Goal: Information Seeking & Learning: Check status

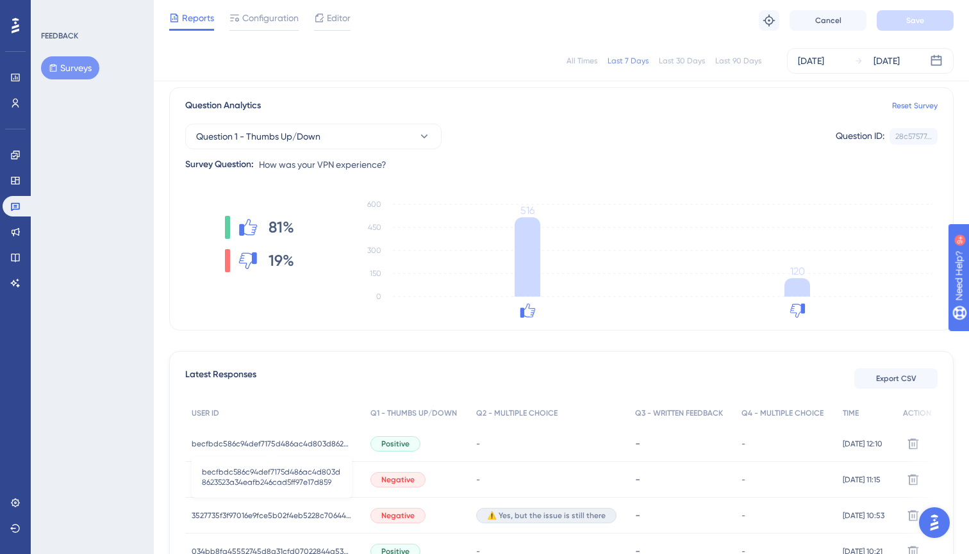
click at [228, 440] on span "becfbdc586c94def7175d486ac4d803d8623523a34eafb246cad5ff97e17d859" at bounding box center [272, 444] width 160 height 10
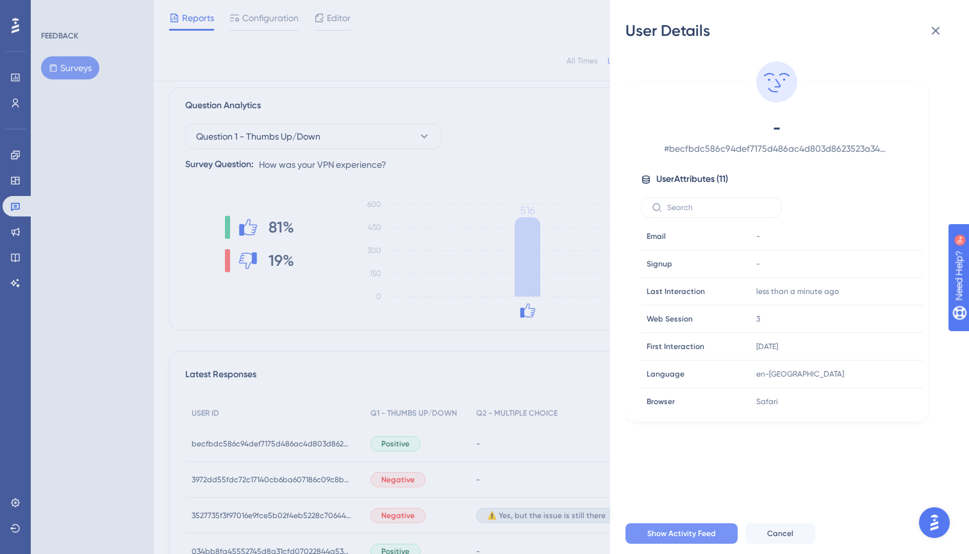
click at [679, 536] on span "Show Activity Feed" at bounding box center [681, 534] width 69 height 10
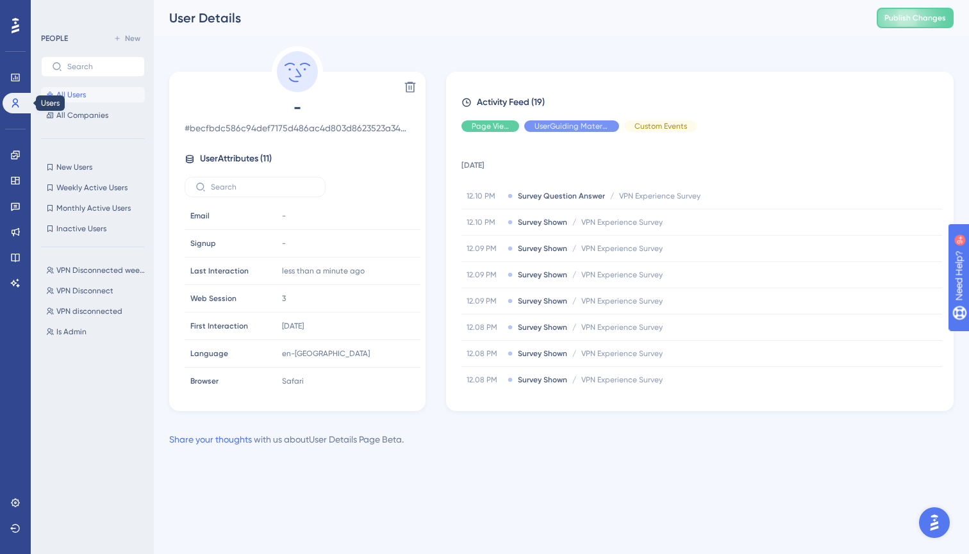
click at [15, 102] on icon at bounding box center [15, 103] width 10 height 10
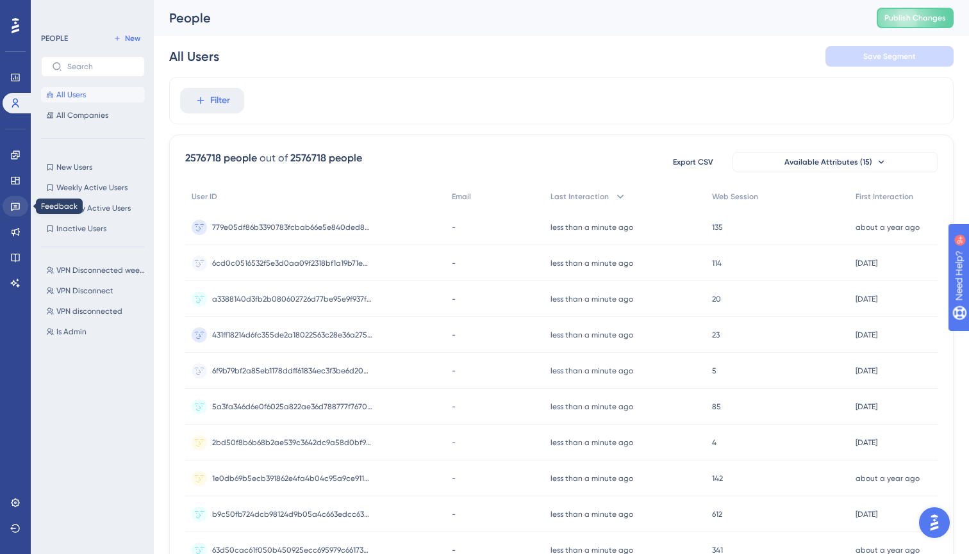
click at [12, 208] on icon at bounding box center [15, 207] width 9 height 8
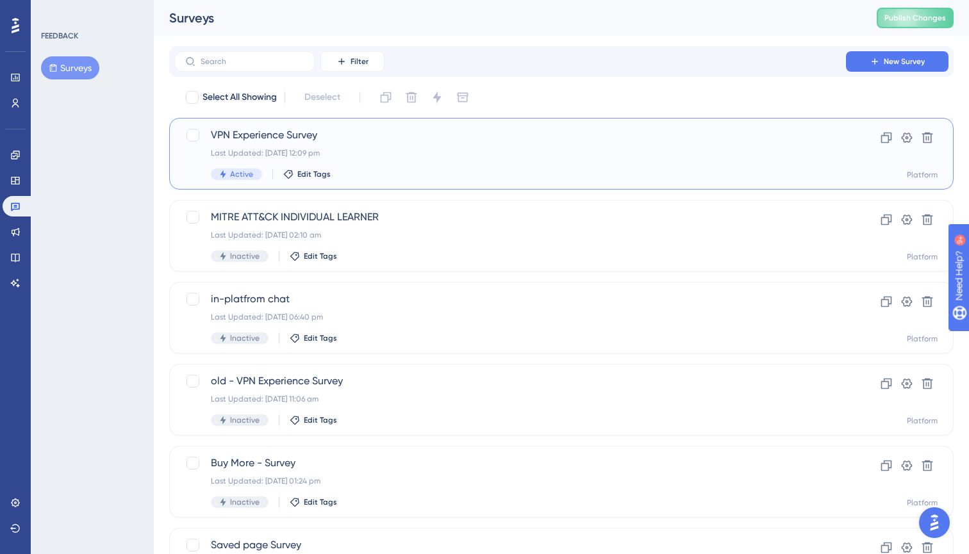
click at [369, 135] on span "VPN Experience Survey" at bounding box center [510, 135] width 599 height 15
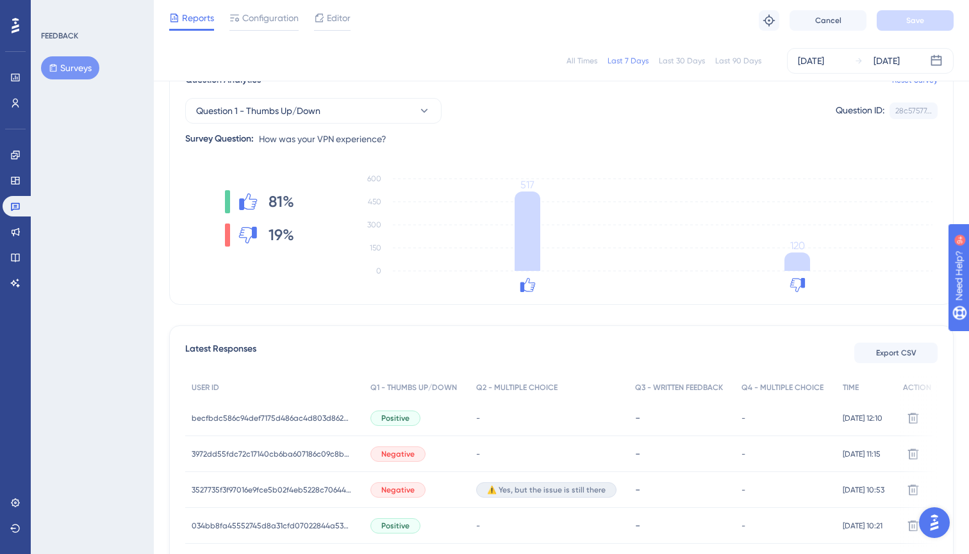
scroll to position [106, 0]
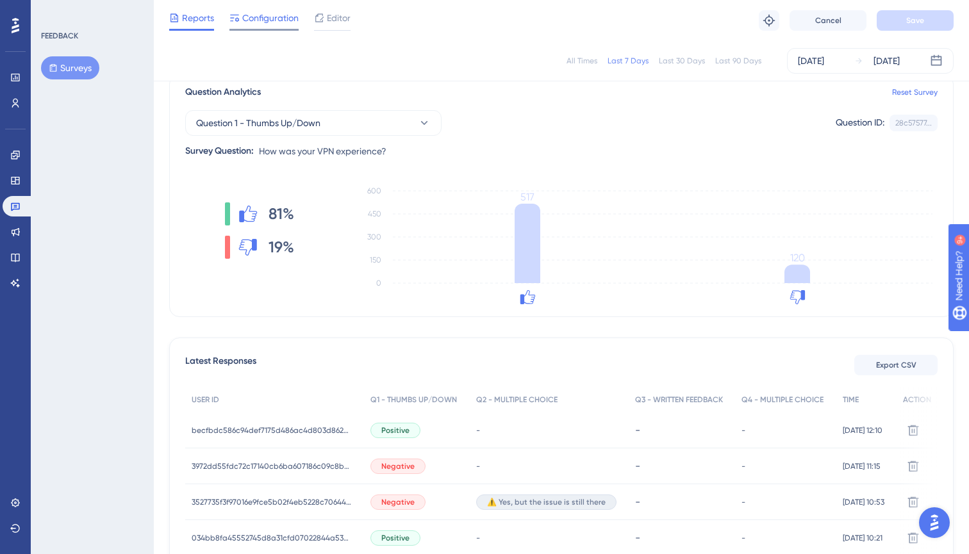
click at [261, 19] on span "Configuration" at bounding box center [270, 17] width 56 height 15
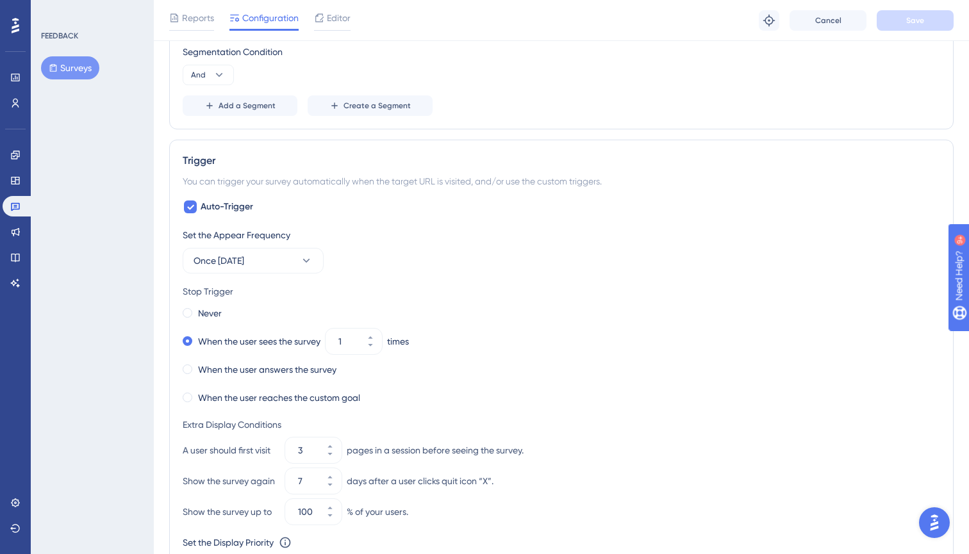
scroll to position [603, 0]
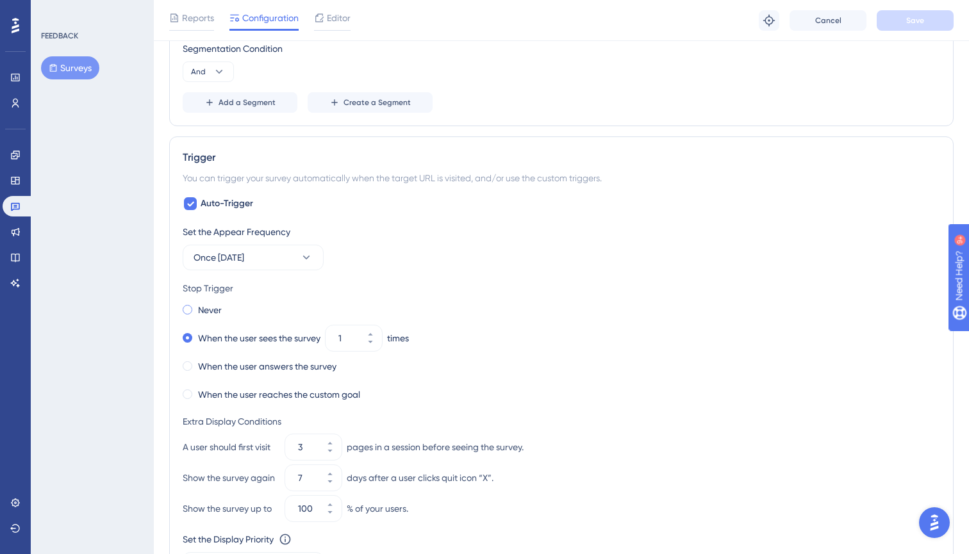
click at [192, 310] on div "Never" at bounding box center [202, 310] width 39 height 18
click at [895, 20] on button "Save" at bounding box center [915, 20] width 77 height 21
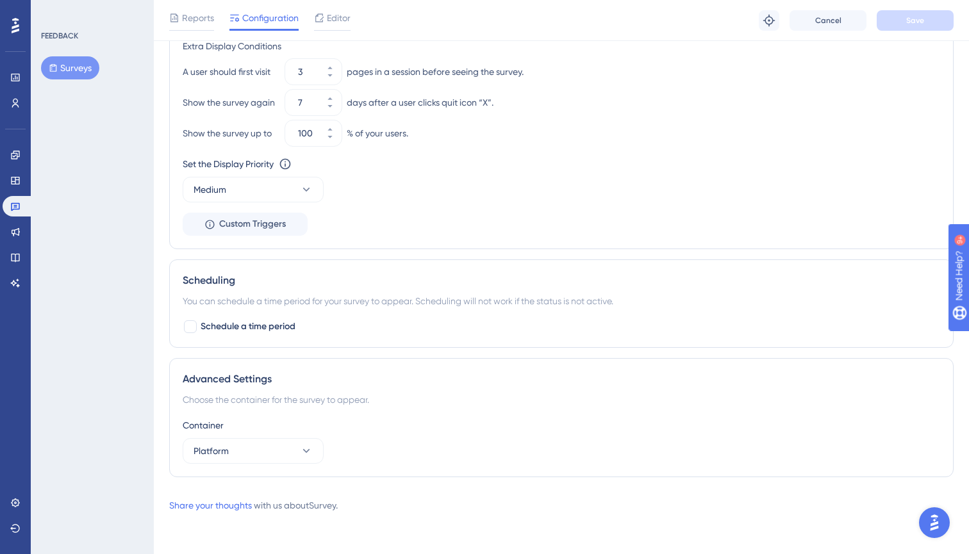
scroll to position [979, 0]
click at [244, 454] on button "Platform" at bounding box center [253, 451] width 141 height 26
click at [345, 403] on div "Choose the container for the survey to appear." at bounding box center [562, 399] width 758 height 15
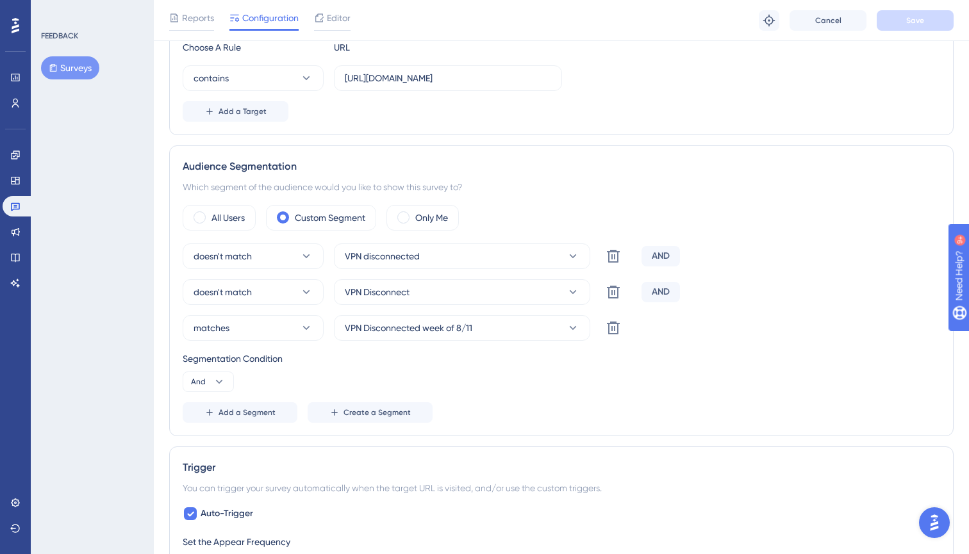
scroll to position [280, 0]
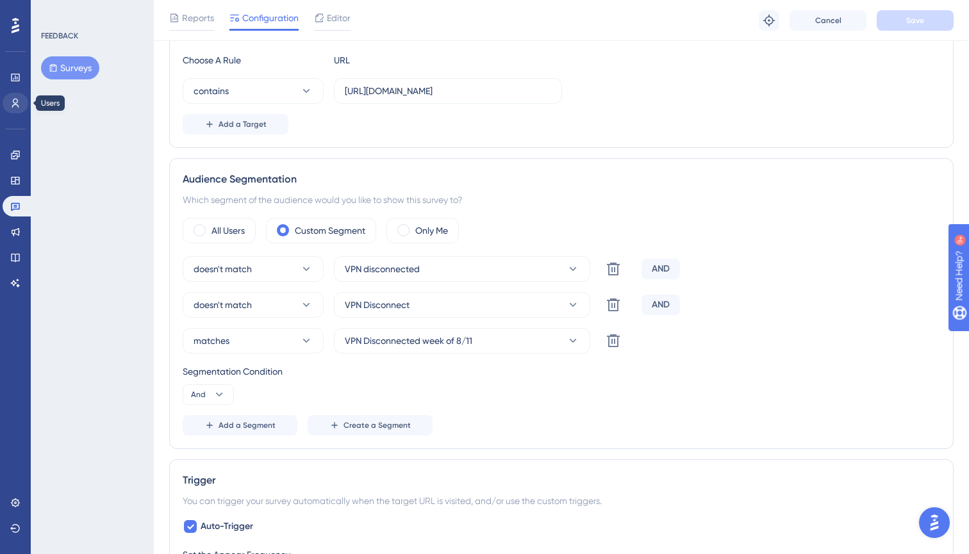
click at [13, 103] on icon at bounding box center [15, 103] width 7 height 9
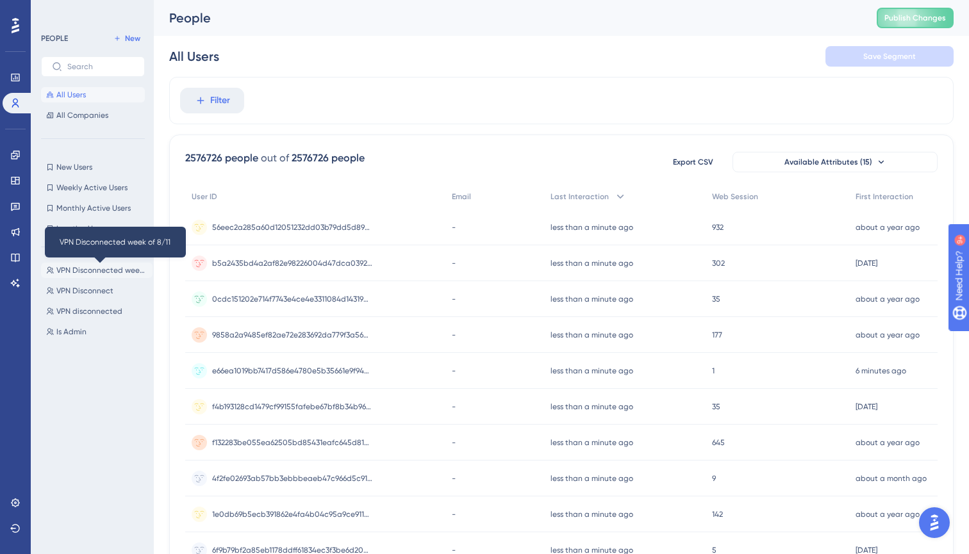
click at [74, 270] on span "VPN Disconnected week of 8/11" at bounding box center [101, 270] width 91 height 10
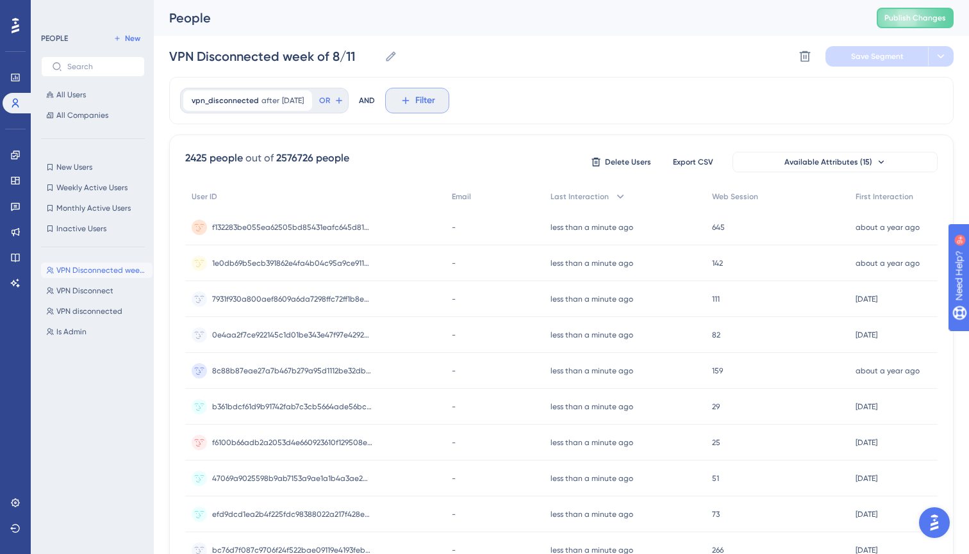
click at [411, 101] on icon at bounding box center [406, 101] width 12 height 12
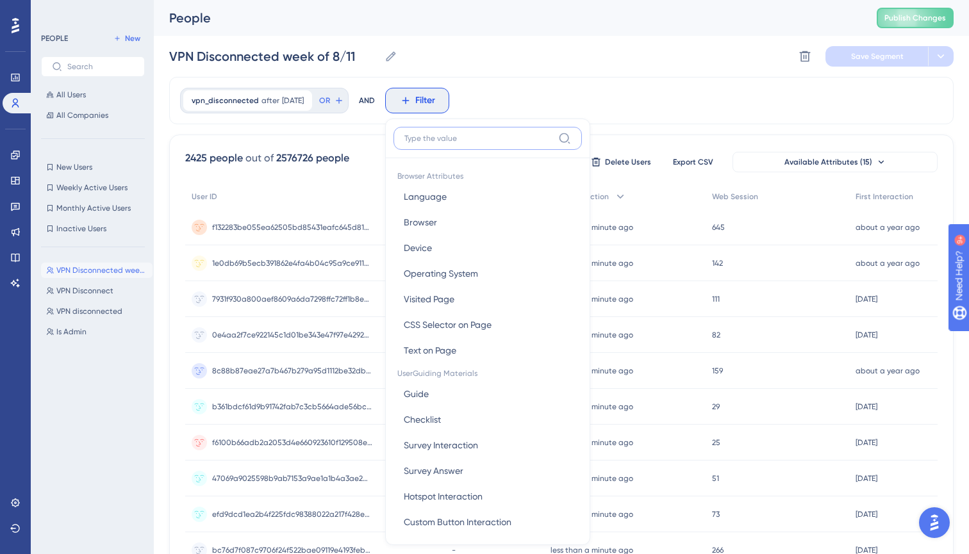
click at [458, 138] on input at bounding box center [478, 138] width 149 height 10
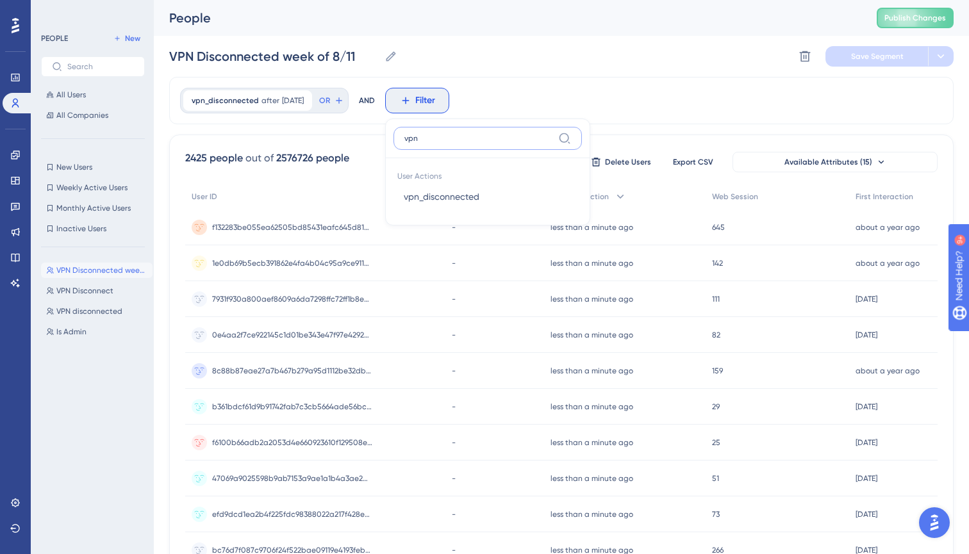
type input "vpn"
click at [501, 72] on div "VPN Disconnected week of 8/11 VPN Disconnected week of 8/11 Delete Segment Save…" at bounding box center [561, 56] width 785 height 41
click at [390, 58] on icon at bounding box center [391, 56] width 13 height 13
click at [379, 58] on input "VPN Disconnected week of 8/11" at bounding box center [274, 56] width 210 height 18
drag, startPoint x: 282, startPoint y: 56, endPoint x: 433, endPoint y: 63, distance: 151.5
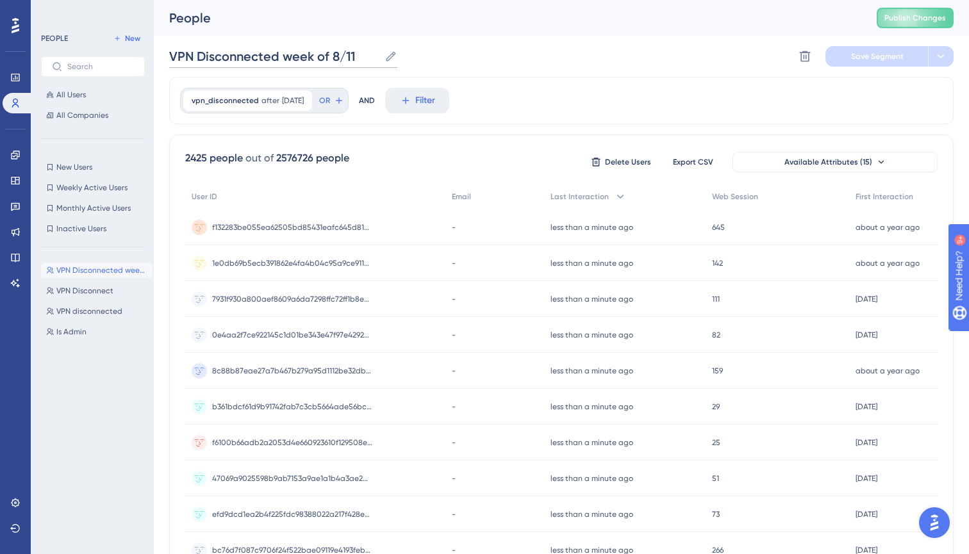
click at [433, 63] on div "VPN Disconnected week of 8/11 VPN Disconnected week of 8/11 Delete Segment Save…" at bounding box center [561, 56] width 785 height 41
type input "VPN Disconnected new"
click at [844, 61] on button "Save Segment" at bounding box center [877, 56] width 103 height 21
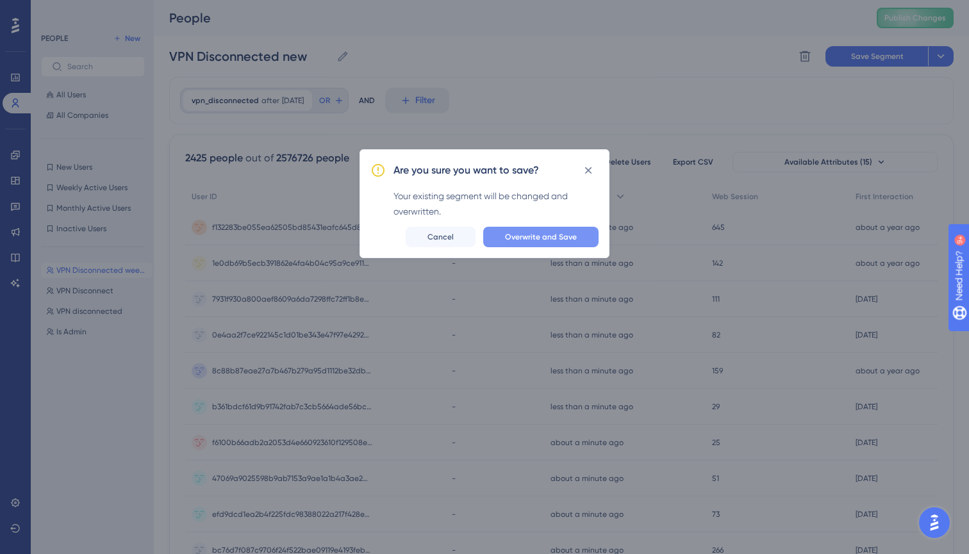
click at [542, 234] on span "Overwrite and Save" at bounding box center [541, 237] width 72 height 10
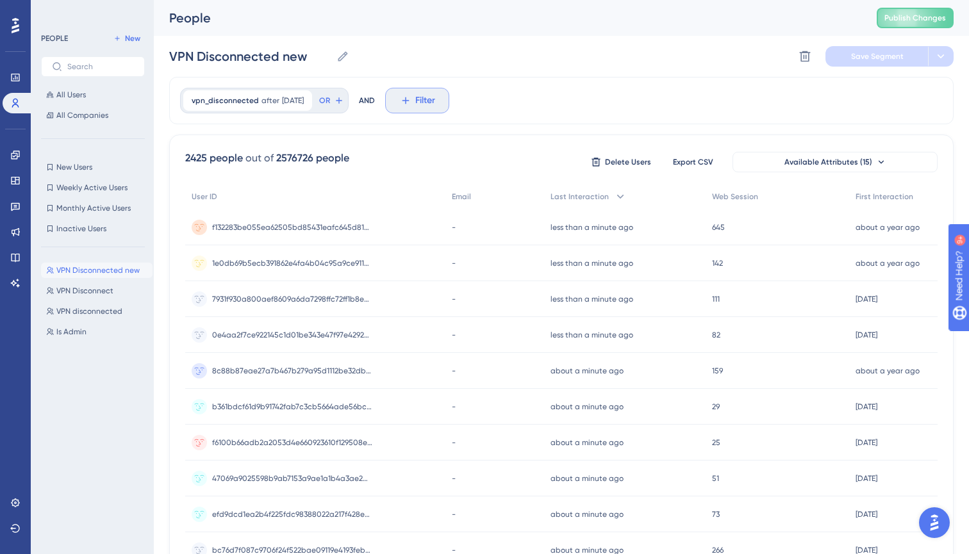
click at [411, 97] on icon at bounding box center [406, 101] width 12 height 12
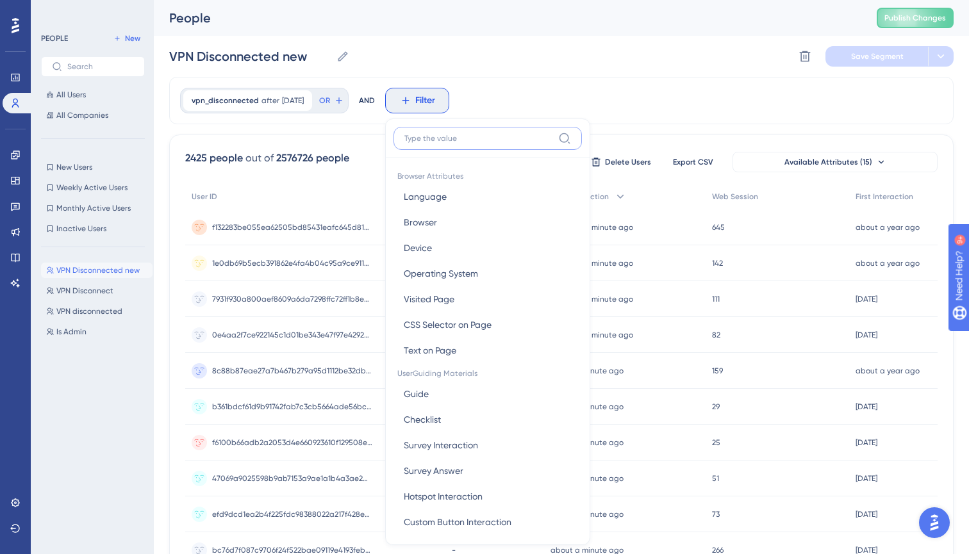
click at [428, 138] on input at bounding box center [478, 138] width 149 height 10
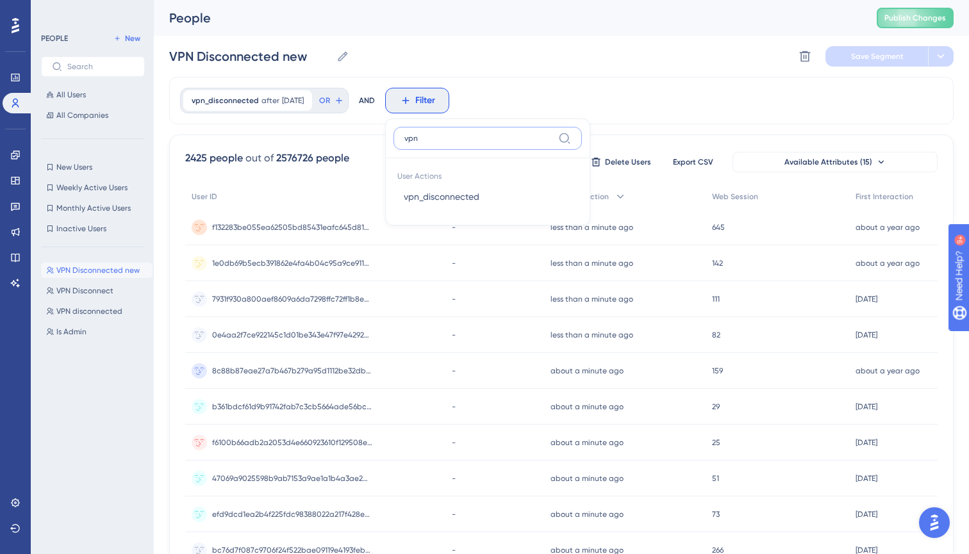
type input "vpn"
click at [436, 51] on div "VPN Disconnected new VPN Disconnected new Delete Segment Save Segment" at bounding box center [561, 56] width 785 height 41
click at [11, 201] on icon at bounding box center [15, 206] width 10 height 10
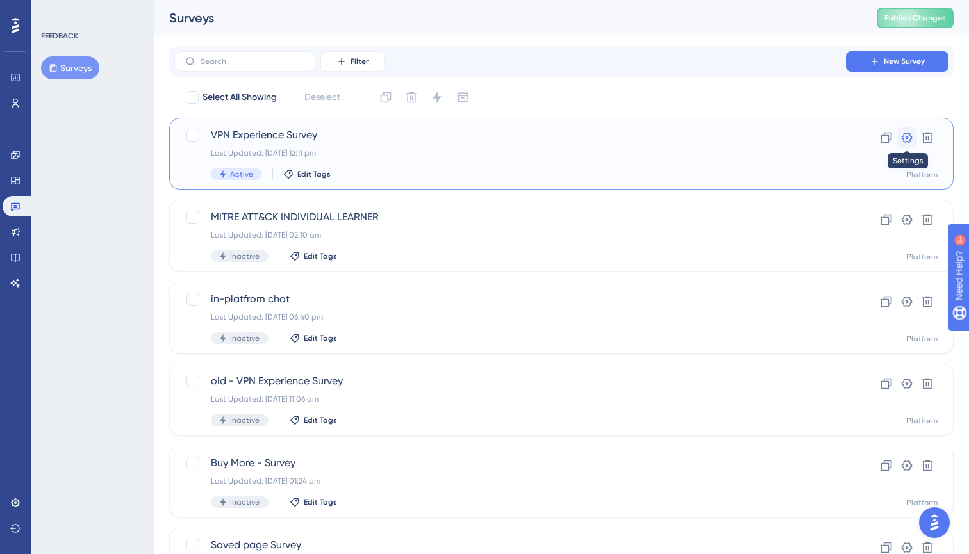
click at [908, 137] on icon at bounding box center [907, 138] width 11 height 10
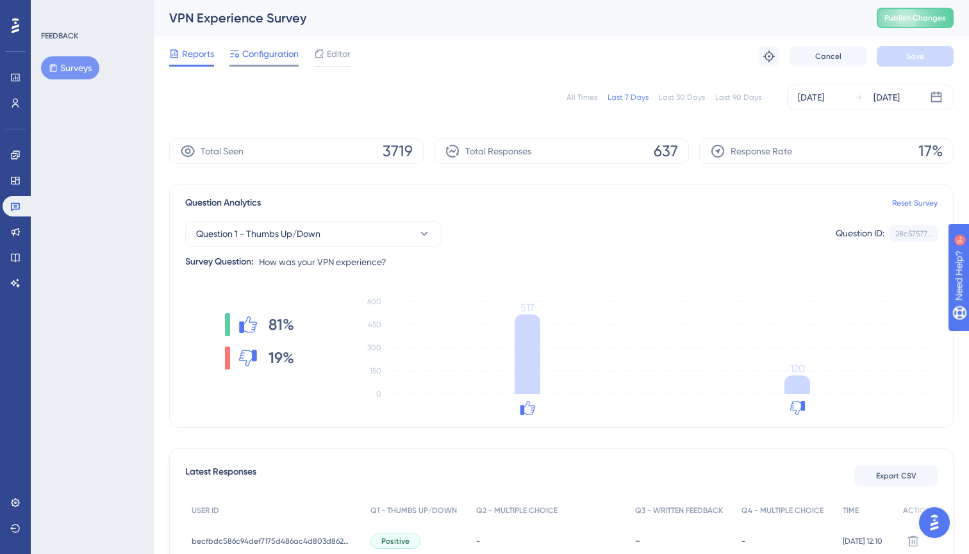
click at [278, 62] on div "Configuration" at bounding box center [263, 56] width 69 height 21
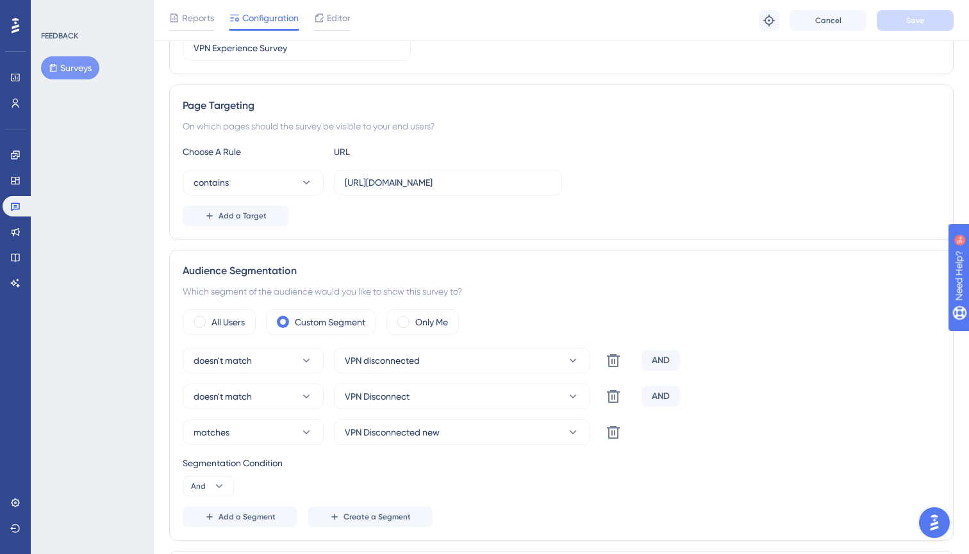
scroll to position [269, 0]
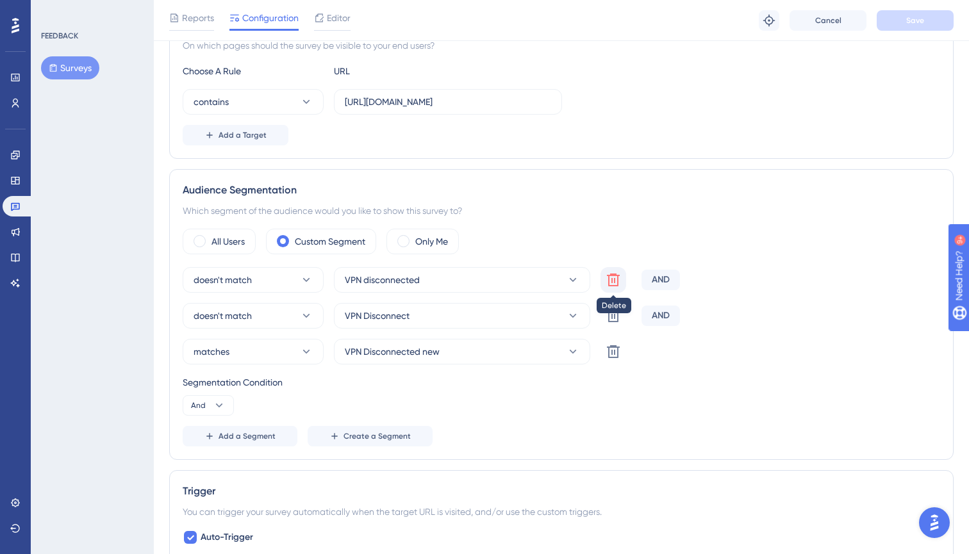
click at [612, 278] on icon at bounding box center [613, 280] width 13 height 13
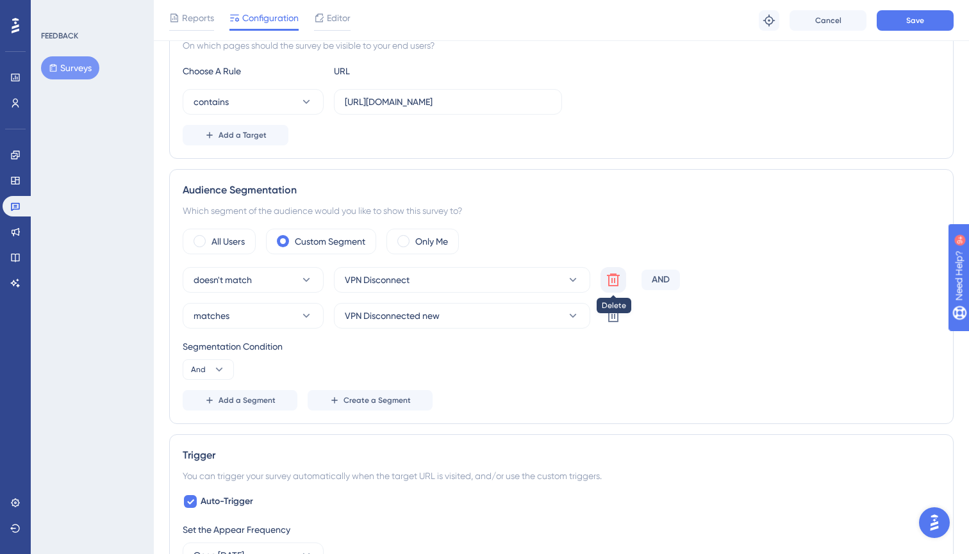
click at [613, 279] on icon at bounding box center [613, 280] width 13 height 13
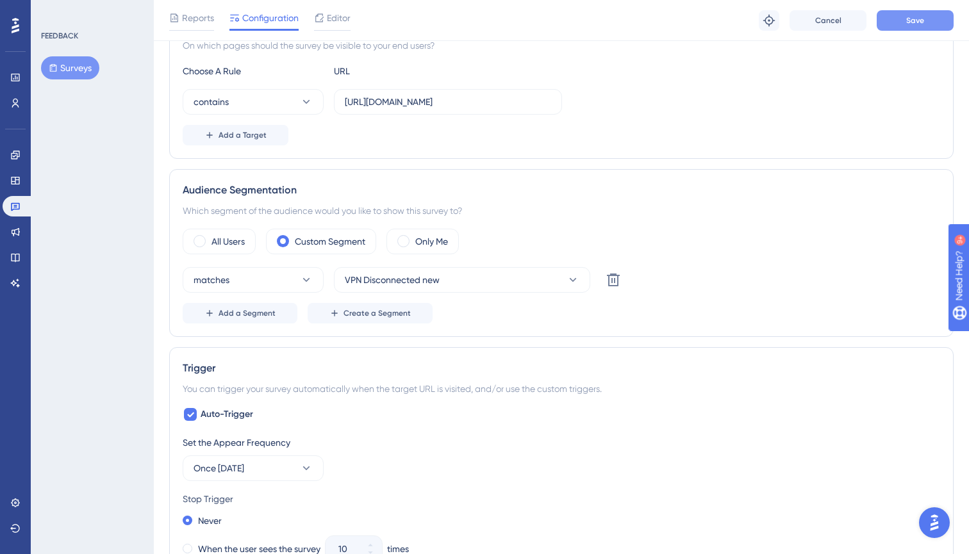
click at [896, 14] on button "Save" at bounding box center [915, 20] width 77 height 21
click at [262, 312] on span "Add a Segment" at bounding box center [247, 313] width 57 height 10
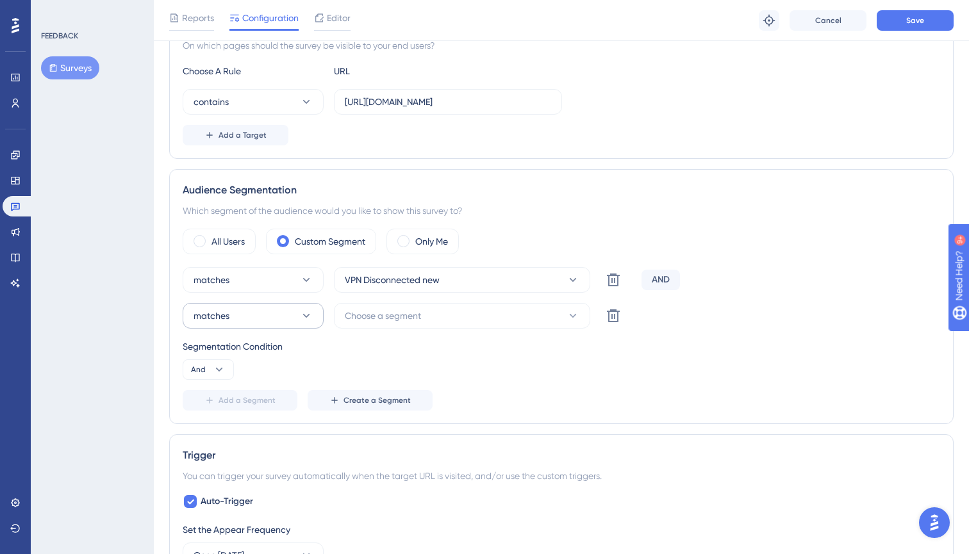
click at [256, 312] on button "matches" at bounding box center [253, 316] width 141 height 26
click at [240, 377] on span "doesn't match" at bounding box center [230, 380] width 58 height 15
click at [372, 310] on span "Choose a segment" at bounding box center [383, 315] width 76 height 15
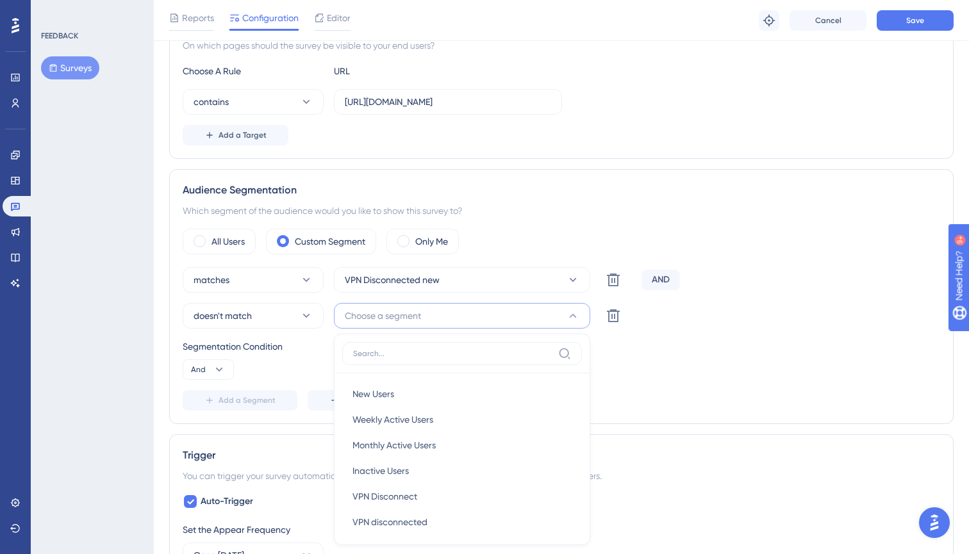
scroll to position [432, 0]
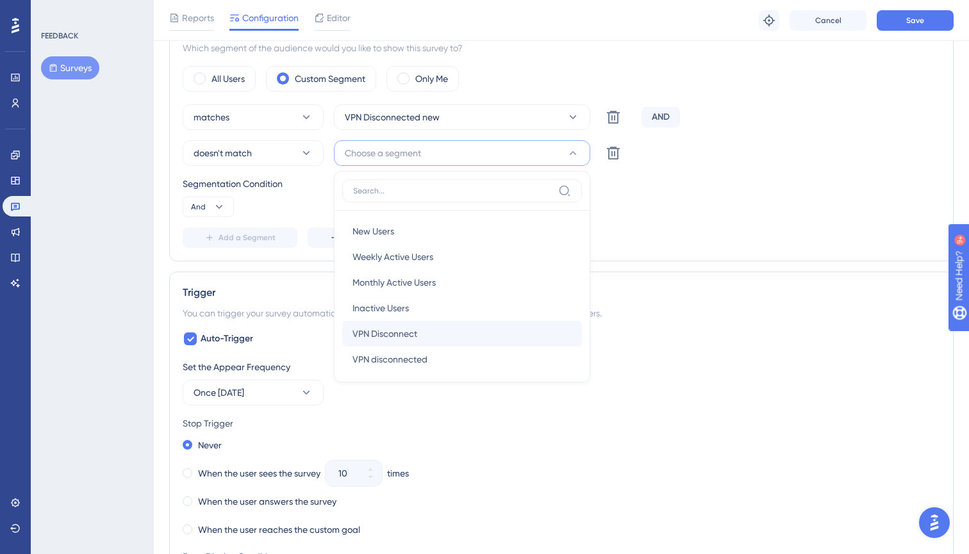
click at [372, 329] on span "VPN Disconnect" at bounding box center [385, 333] width 65 height 15
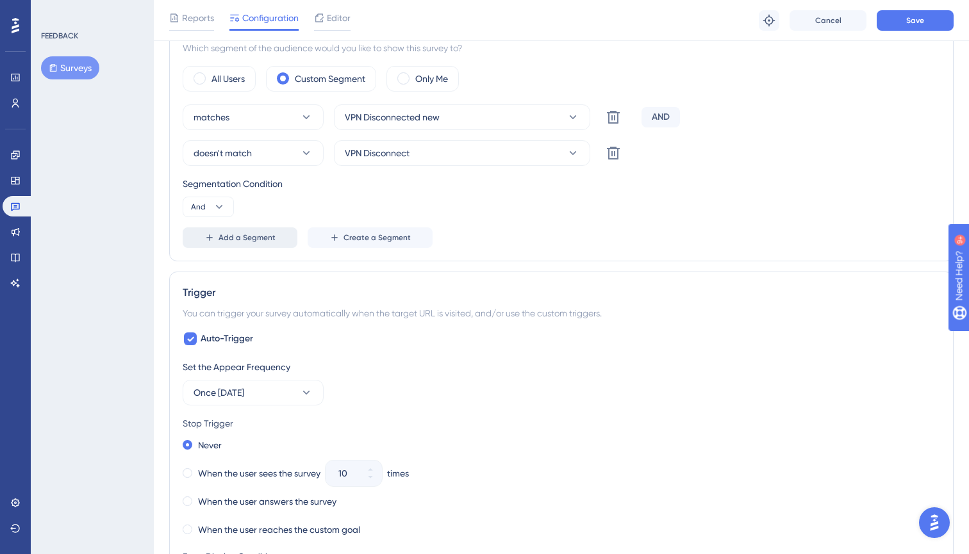
click at [251, 237] on span "Add a Segment" at bounding box center [247, 238] width 57 height 10
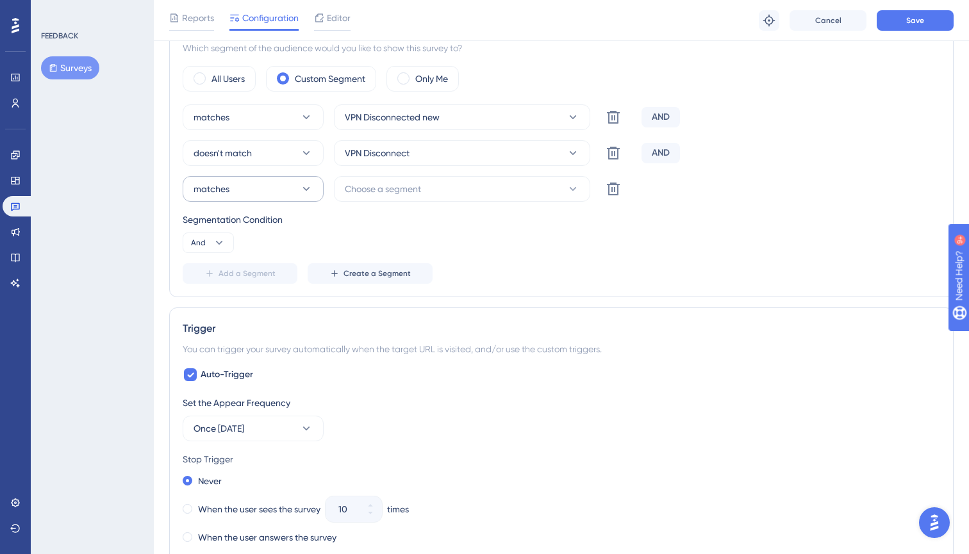
click at [239, 195] on button "matches" at bounding box center [253, 189] width 141 height 26
click at [233, 254] on span "doesn't match" at bounding box center [230, 253] width 58 height 15
click at [369, 189] on span "Choose a segment" at bounding box center [383, 188] width 76 height 15
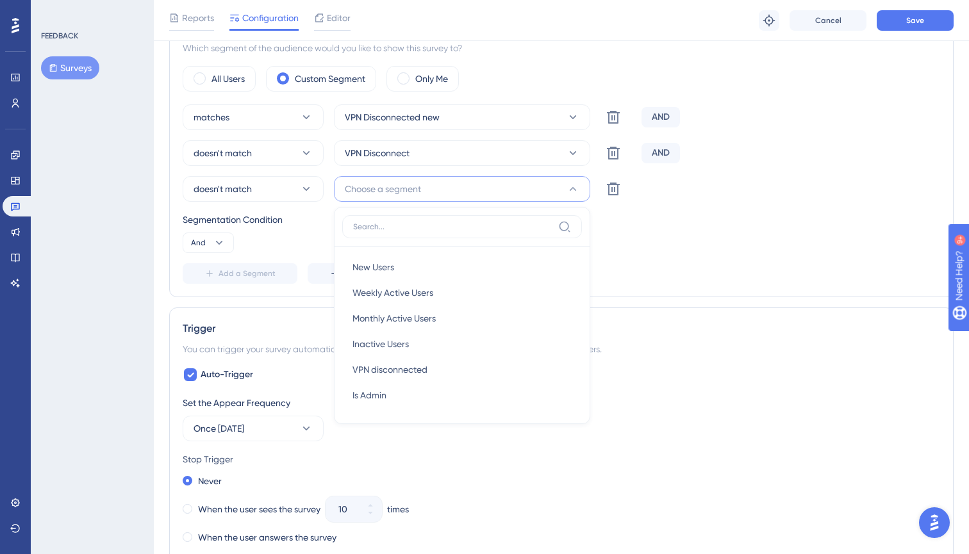
scroll to position [468, 0]
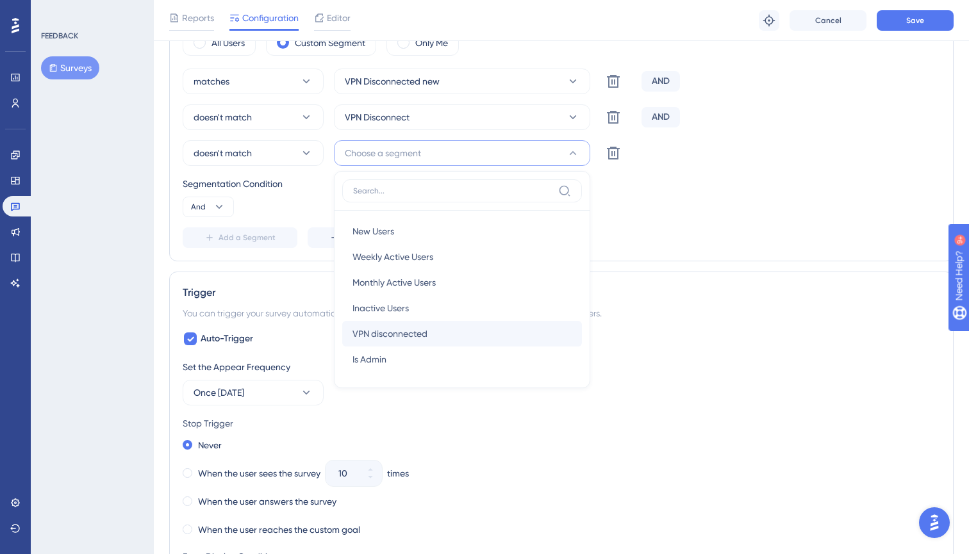
click at [376, 335] on span "VPN disconnected" at bounding box center [390, 333] width 75 height 15
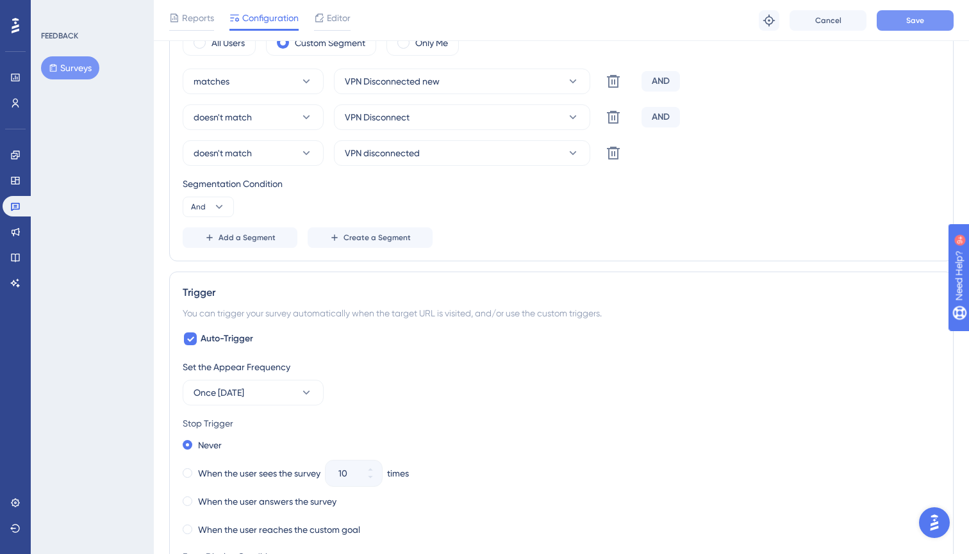
click at [902, 17] on button "Save" at bounding box center [915, 20] width 77 height 21
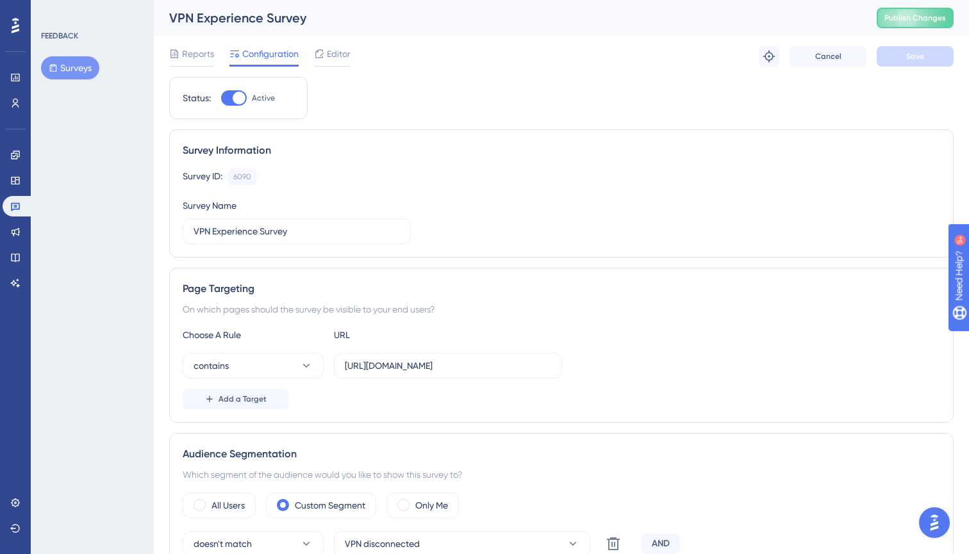
scroll to position [0, 0]
click at [888, 24] on button "Publish Changes" at bounding box center [915, 18] width 77 height 21
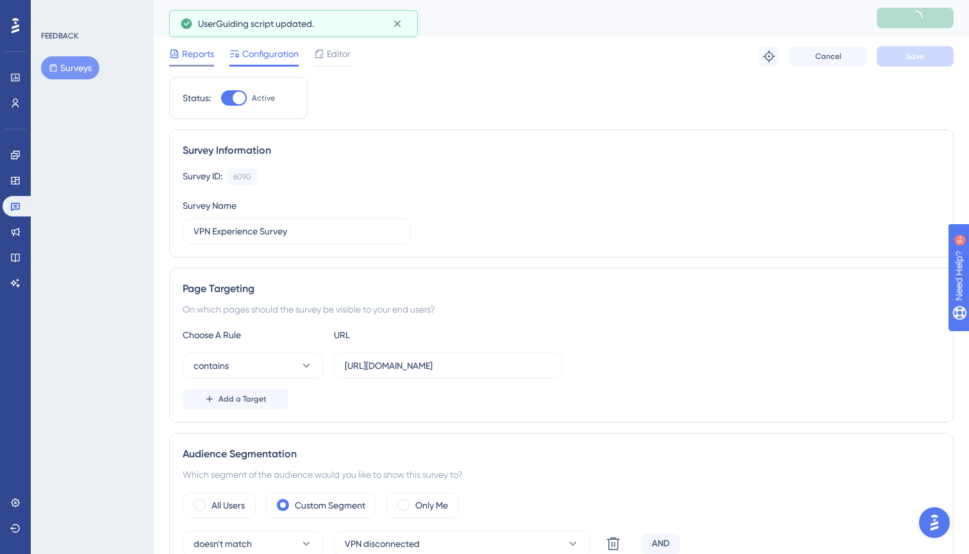
click at [179, 56] on icon at bounding box center [174, 54] width 10 height 10
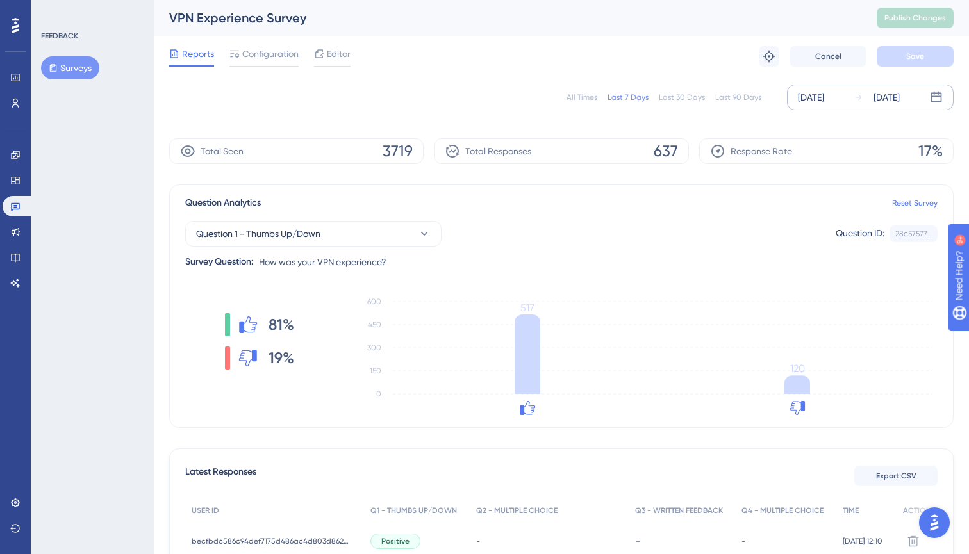
click at [813, 96] on div "[DATE]" at bounding box center [811, 97] width 26 height 15
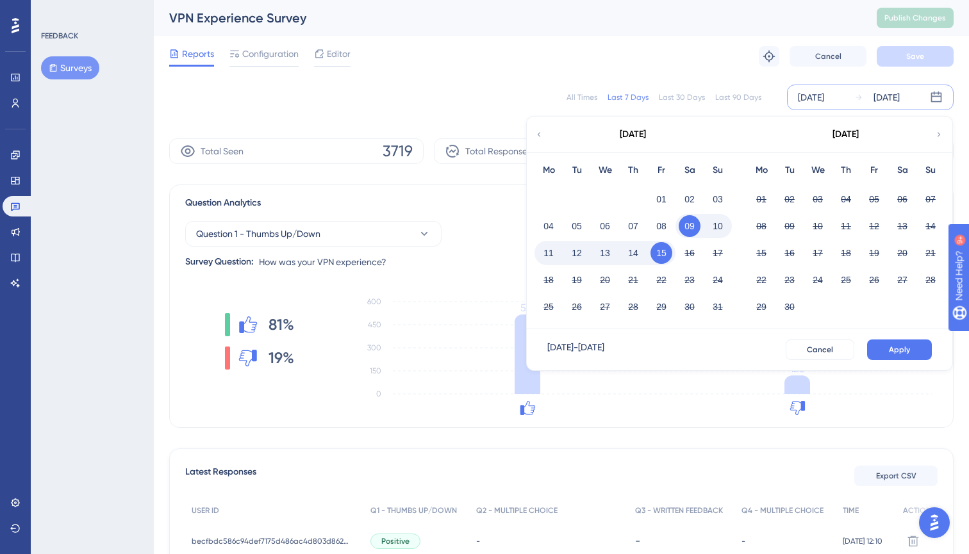
click at [662, 253] on button "15" at bounding box center [662, 253] width 22 height 22
click at [895, 345] on span "Apply" at bounding box center [899, 350] width 21 height 10
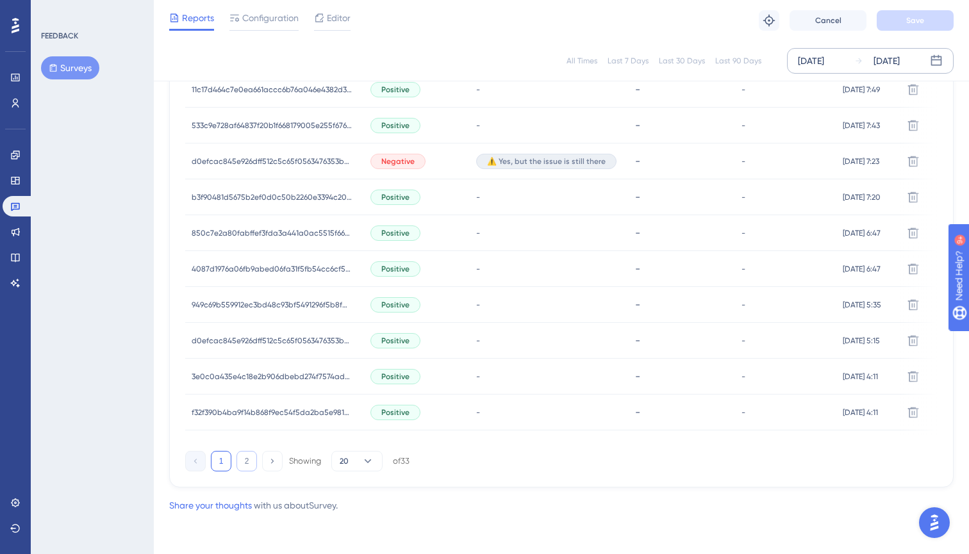
click at [246, 459] on button "2" at bounding box center [247, 461] width 21 height 21
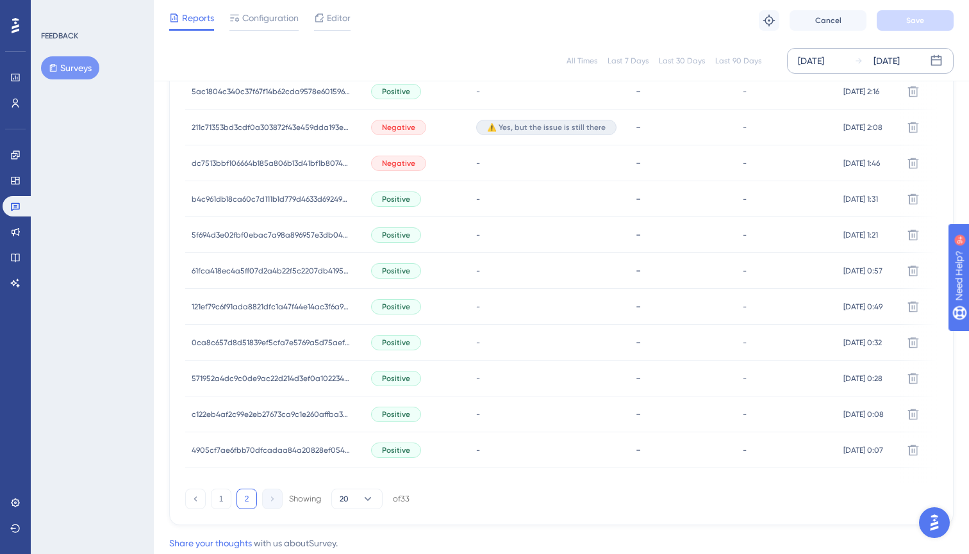
scroll to position [504, 0]
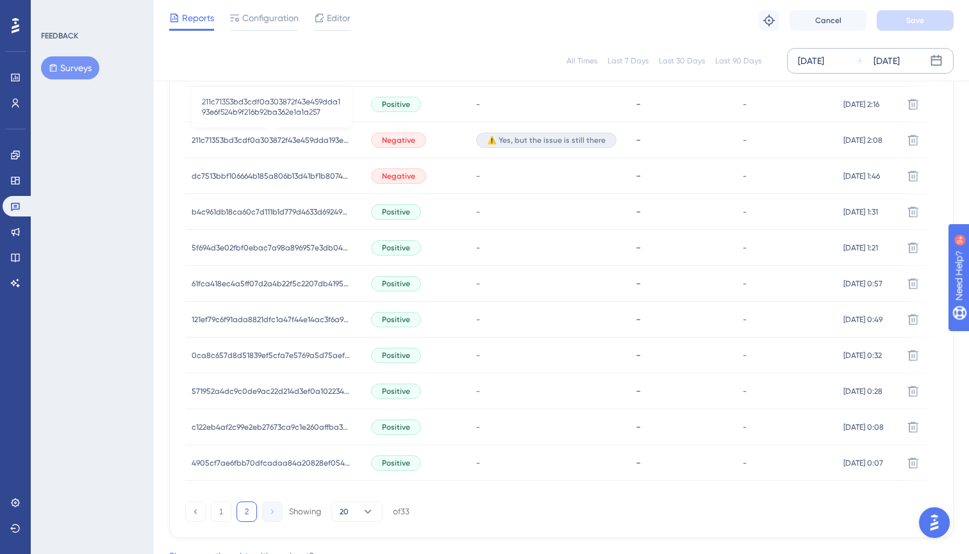
click at [269, 140] on span "211c71353bd3cdf0a303872f43e459dda193e6f524b9f216b92ba362e1a1a257" at bounding box center [272, 140] width 160 height 10
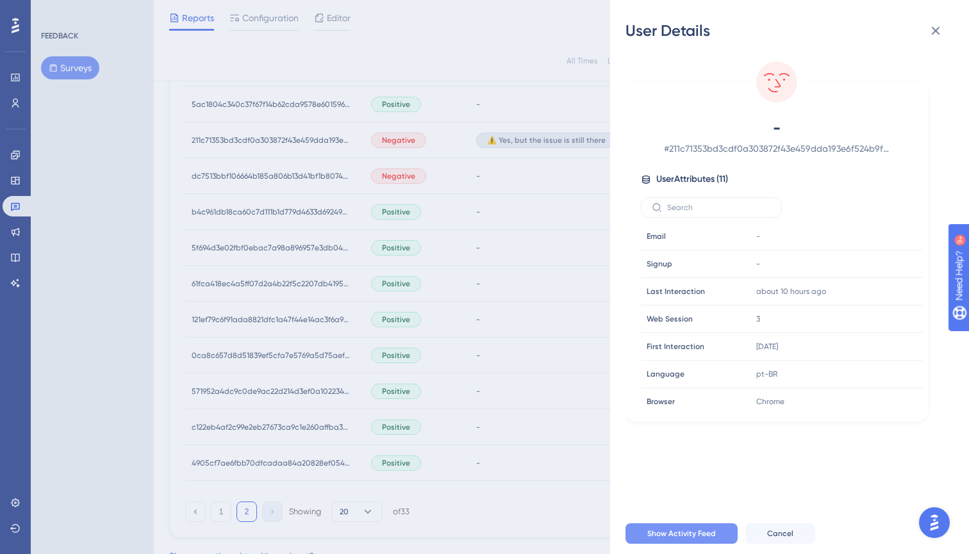
click at [676, 538] on span "Show Activity Feed" at bounding box center [681, 534] width 69 height 10
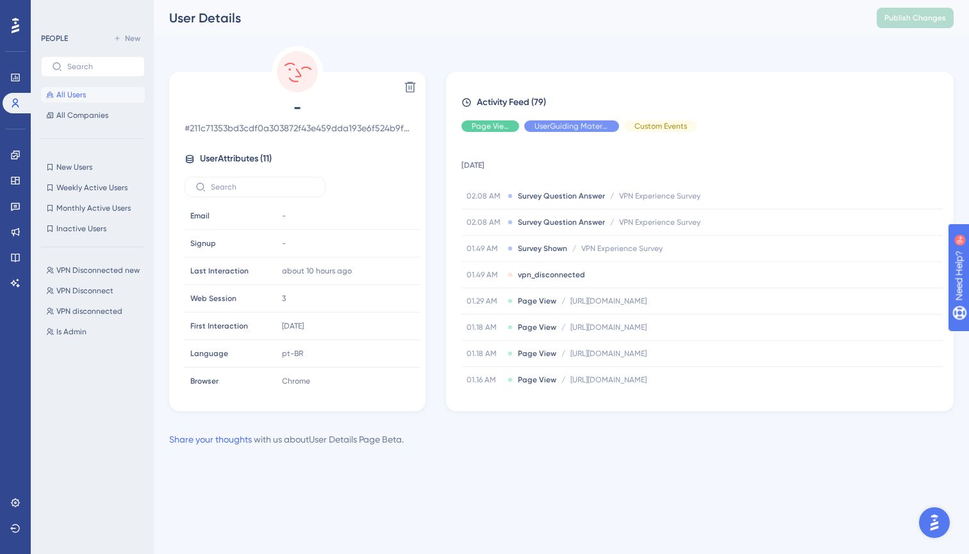
click at [278, 130] on span "# 211c71353bd3cdf0a303872f43e459dda193e6f524b9f216b92ba362e1a1a257" at bounding box center [298, 127] width 226 height 15
copy span "211c71353bd3cdf0a303872f43e459dda193e6f524b9f216b92ba362e1a1a257"
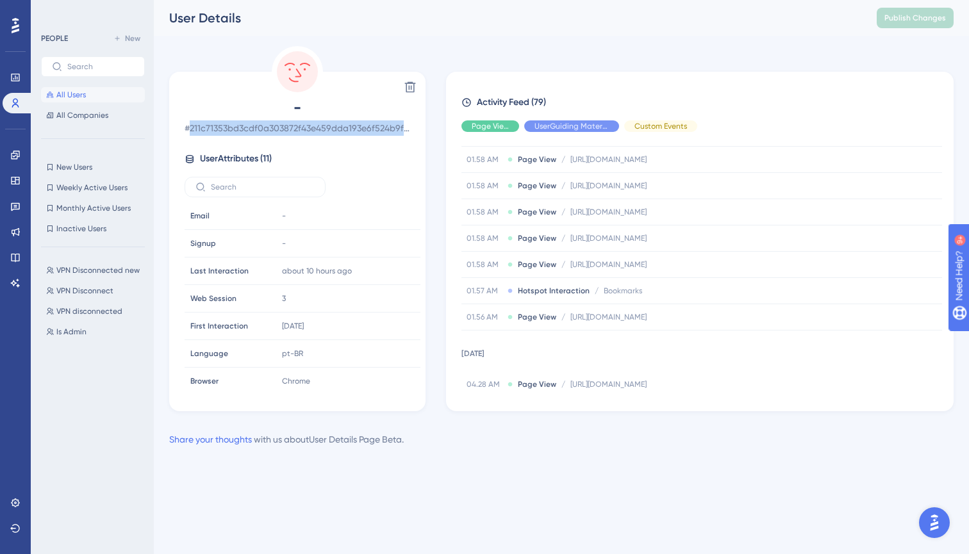
scroll to position [1195, 0]
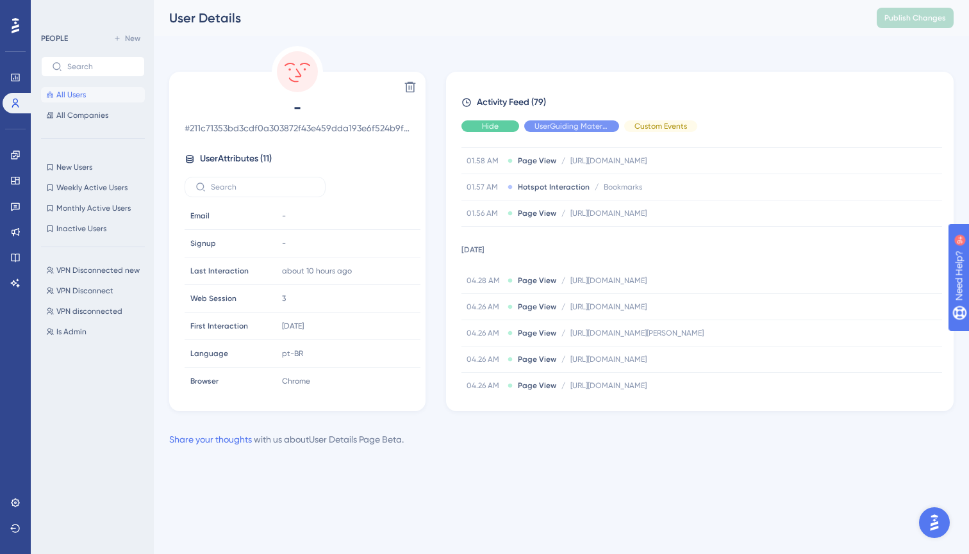
click at [513, 131] on div "Hide" at bounding box center [490, 126] width 58 height 12
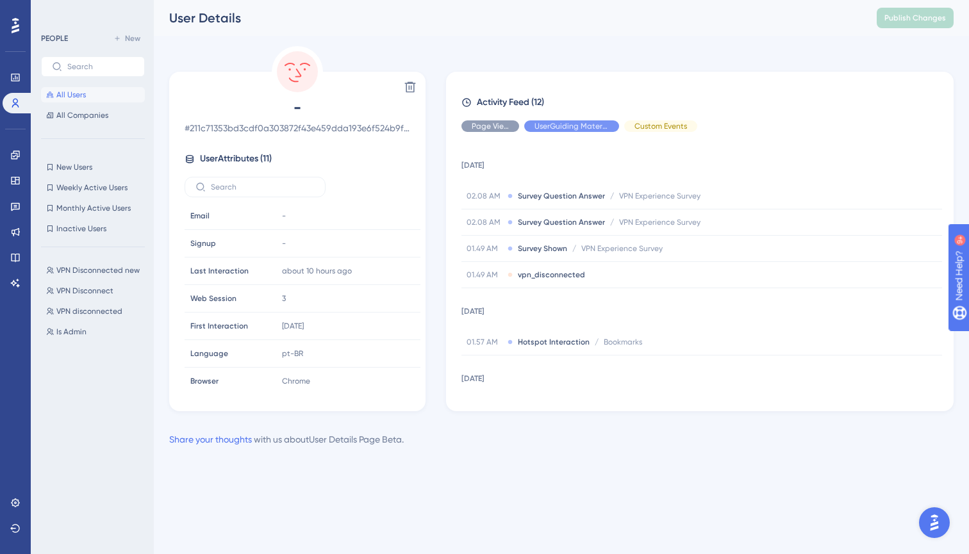
scroll to position [0, 0]
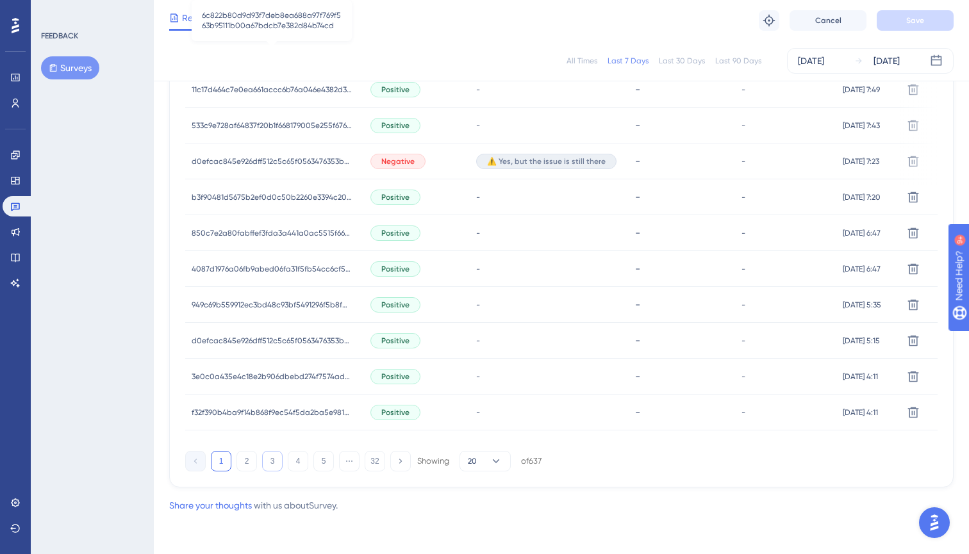
scroll to position [810, 0]
click at [240, 461] on button "2" at bounding box center [247, 461] width 21 height 21
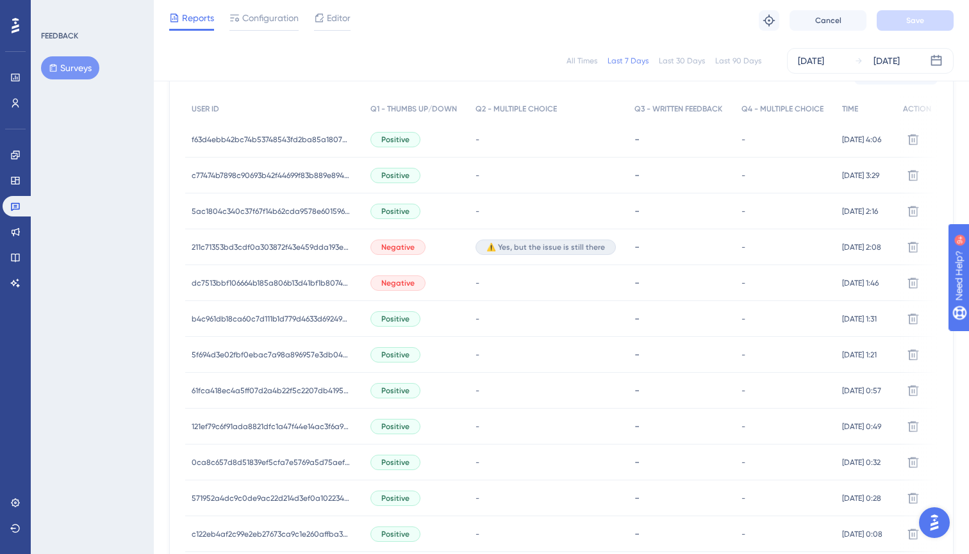
scroll to position [390, 0]
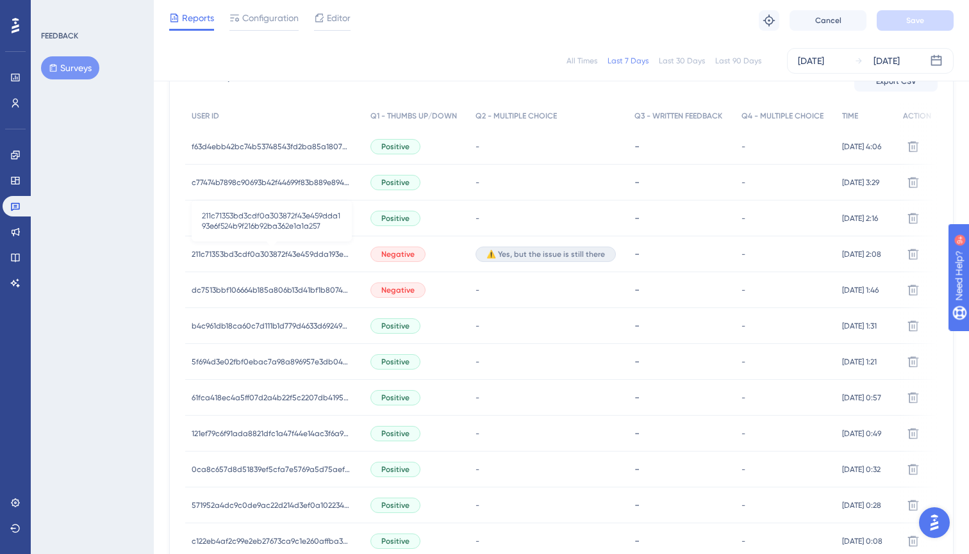
click at [260, 251] on span "211c71353bd3cdf0a303872f43e459dda193e6f524b9f216b92ba362e1a1a257" at bounding box center [272, 254] width 160 height 10
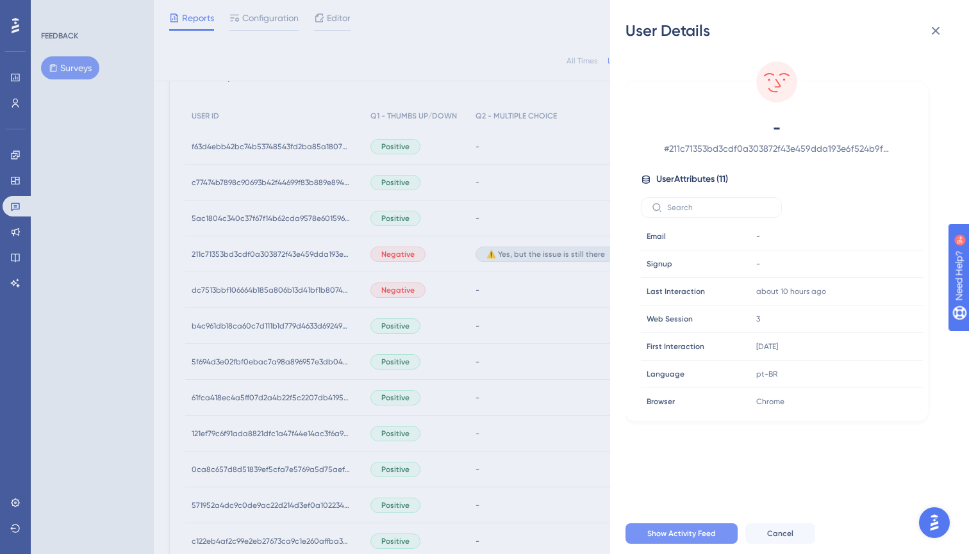
click at [645, 531] on button "Show Activity Feed" at bounding box center [682, 534] width 112 height 21
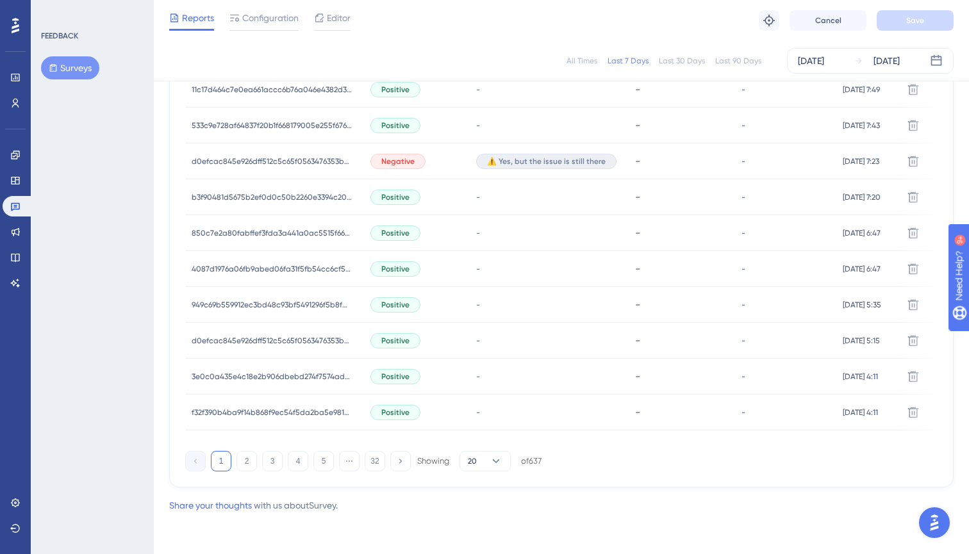
scroll to position [810, 0]
click at [248, 460] on button "2" at bounding box center [247, 461] width 21 height 21
click at [225, 463] on button "1" at bounding box center [221, 461] width 21 height 21
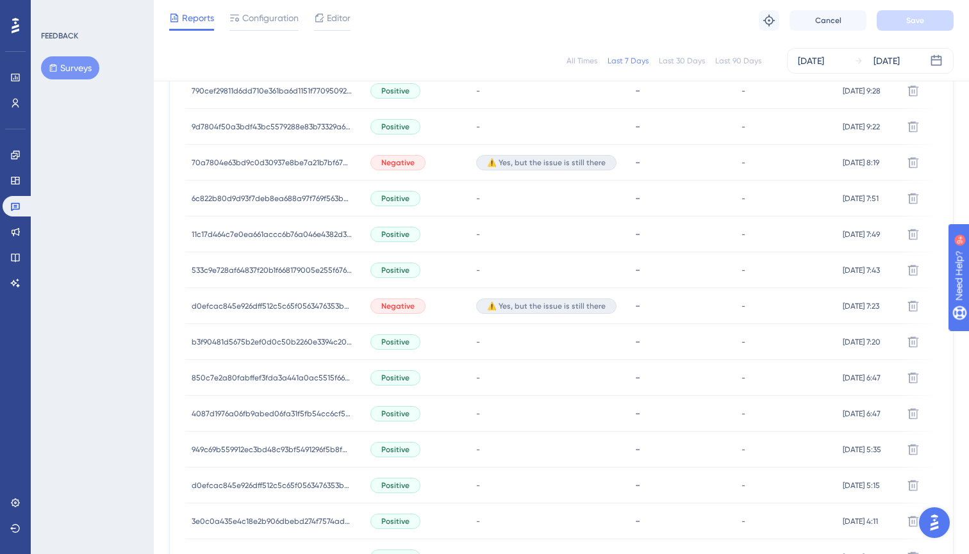
scroll to position [651, 0]
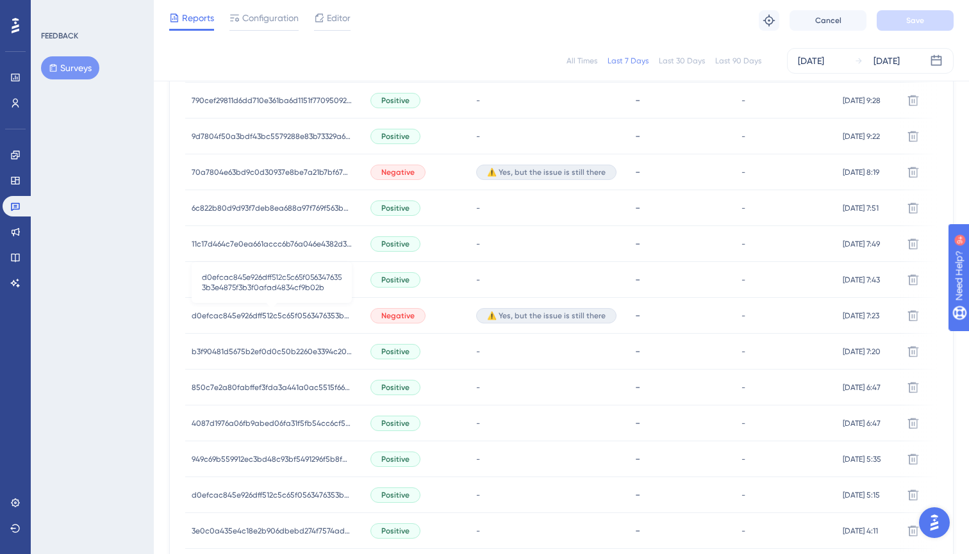
click at [256, 317] on span "d0efcac845e926dff512c5c65f0563476353b3e4875f3b3f0afad4834cf9b02b" at bounding box center [272, 316] width 160 height 10
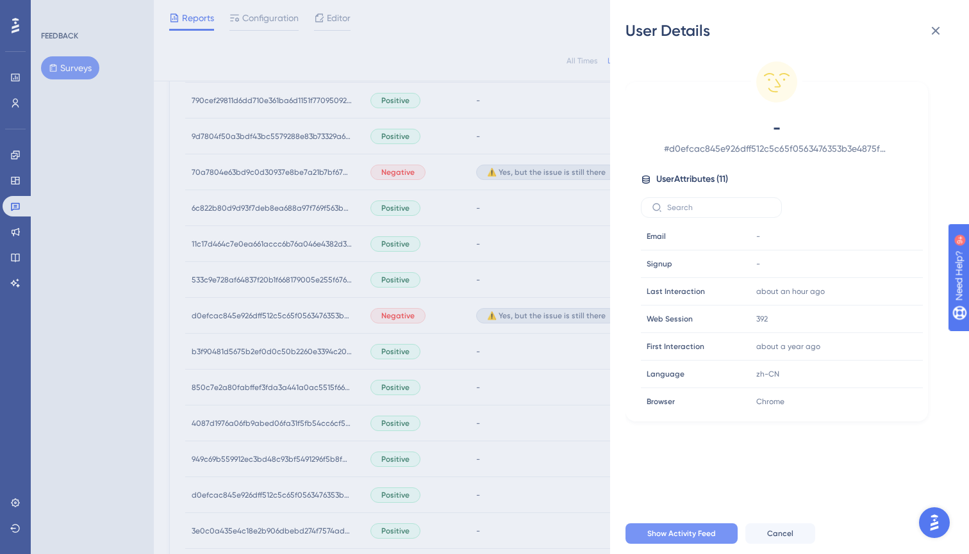
click at [676, 535] on span "Show Activity Feed" at bounding box center [681, 534] width 69 height 10
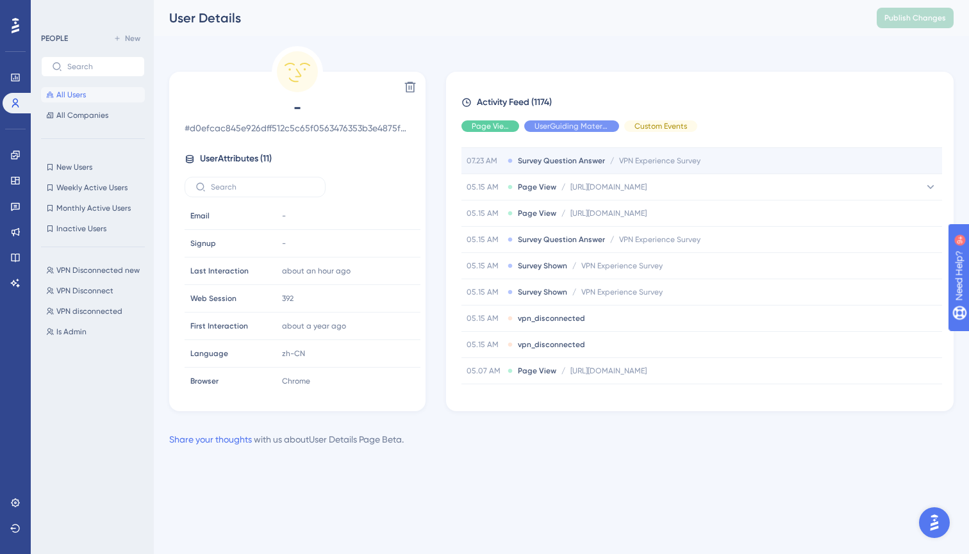
scroll to position [1882, 0]
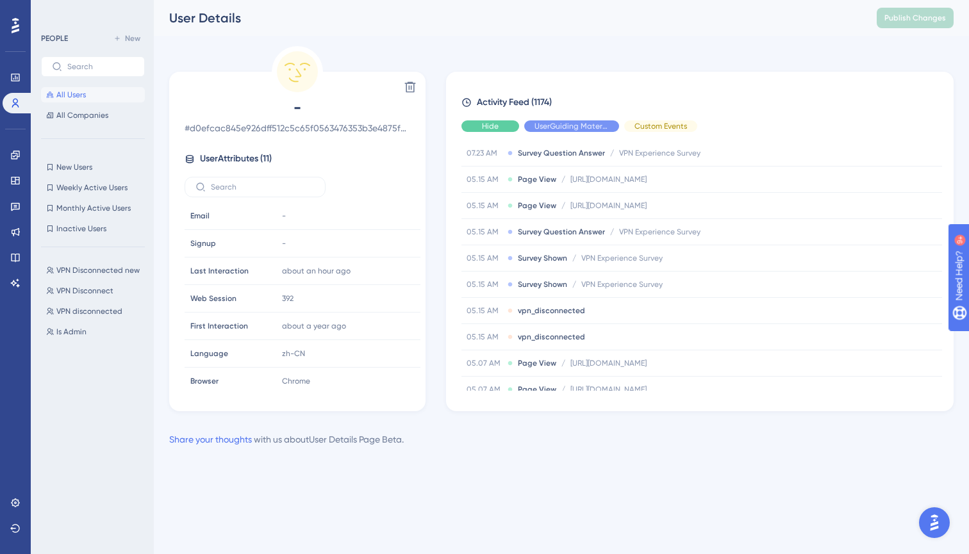
click at [488, 128] on span "Hide" at bounding box center [490, 126] width 17 height 10
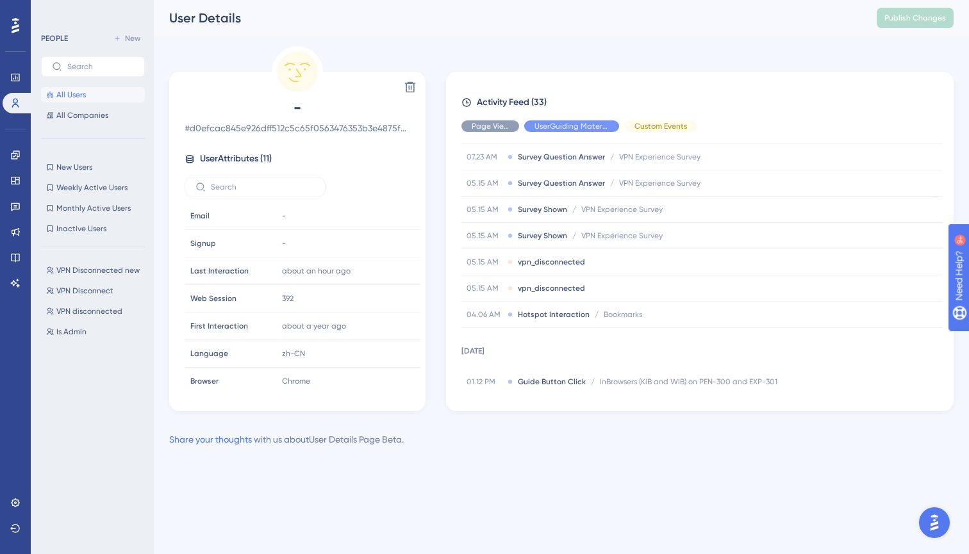
scroll to position [47, 0]
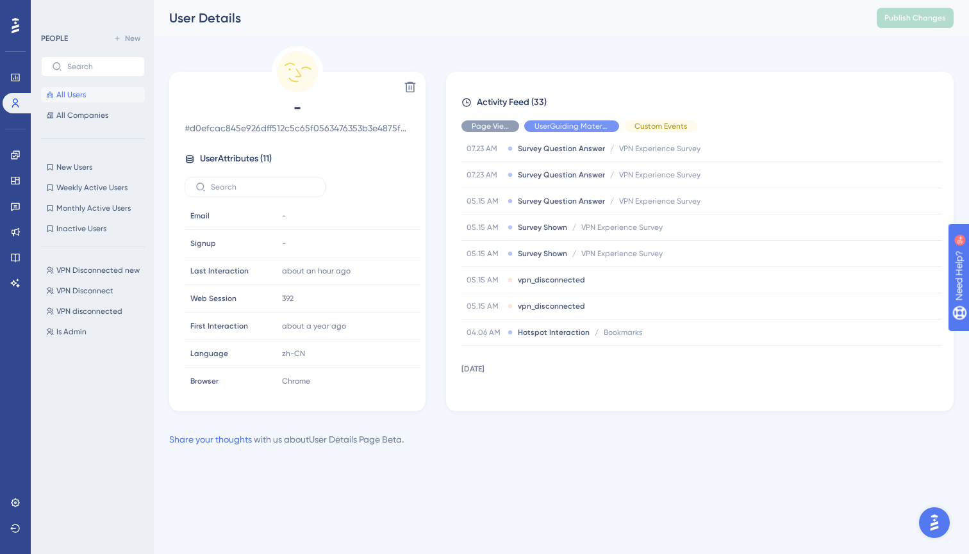
click at [317, 128] on span "# d0efcac845e926dff512c5c65f0563476353b3e4875f3b3f0afad4834cf9b02b" at bounding box center [298, 127] width 226 height 15
copy span "d0efcac845e926dff512c5c65f0563476353b3e4875f3b3f0afad4834cf9b02b"
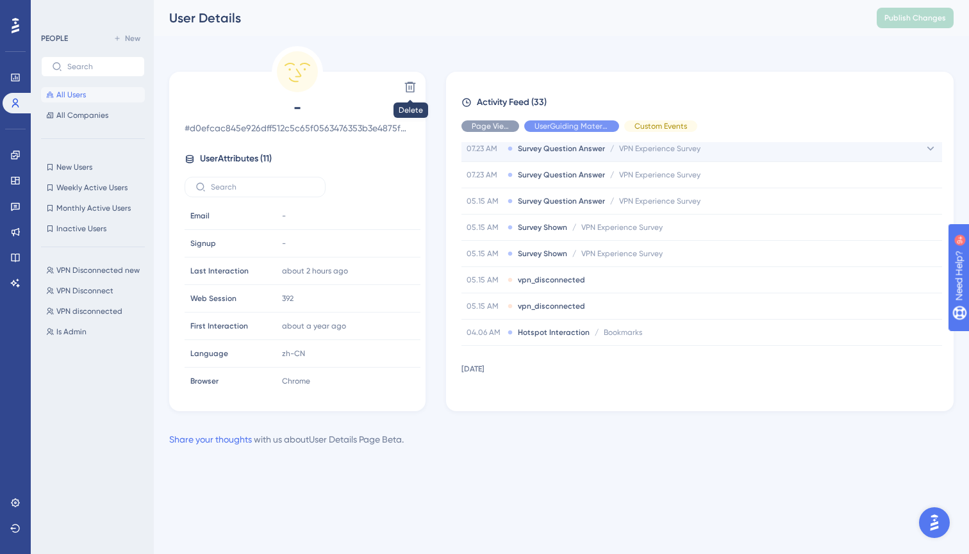
click at [541, 145] on span "Survey Question Answer" at bounding box center [561, 149] width 87 height 10
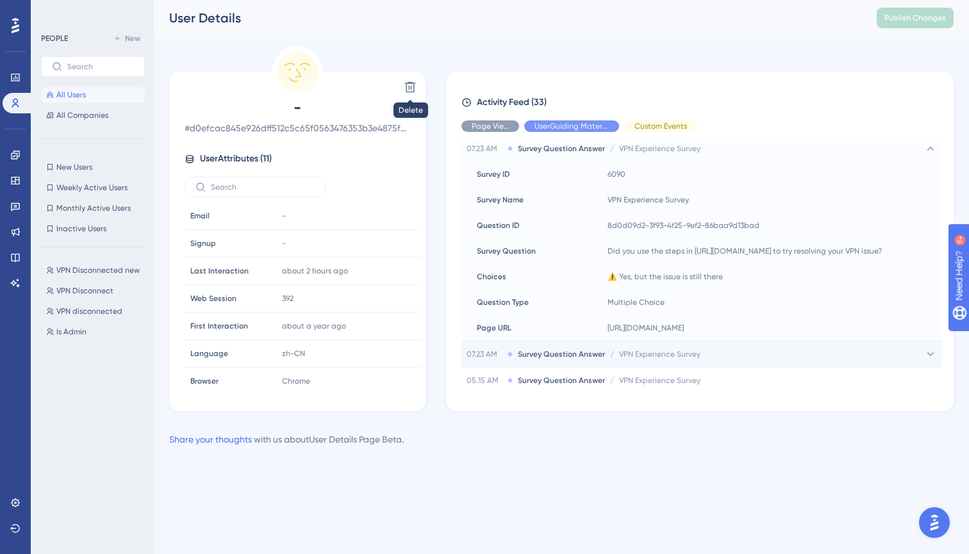
click at [560, 349] on span "Survey Question Answer" at bounding box center [561, 354] width 87 height 10
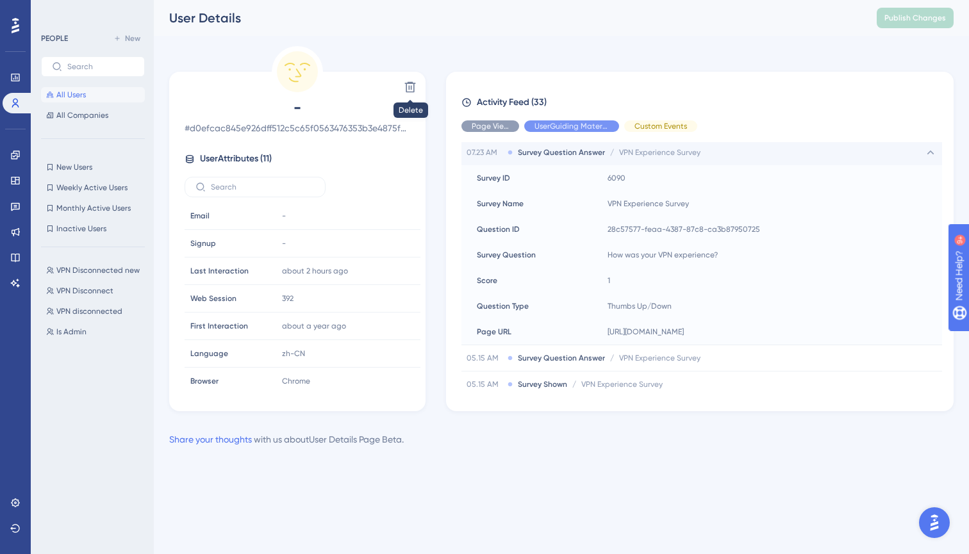
scroll to position [253, 0]
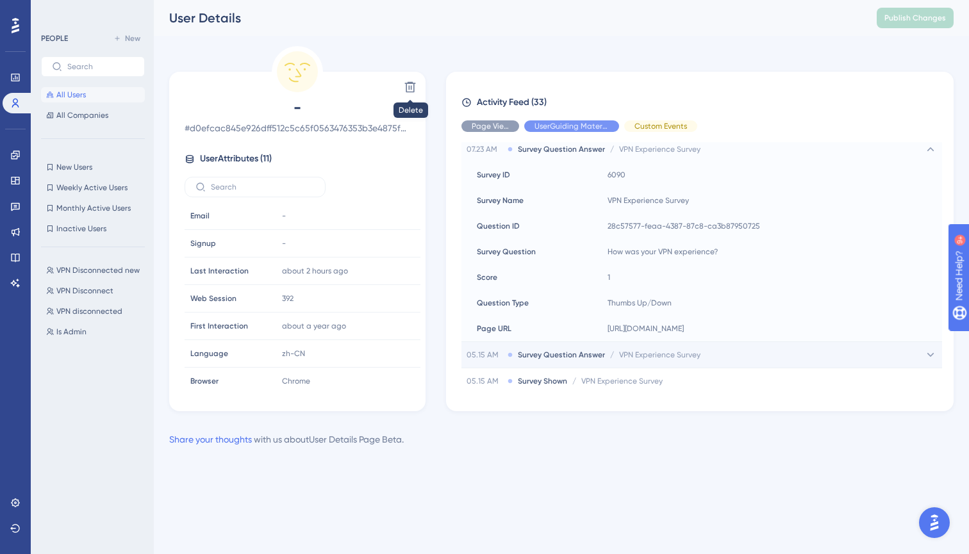
click at [558, 357] on span "Survey Question Answer" at bounding box center [561, 355] width 87 height 10
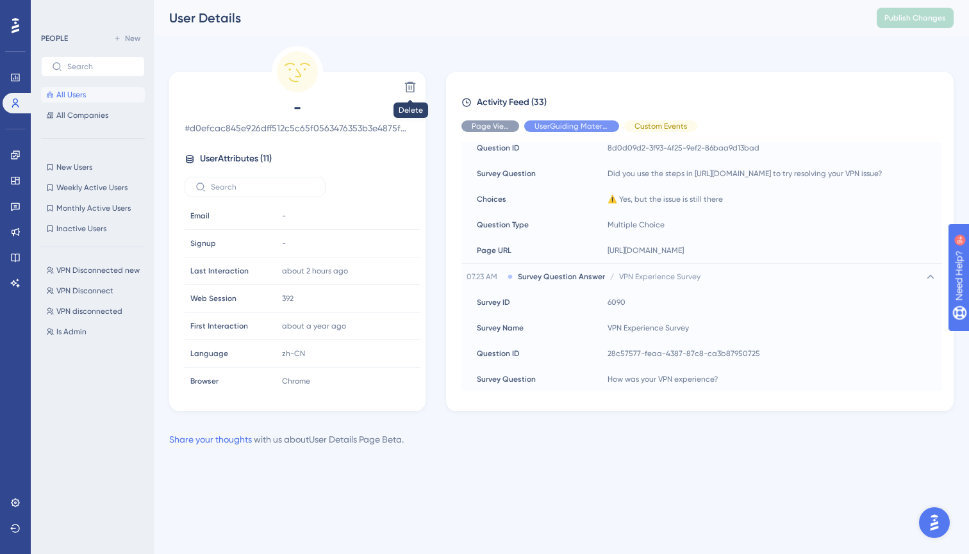
scroll to position [119, 0]
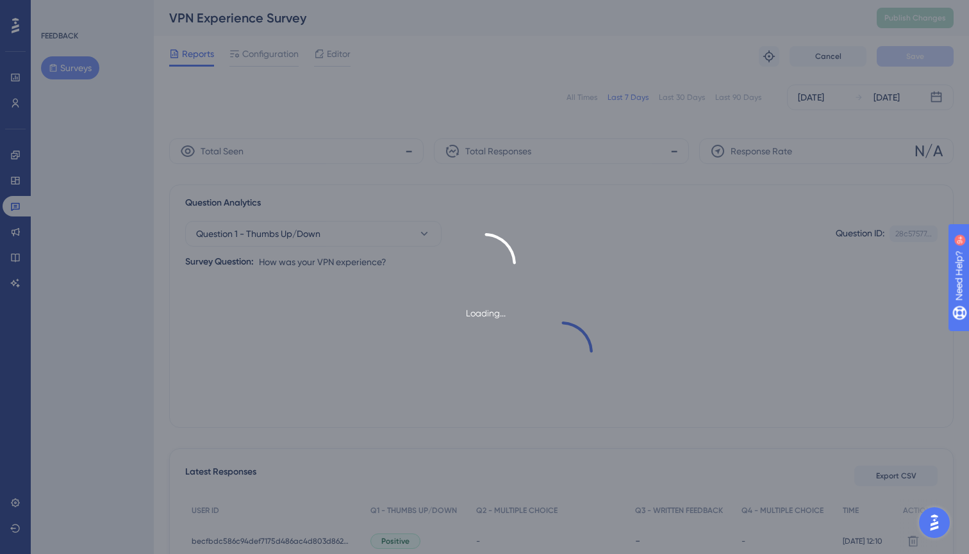
scroll to position [651, 0]
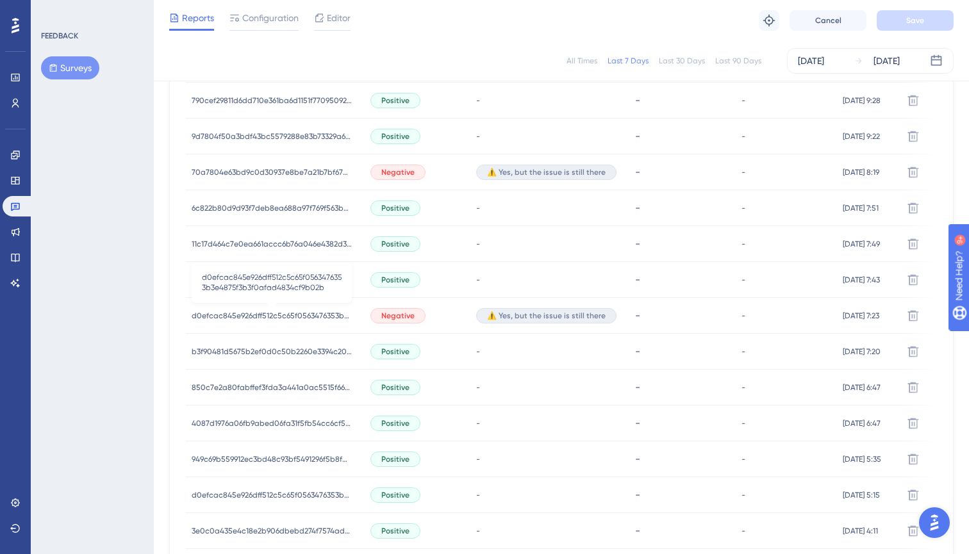
click at [235, 320] on span "d0efcac845e926dff512c5c65f0563476353b3e4875f3b3f0afad4834cf9b02b" at bounding box center [272, 316] width 160 height 10
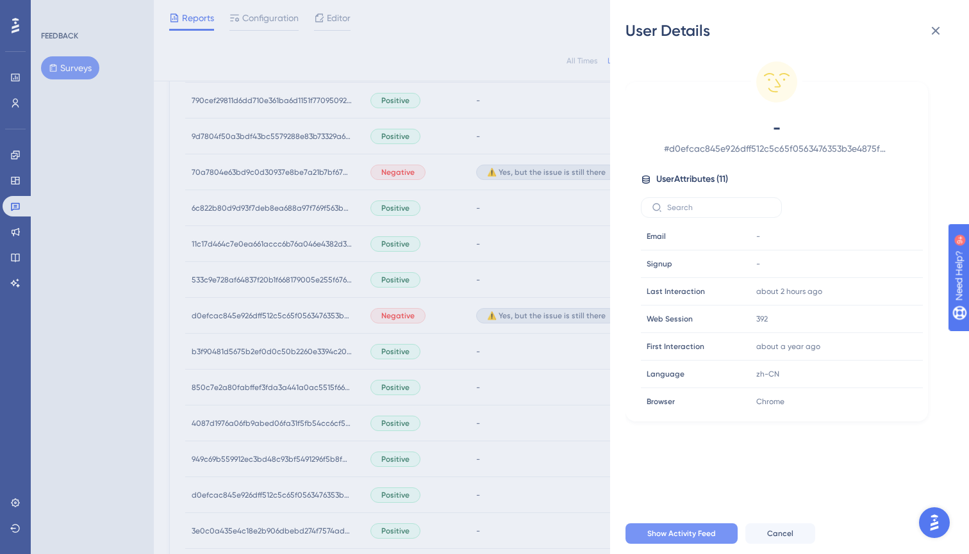
click at [656, 531] on span "Show Activity Feed" at bounding box center [681, 534] width 69 height 10
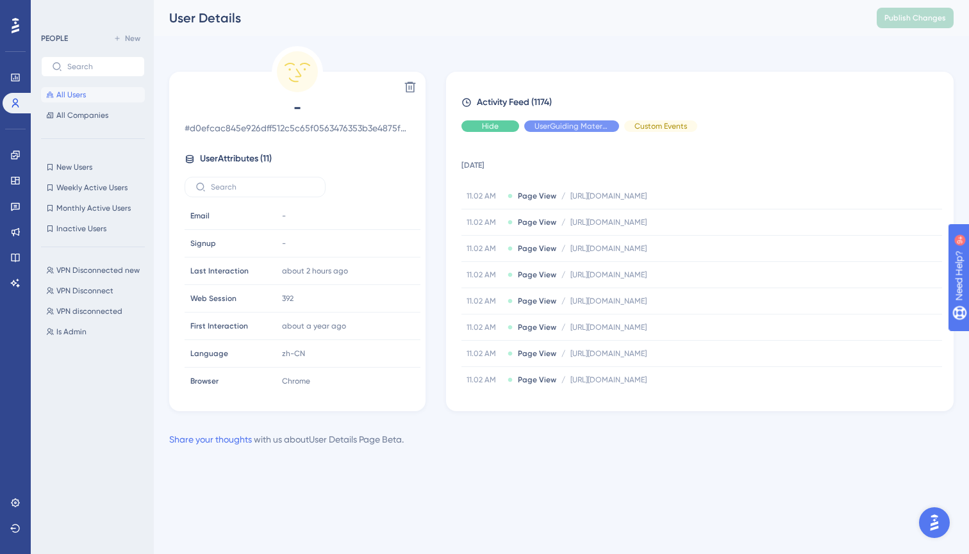
click at [504, 131] on div "Hide" at bounding box center [490, 126] width 58 height 12
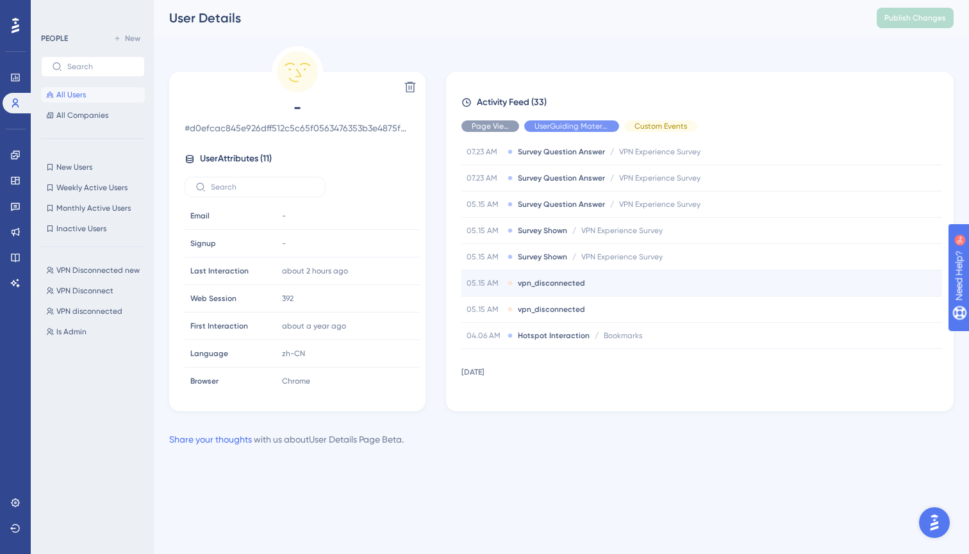
scroll to position [48, 0]
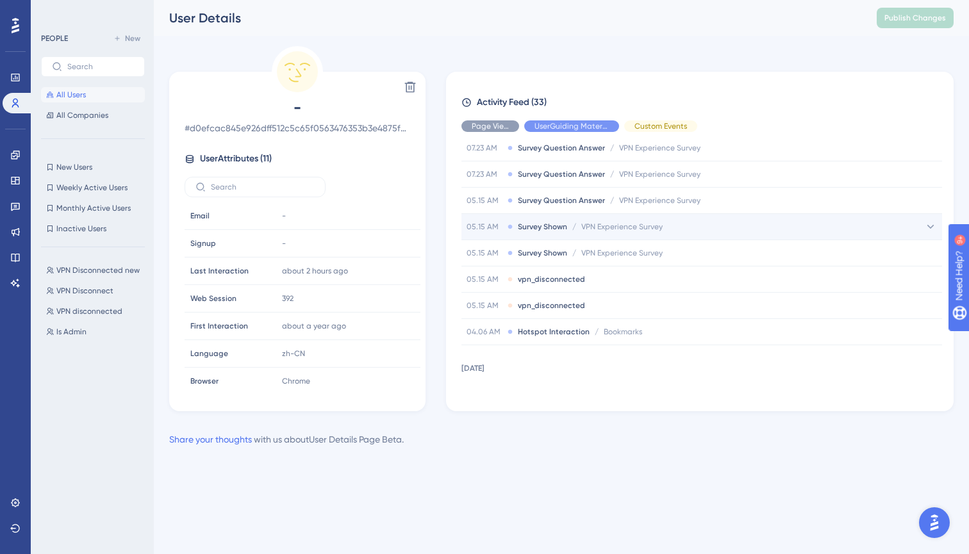
click at [677, 222] on div "05.15 AM Survey Shown / VPN Experience Survey VPN Experience Survey" at bounding box center [701, 227] width 481 height 26
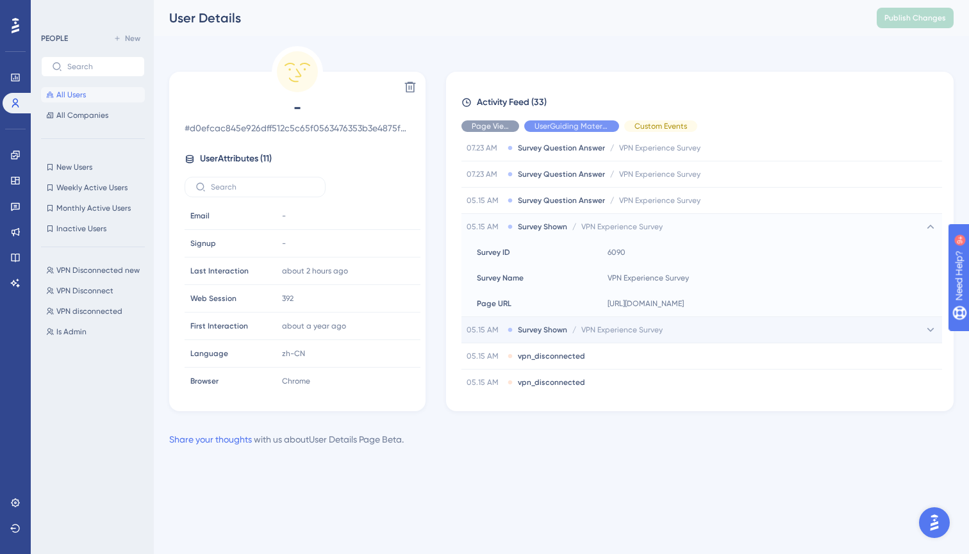
click at [651, 329] on span "VPN Experience Survey" at bounding box center [621, 330] width 81 height 10
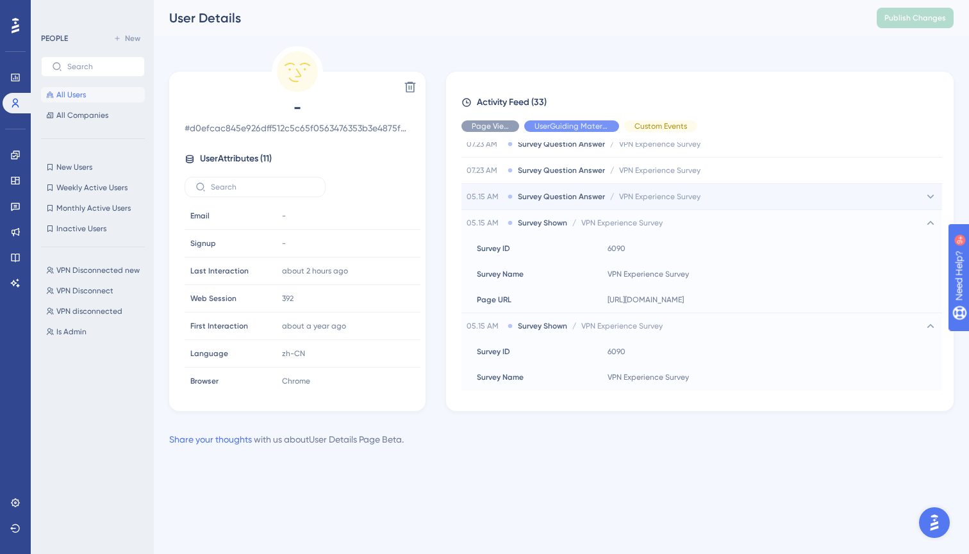
click at [668, 200] on span "VPN Experience Survey" at bounding box center [659, 197] width 81 height 10
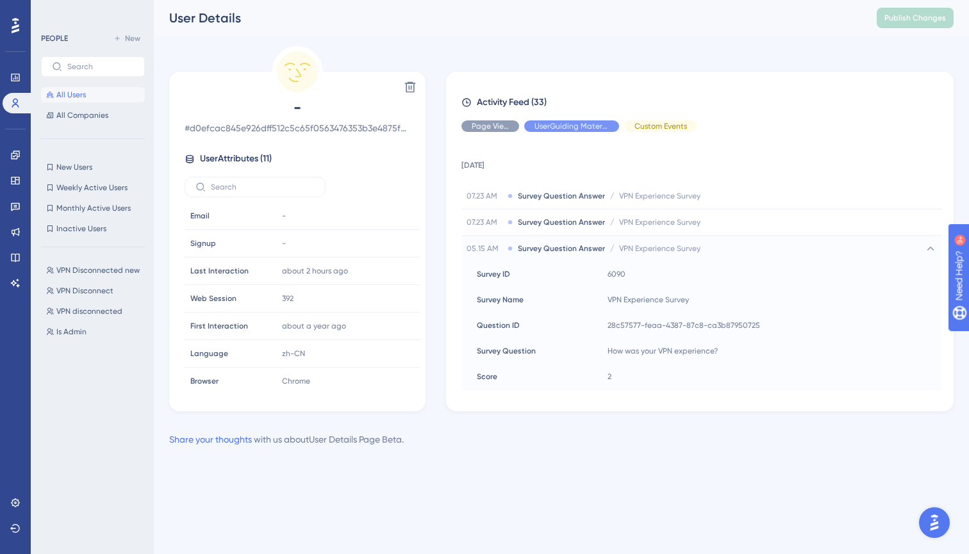
scroll to position [0, 0]
click at [504, 129] on div "Show" at bounding box center [490, 126] width 58 height 12
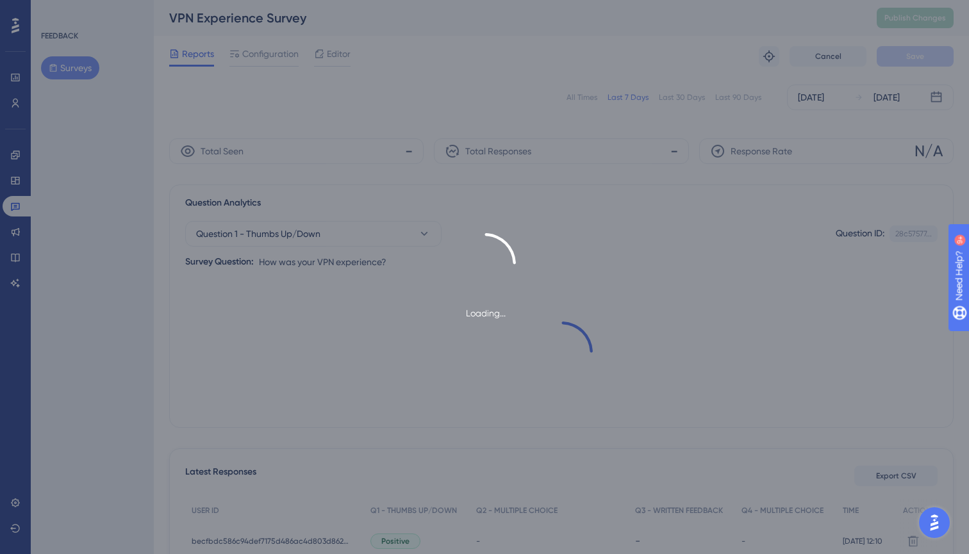
scroll to position [651, 0]
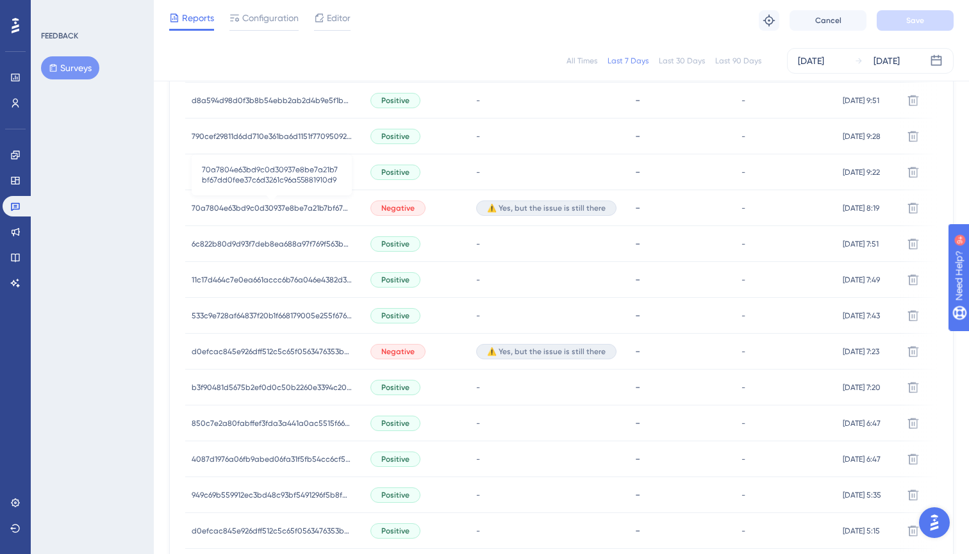
click at [233, 209] on span "70a7804e63bd9c0d30937e8be7a21b7bf67dd0fee37c6d3261c96a55881910d9" at bounding box center [272, 208] width 160 height 10
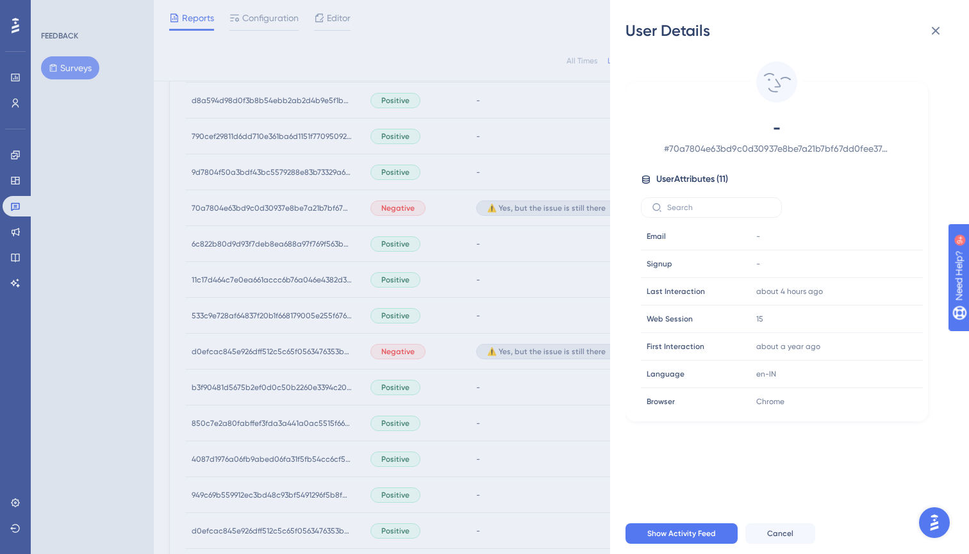
click at [719, 149] on span "# 70a7804e63bd9c0d30937e8be7a21b7bf67dd0fee37c6d3261c96a55881910d9" at bounding box center [777, 148] width 226 height 15
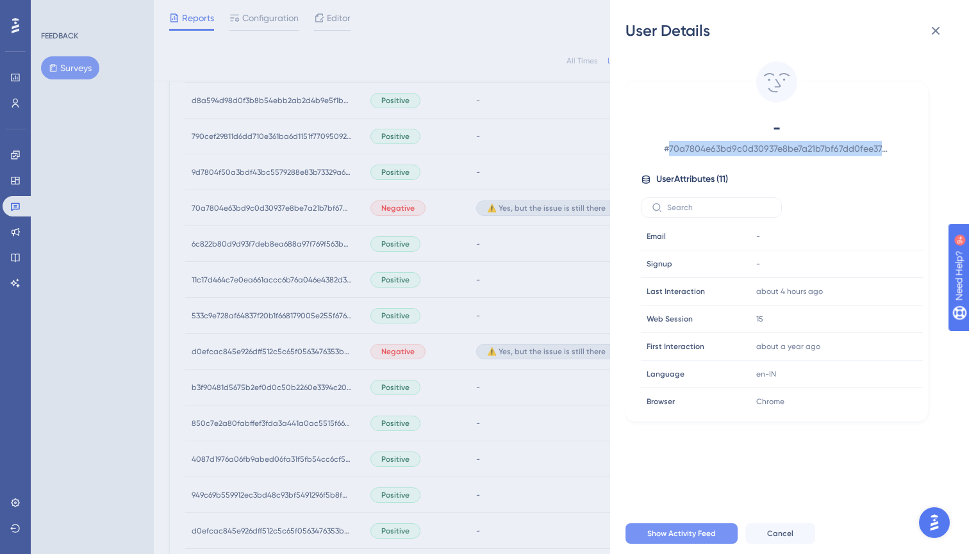
click at [692, 534] on span "Show Activity Feed" at bounding box center [681, 534] width 69 height 10
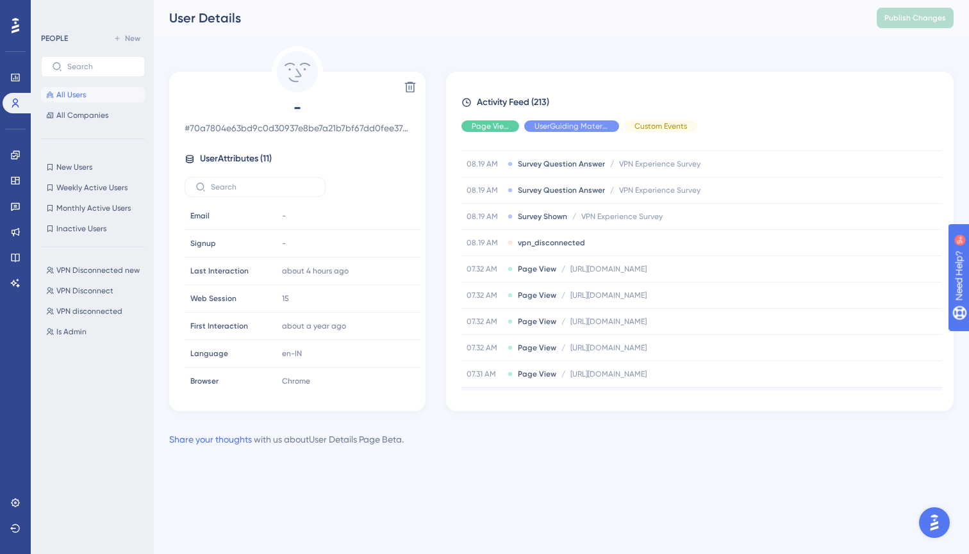
scroll to position [279, 0]
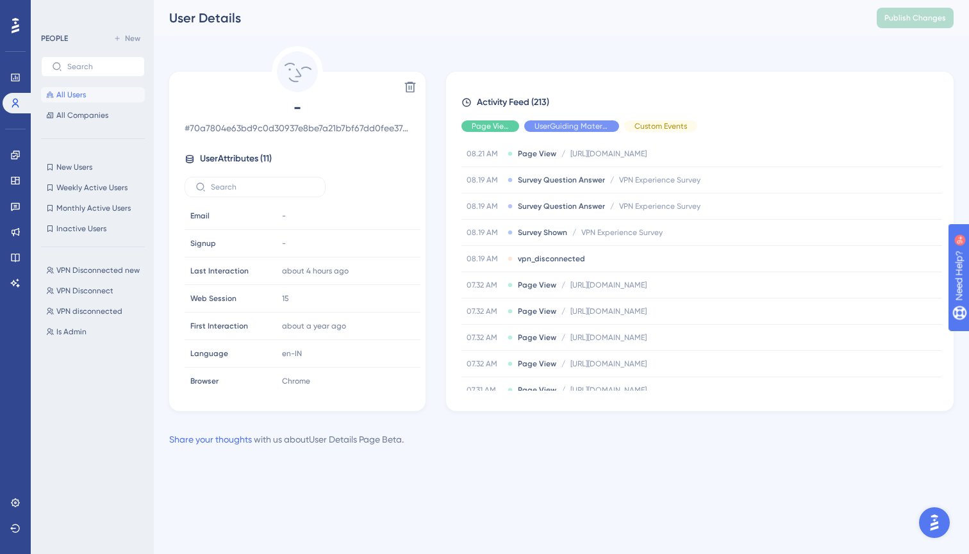
click at [237, 128] on span "# 70a7804e63bd9c0d30937e8be7a21b7bf67dd0fee37c6d3261c96a55881910d9" at bounding box center [298, 127] width 226 height 15
copy span "70a7804e63bd9c0d30937e8be7a21b7bf67dd0fee37c6d3261c96a55881910d9"
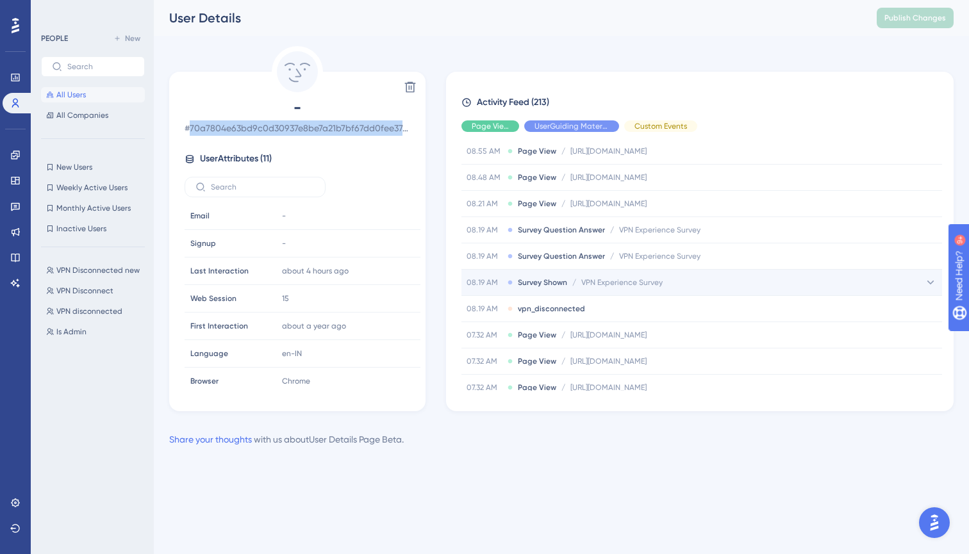
scroll to position [253, 0]
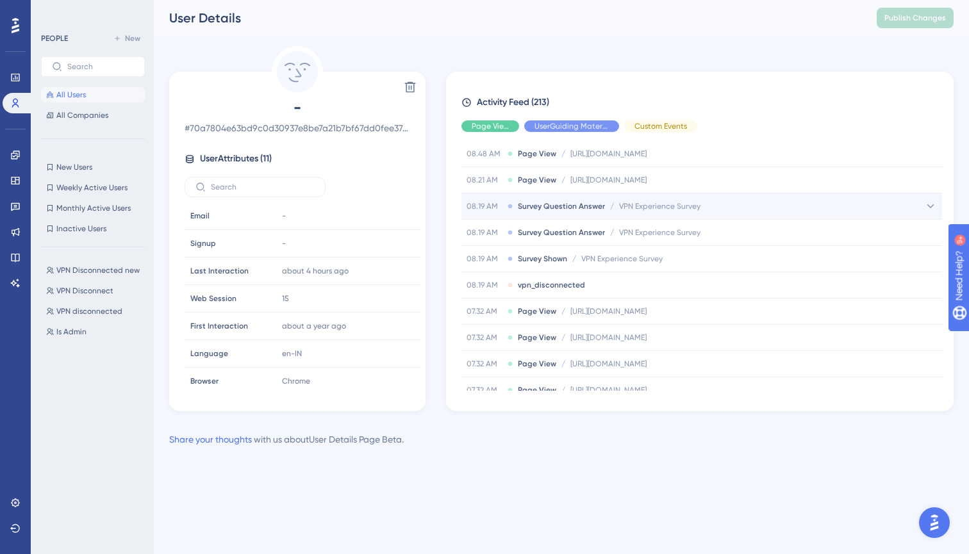
click at [724, 209] on div "08.19 AM Survey Question Answer / VPN Experience Survey VPN Experience Survey" at bounding box center [701, 207] width 481 height 26
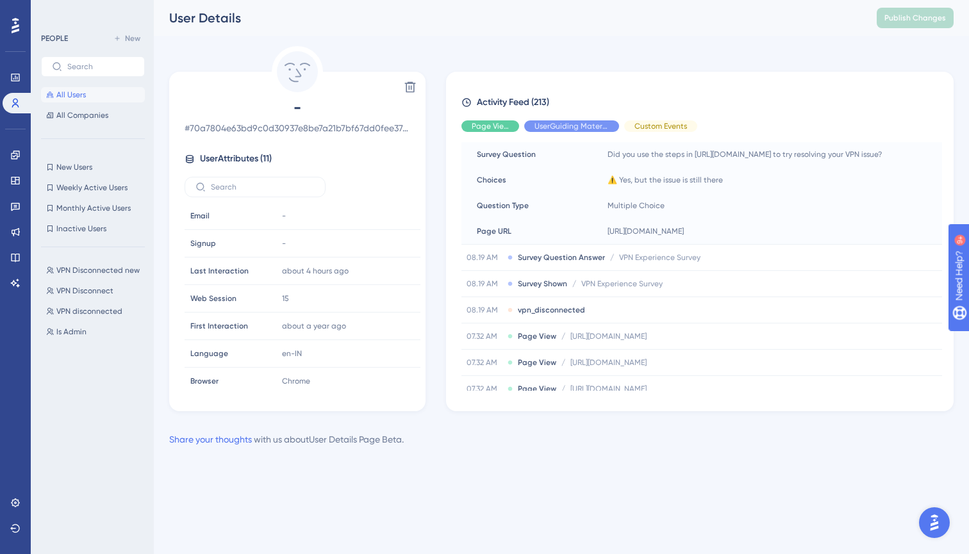
scroll to position [421, 0]
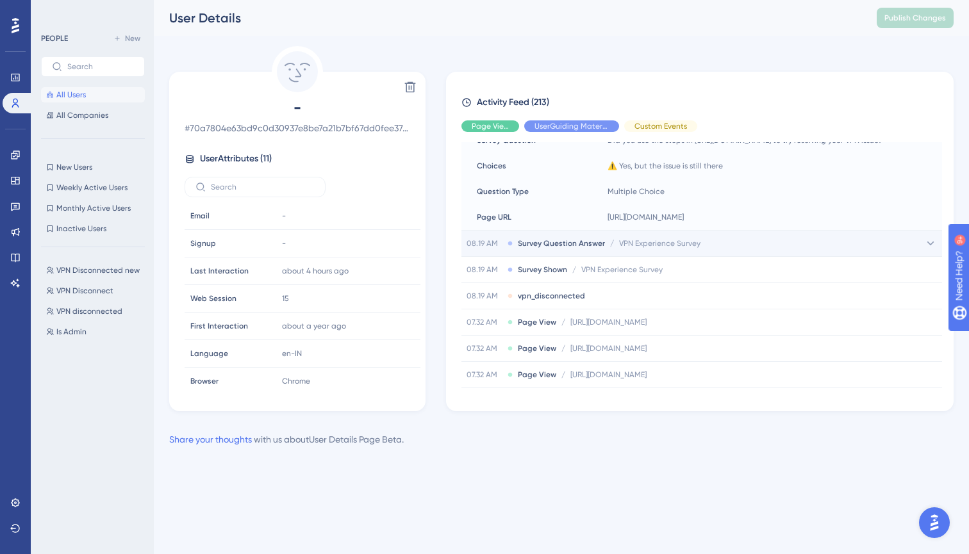
click at [674, 246] on span "VPN Experience Survey" at bounding box center [659, 243] width 81 height 10
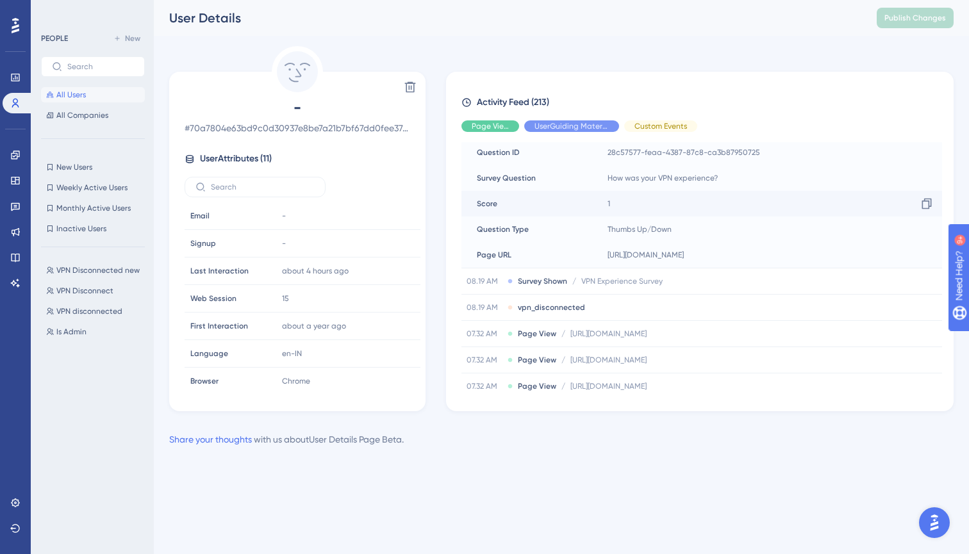
scroll to position [592, 0]
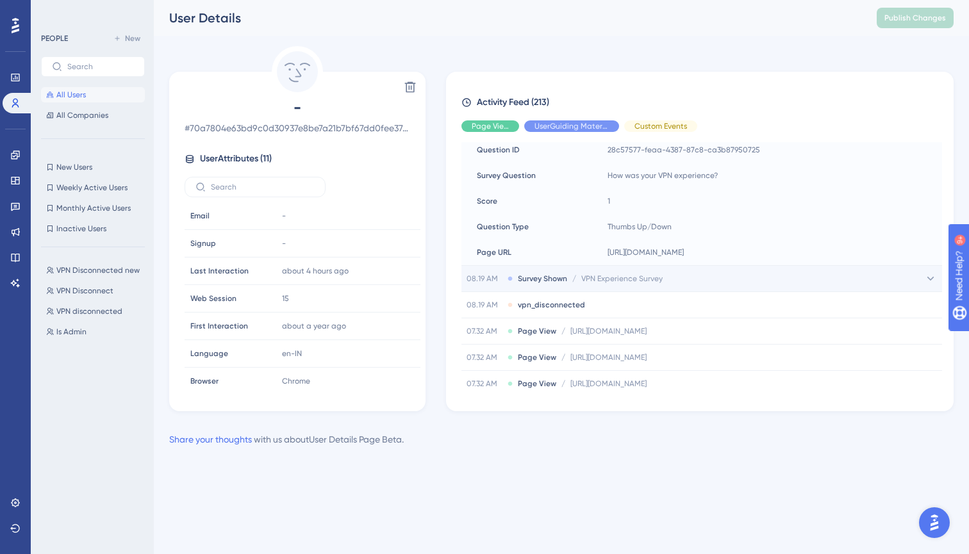
click at [650, 279] on span "VPN Experience Survey" at bounding box center [621, 279] width 81 height 10
click at [649, 279] on span "VPN Experience Survey" at bounding box center [621, 279] width 81 height 10
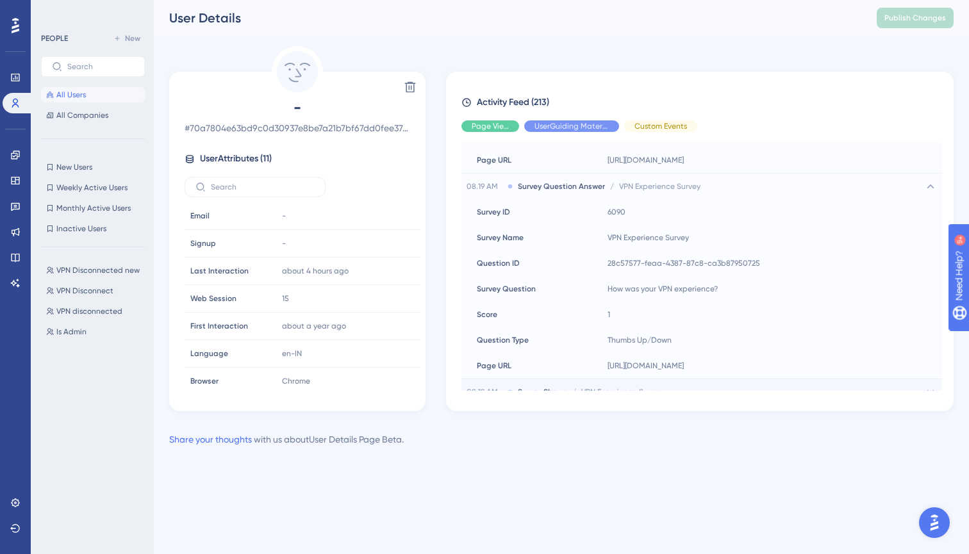
scroll to position [478, 0]
click at [666, 186] on span "VPN Experience Survey" at bounding box center [659, 187] width 81 height 10
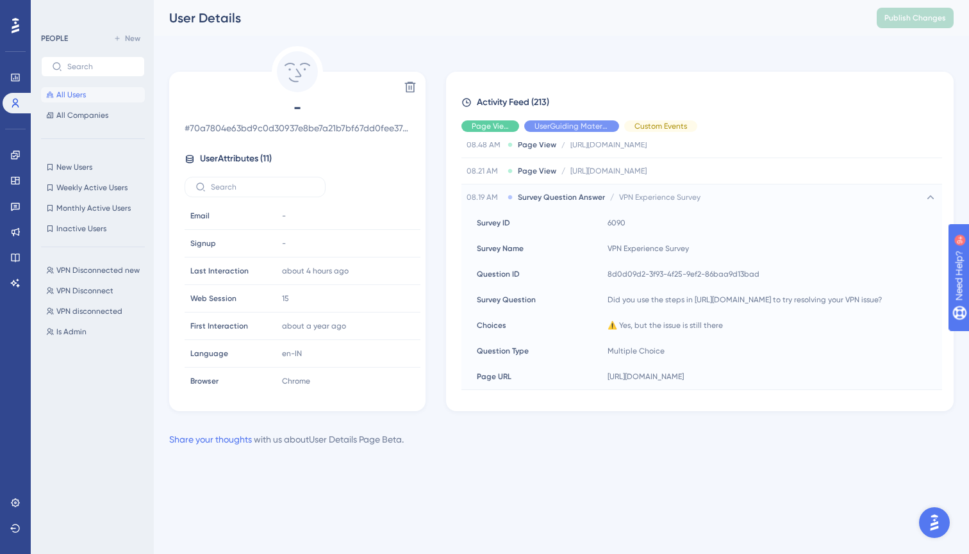
scroll to position [260, 0]
click at [686, 196] on span "VPN Experience Survey" at bounding box center [659, 199] width 81 height 10
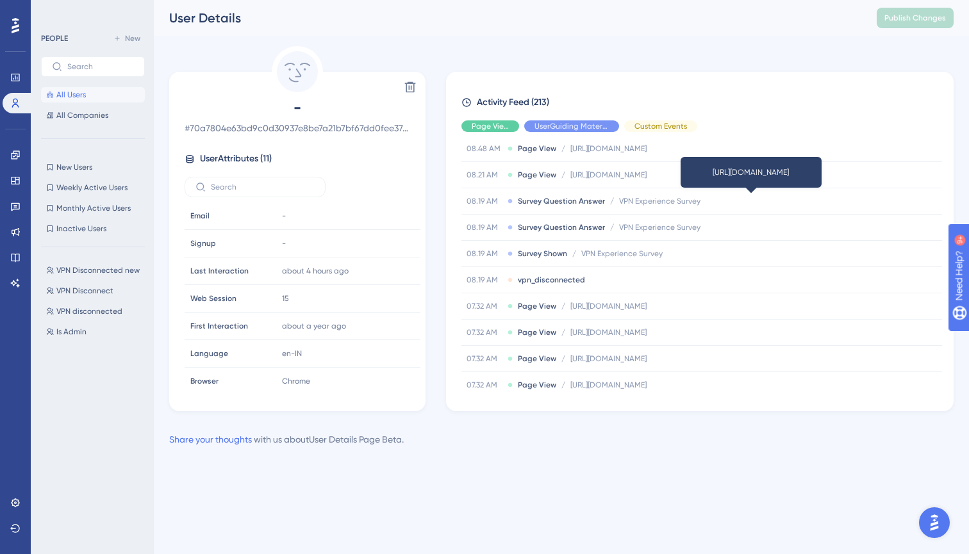
scroll to position [256, 0]
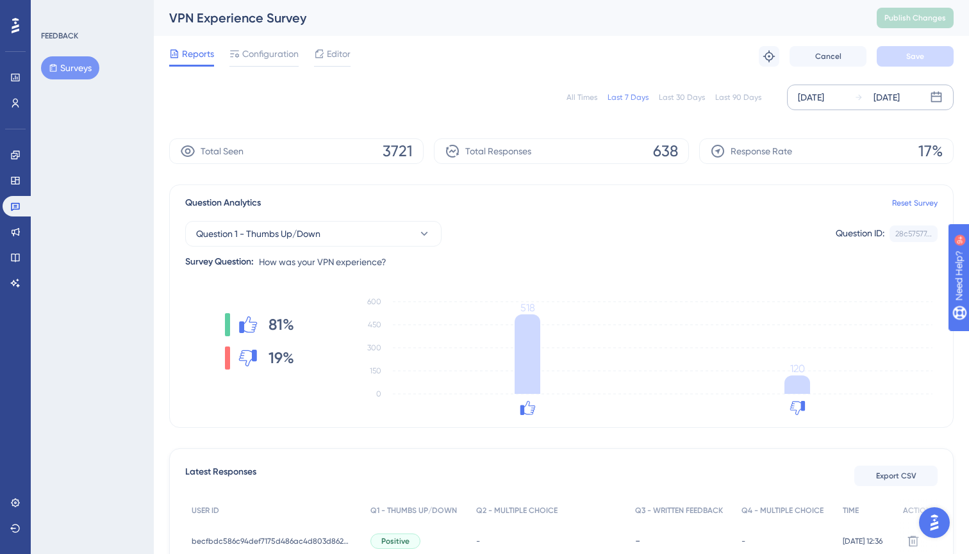
click at [815, 96] on div "[DATE]" at bounding box center [811, 97] width 26 height 15
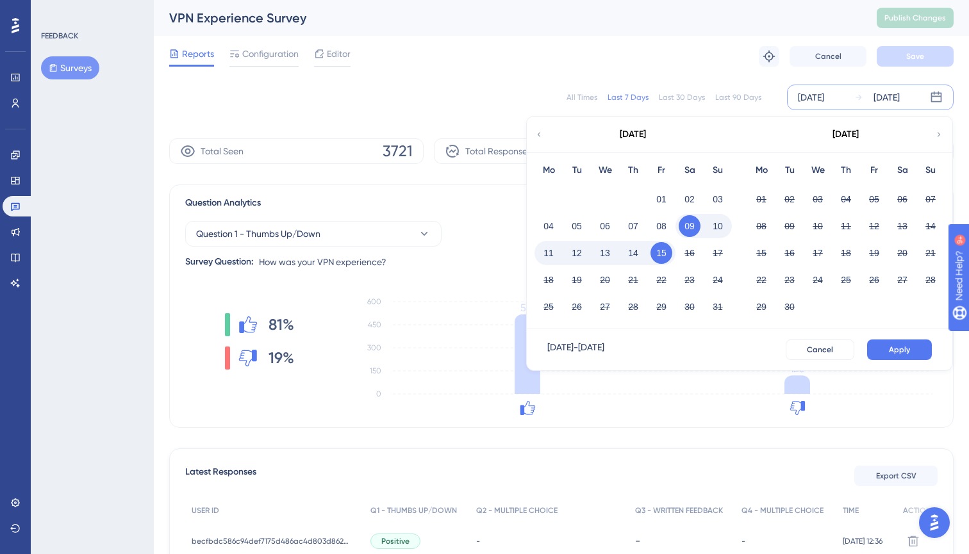
click at [658, 252] on button "15" at bounding box center [662, 253] width 22 height 22
click at [901, 350] on span "Apply" at bounding box center [899, 350] width 21 height 10
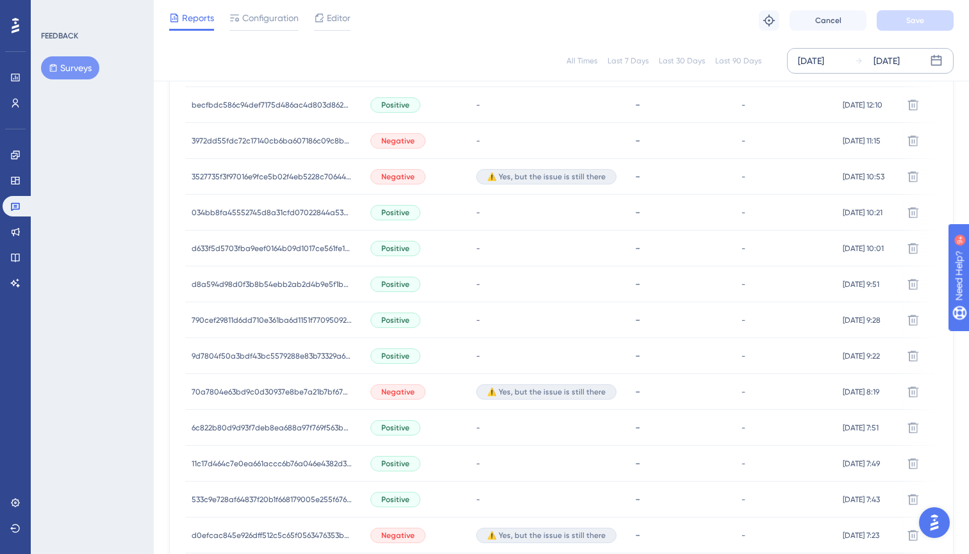
scroll to position [469, 0]
click at [276, 172] on span "3527735f3f97016e9fce5b02f4eb5228c706444f9969a2c73733f325242806cf" at bounding box center [272, 175] width 160 height 10
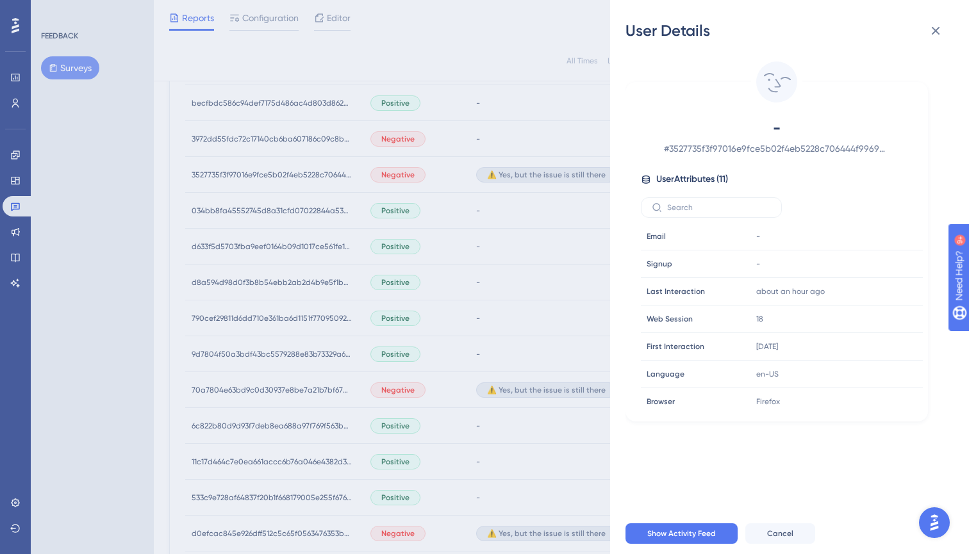
click at [691, 149] on span "# 3527735f3f97016e9fce5b02f4eb5228c706444f9969a2c73733f325242806cf" at bounding box center [777, 148] width 226 height 15
copy span "3527735f3f97016e9fce5b02f4eb5228c706444f9969a2c73733f325242806cf"
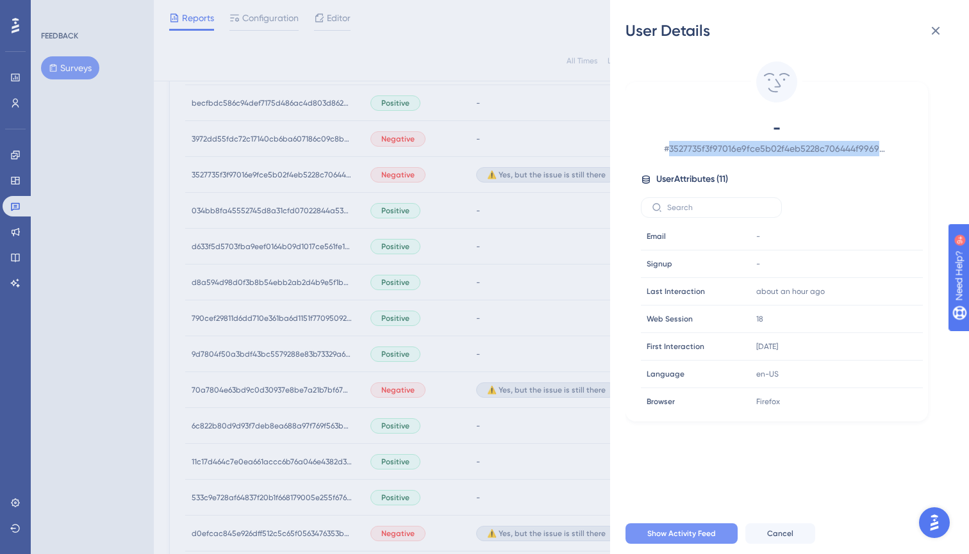
click at [665, 541] on button "Show Activity Feed" at bounding box center [682, 534] width 112 height 21
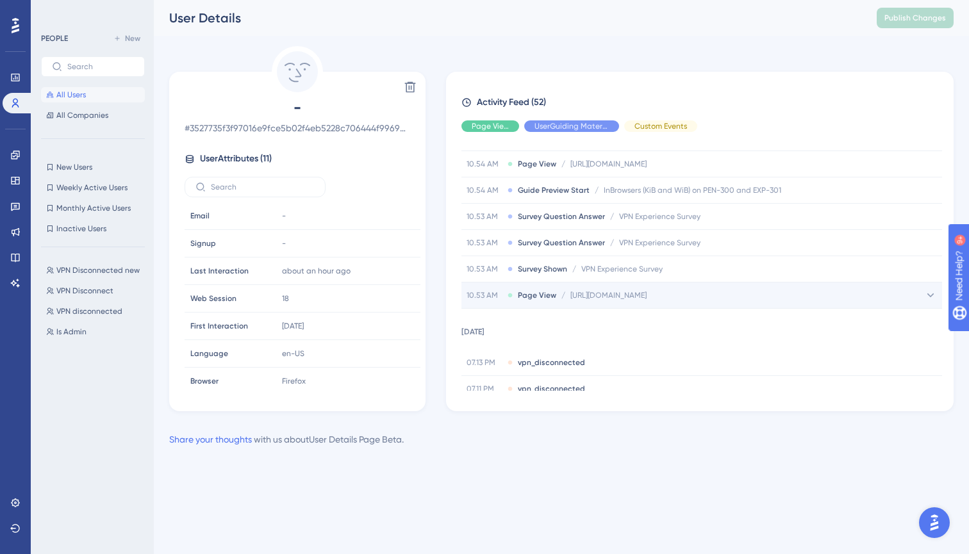
scroll to position [228, 0]
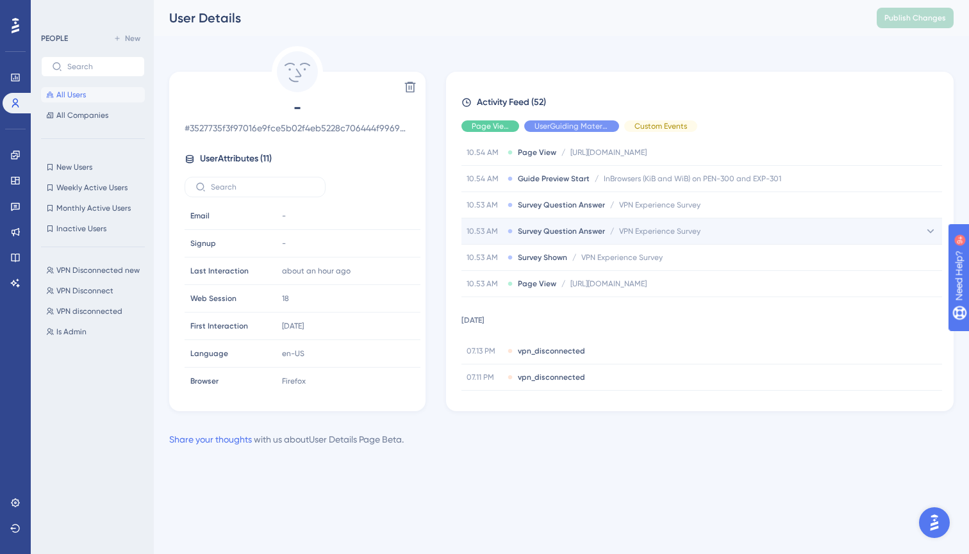
click at [615, 233] on div "10.53 AM Survey Question Answer / VPN Experience Survey VPN Experience Survey" at bounding box center [584, 231] width 234 height 10
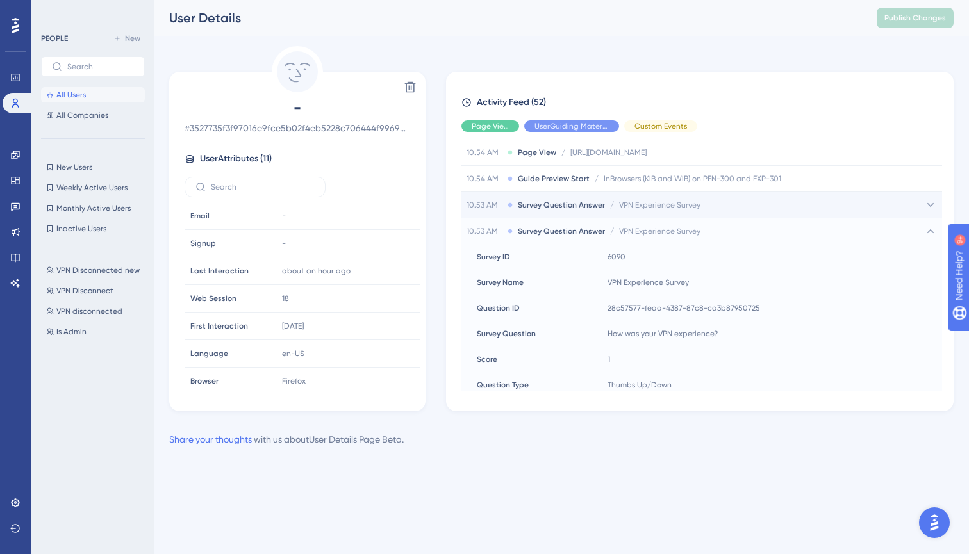
click at [619, 203] on span "VPN Experience Survey" at bounding box center [659, 205] width 81 height 10
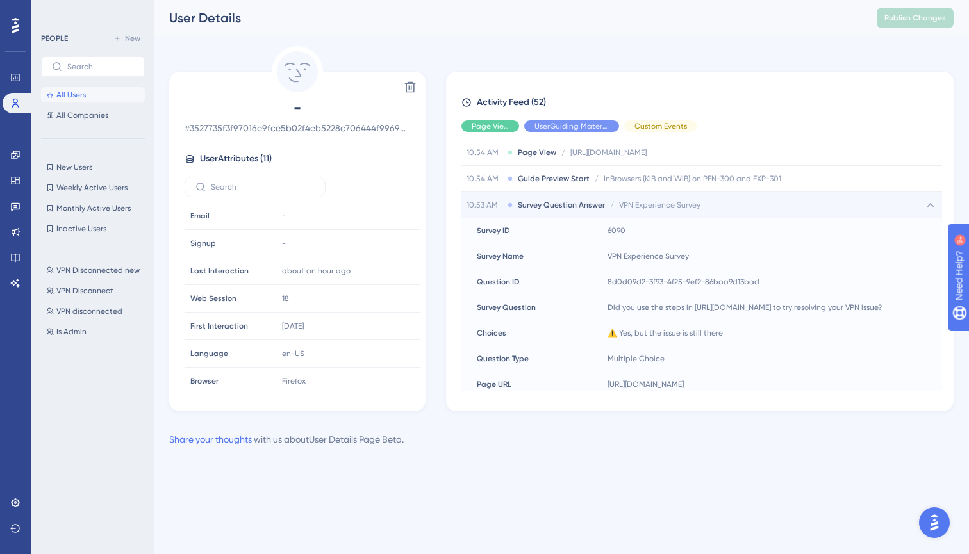
click at [619, 203] on span "VPN Experience Survey" at bounding box center [659, 205] width 81 height 10
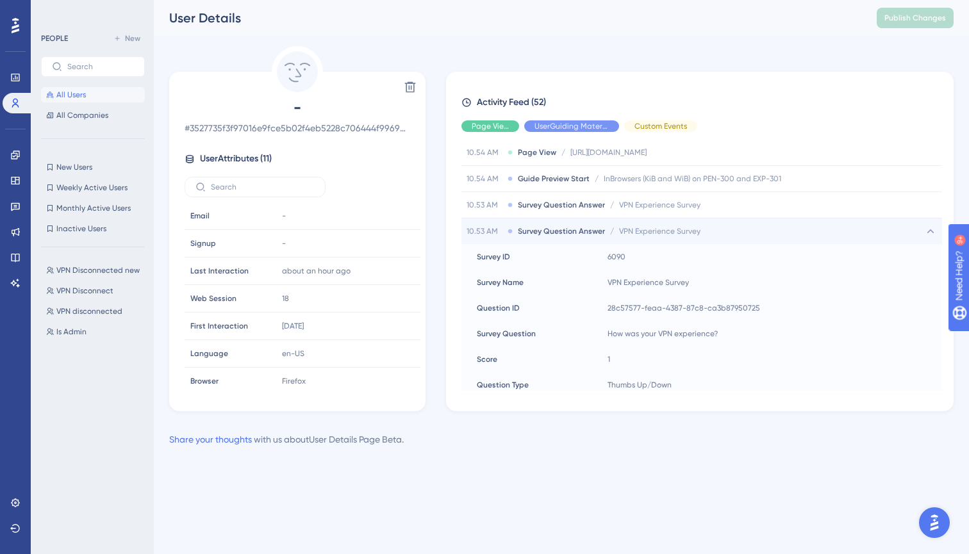
click at [619, 229] on span "VPN Experience Survey" at bounding box center [659, 231] width 81 height 10
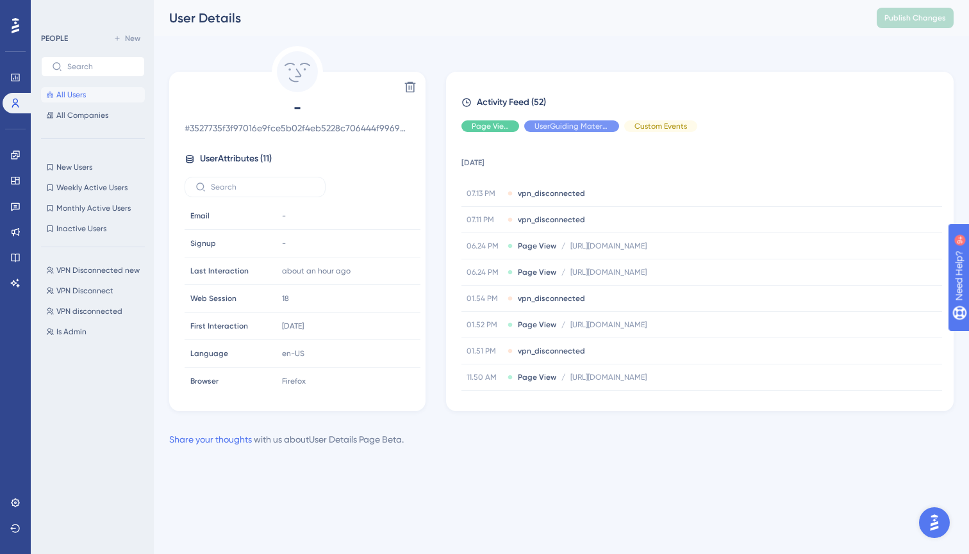
scroll to position [392, 0]
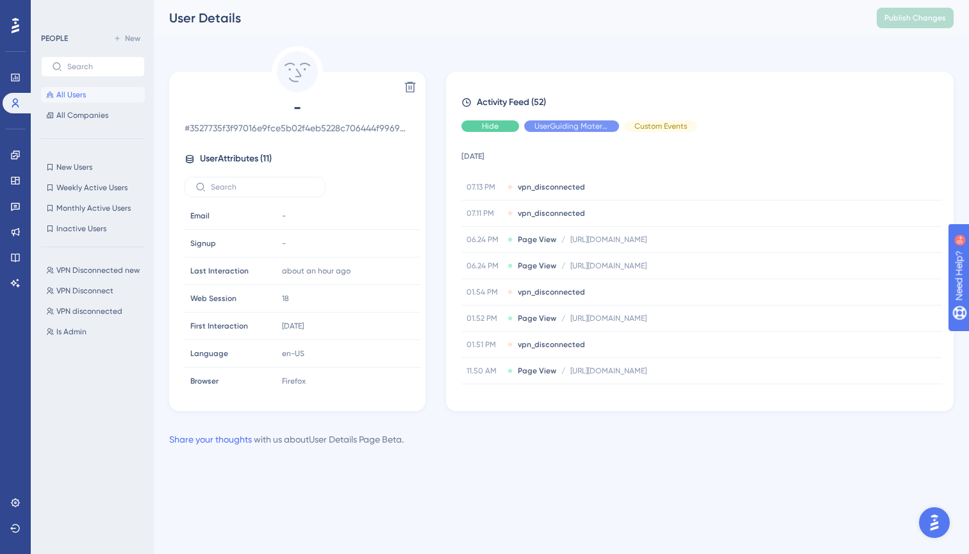
click at [497, 127] on span "Hide" at bounding box center [490, 126] width 17 height 10
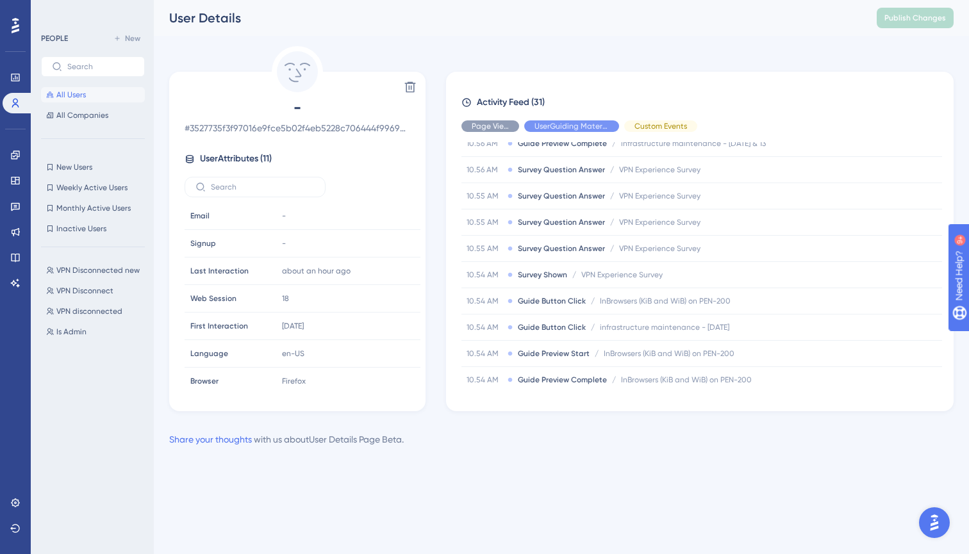
scroll to position [610, 0]
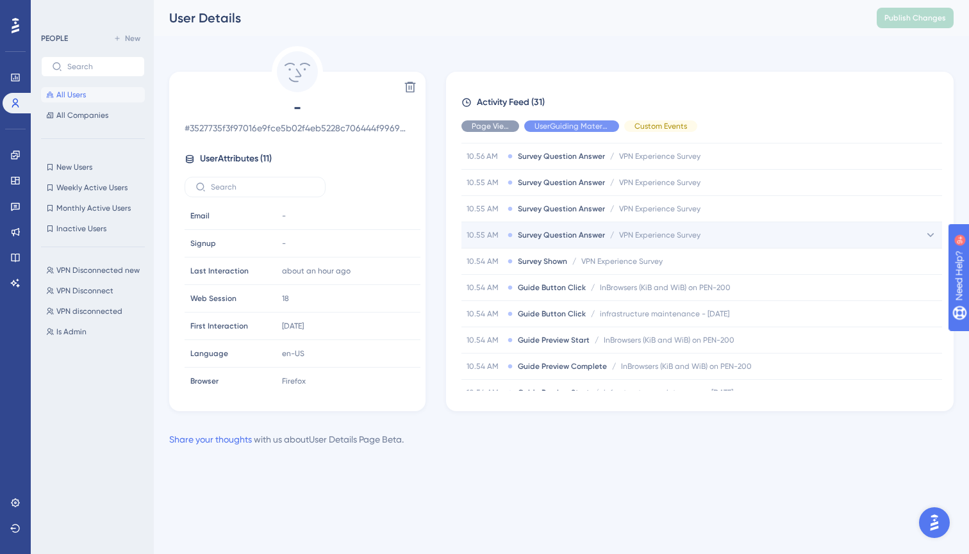
click at [574, 231] on span "Survey Question Answer" at bounding box center [561, 235] width 87 height 10
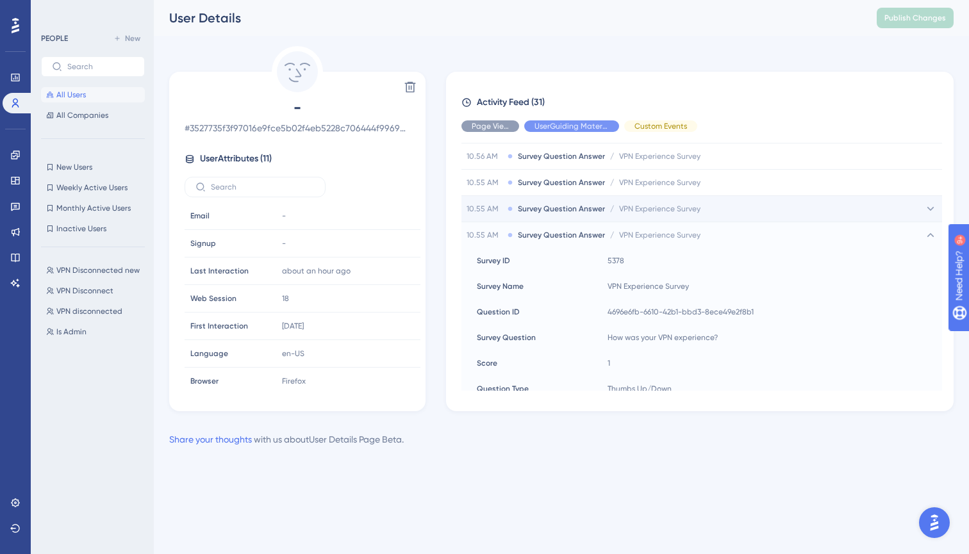
click at [572, 209] on span "Survey Question Answer" at bounding box center [561, 209] width 87 height 10
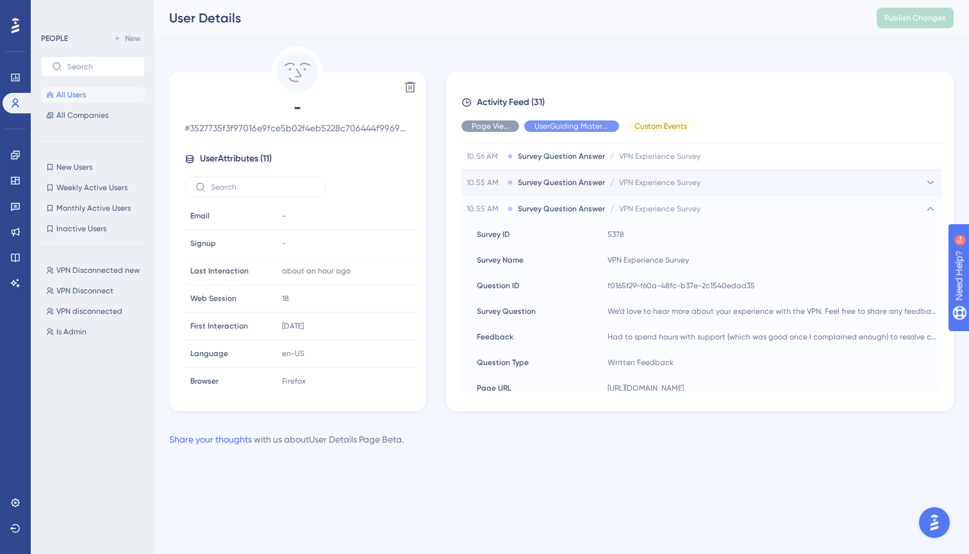
click at [595, 178] on span "Survey Question Answer" at bounding box center [561, 183] width 87 height 10
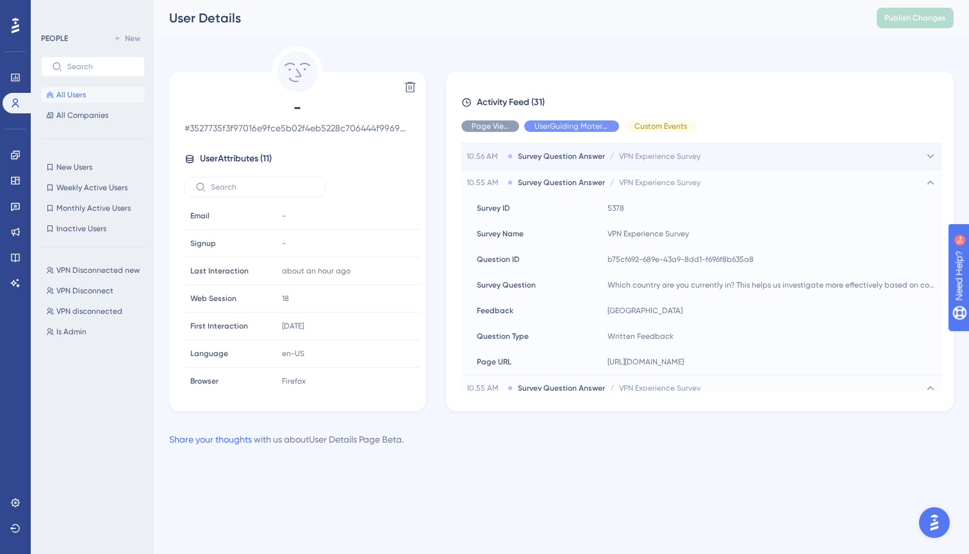
click at [552, 159] on span "Survey Question Answer" at bounding box center [561, 156] width 87 height 10
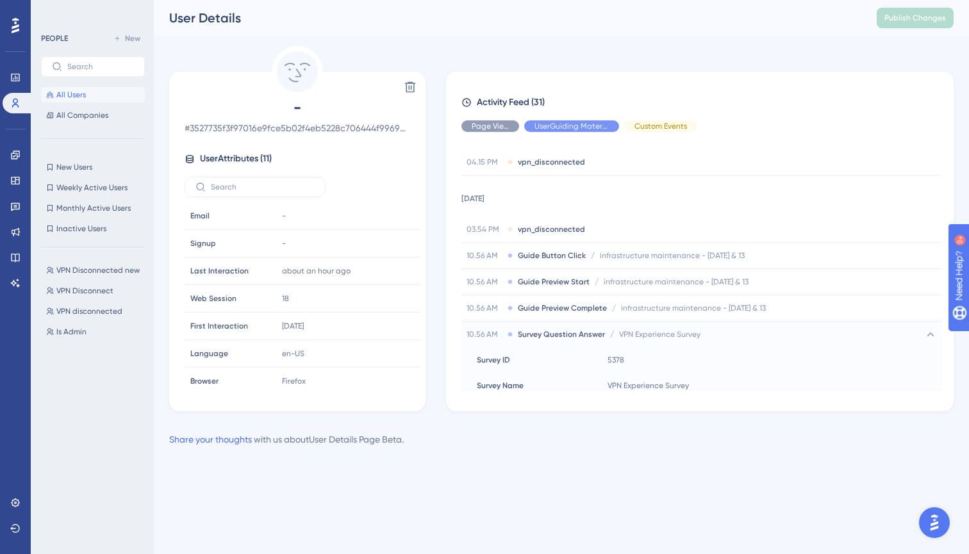
scroll to position [312, 0]
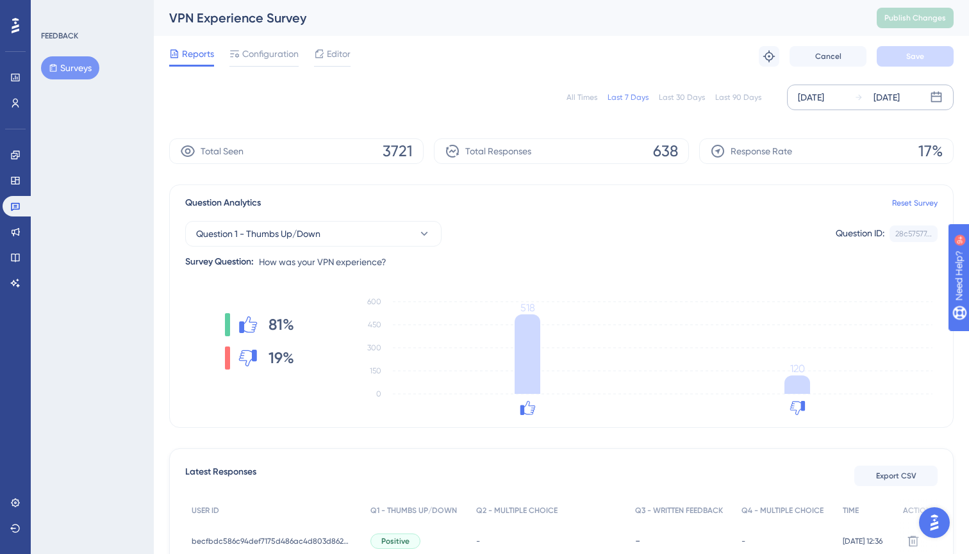
click at [810, 100] on div "[DATE]" at bounding box center [811, 97] width 26 height 15
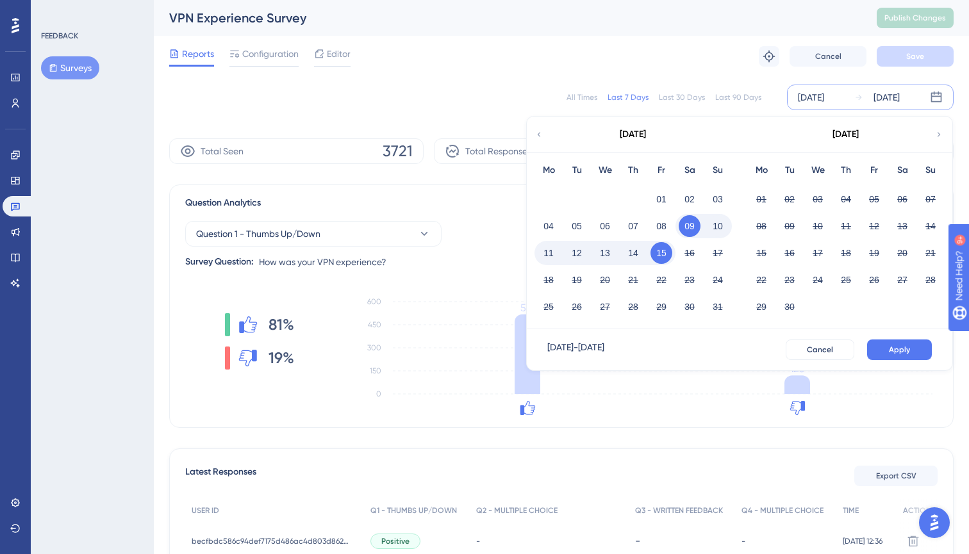
click at [665, 253] on button "15" at bounding box center [662, 253] width 22 height 22
click at [897, 345] on span "Apply" at bounding box center [899, 350] width 21 height 10
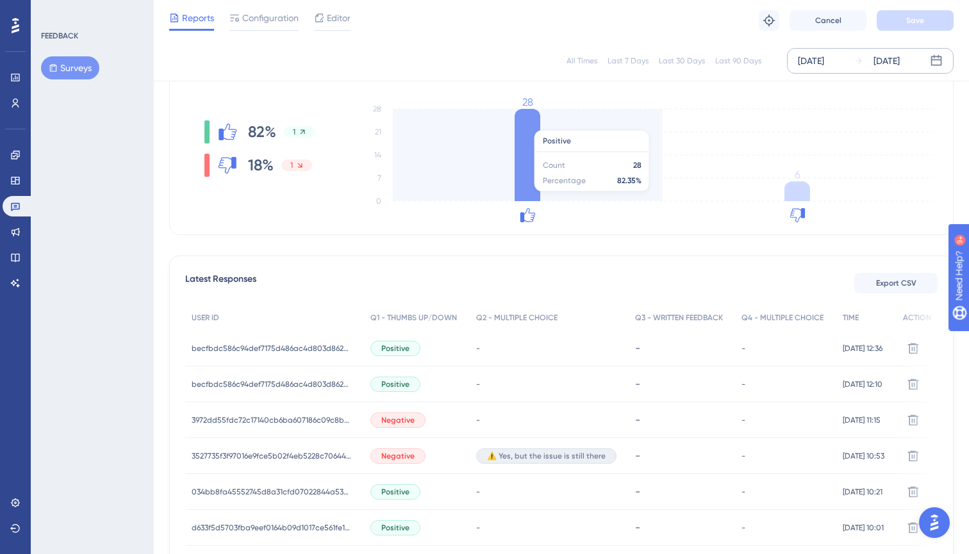
scroll to position [189, 0]
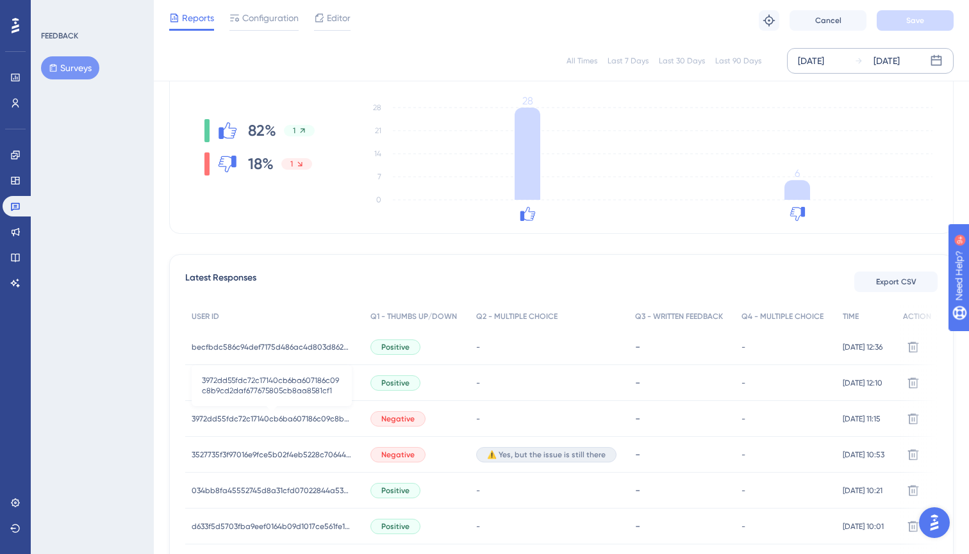
click at [290, 420] on span "3972dd55fdc72c17140cb6ba607186c09c8b9cd2daf677675805cb8aa8581cf1" at bounding box center [272, 419] width 160 height 10
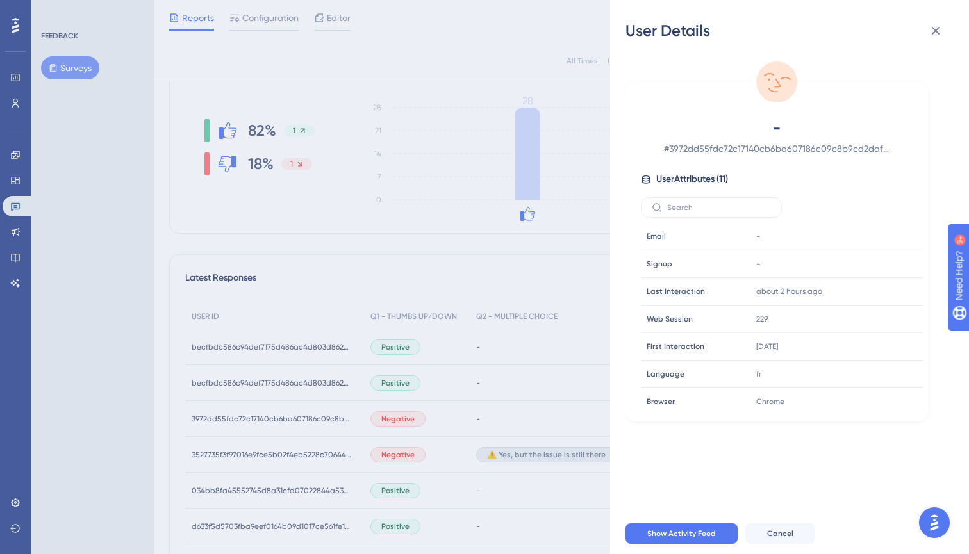
click at [719, 145] on span "# 3972dd55fdc72c17140cb6ba607186c09c8b9cd2daf677675805cb8aa8581cf1" at bounding box center [777, 148] width 226 height 15
copy span "3972dd55fdc72c17140cb6ba607186c09c8b9cd2daf677675805cb8aa8581cf1"
click at [428, 58] on div "User Details - # 3972dd55fdc72c17140cb6ba607186c09c8b9cd2daf677675805cb8aa8581c…" at bounding box center [484, 277] width 969 height 554
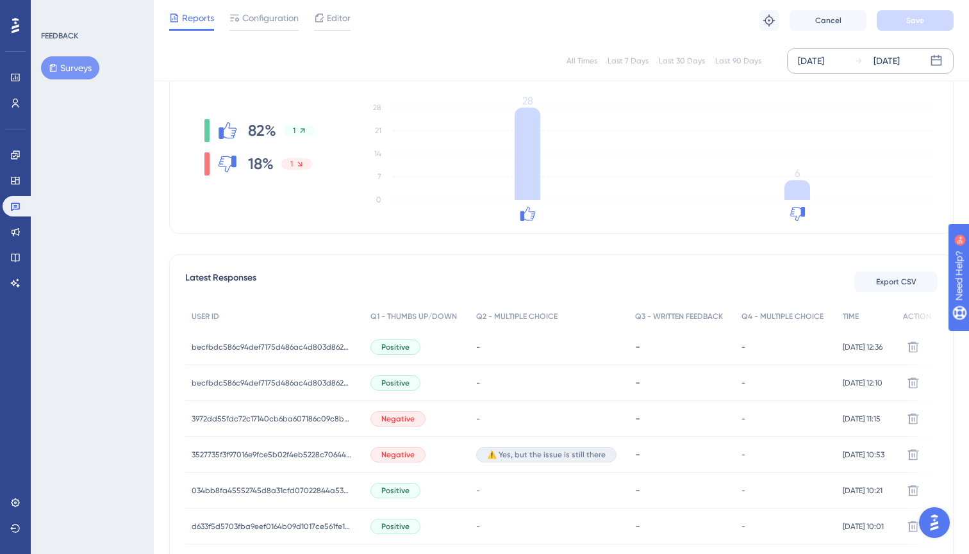
click at [269, 412] on div "3972dd55fdc72c17140cb6ba607186c09c8b9cd2daf677675805cb8aa8581cf1 3972dd55fdc72c…" at bounding box center [272, 419] width 160 height 36
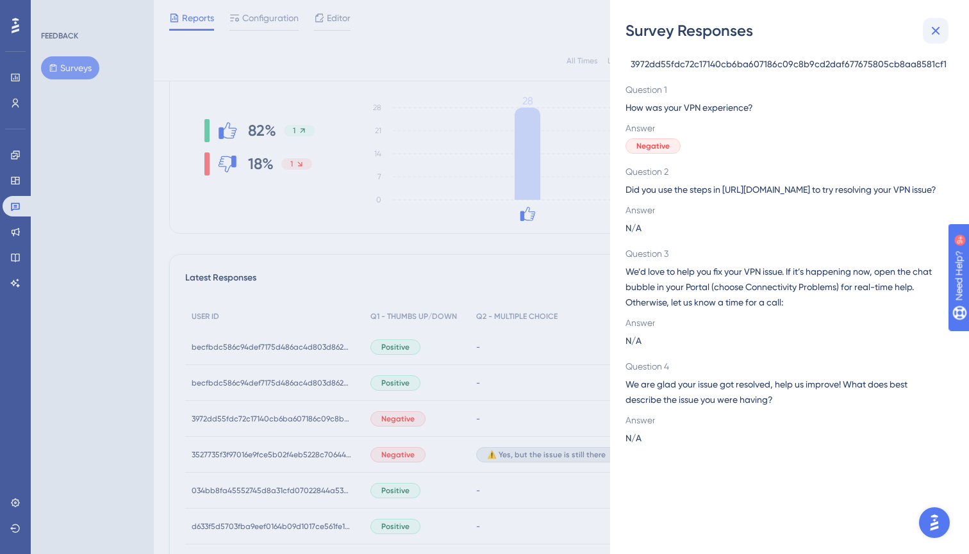
click at [933, 22] on button at bounding box center [936, 31] width 26 height 26
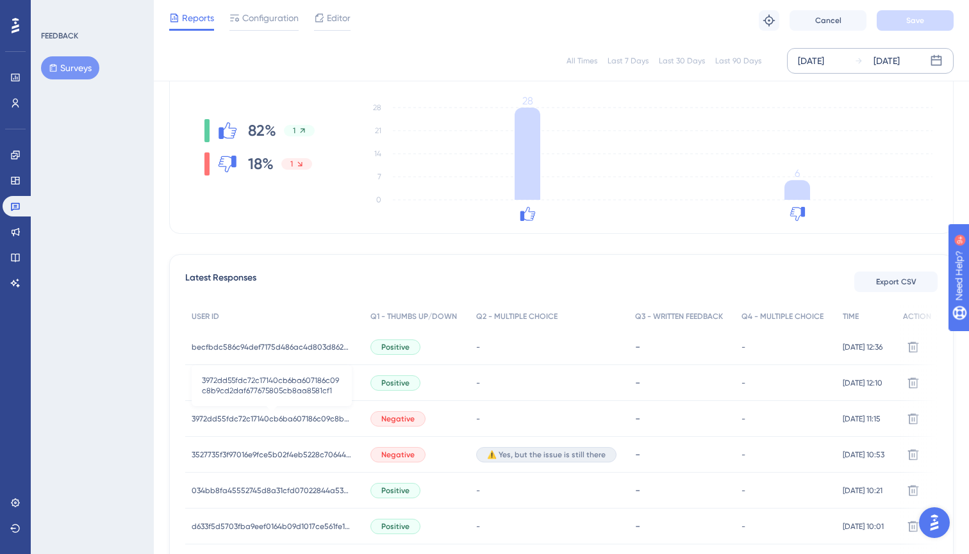
click at [220, 418] on span "3972dd55fdc72c17140cb6ba607186c09c8b9cd2daf677675805cb8aa8581cf1" at bounding box center [272, 419] width 160 height 10
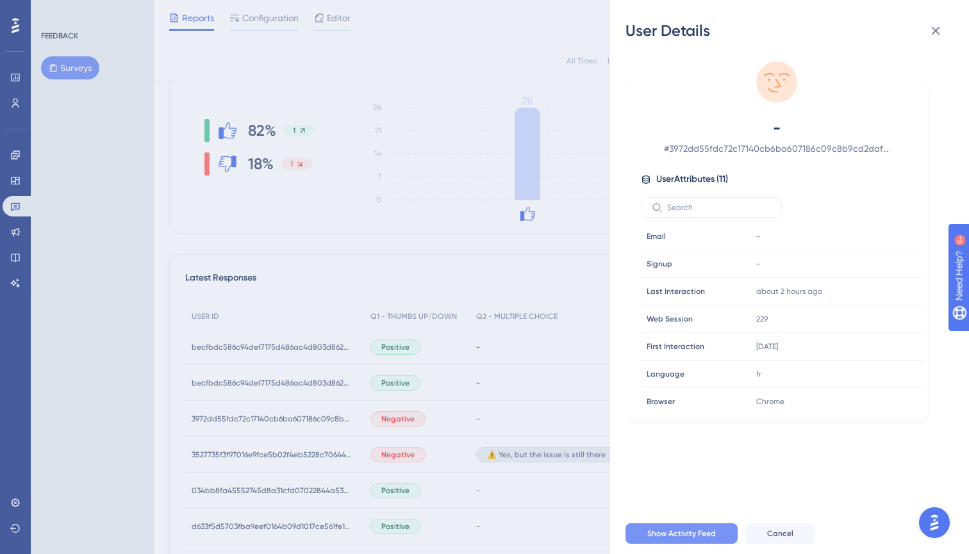
click at [653, 533] on span "Show Activity Feed" at bounding box center [681, 534] width 69 height 10
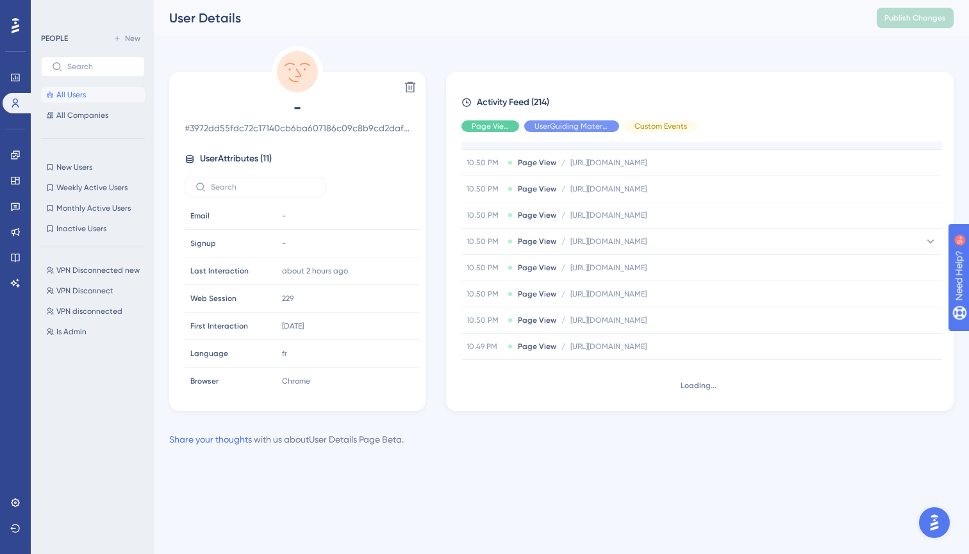
scroll to position [1219, 0]
click at [494, 128] on span "Hide" at bounding box center [490, 126] width 17 height 10
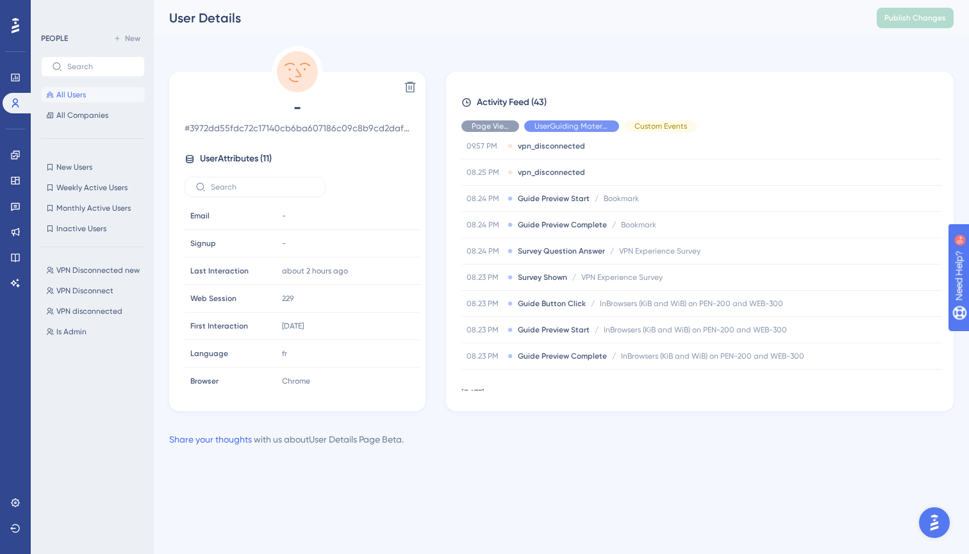
scroll to position [429, 0]
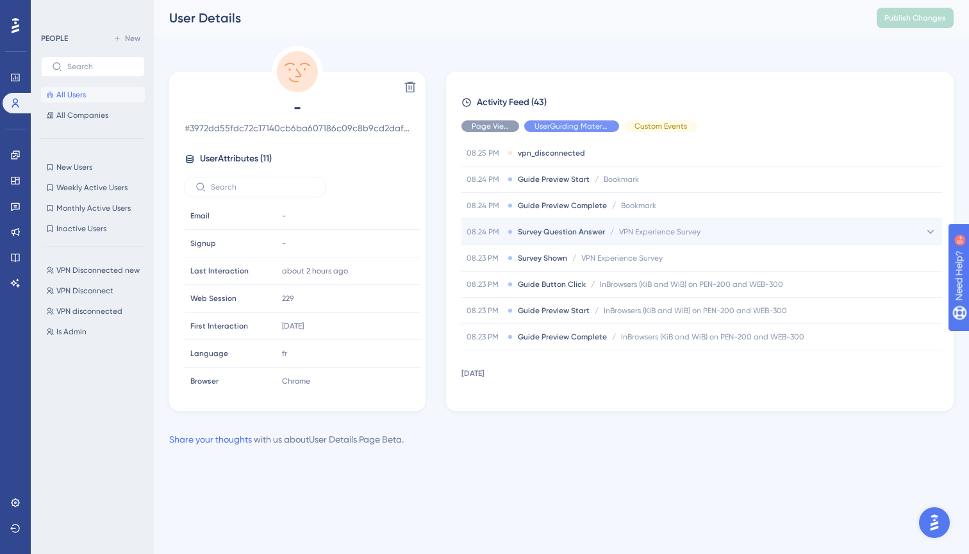
click at [651, 231] on span "VPN Experience Survey" at bounding box center [659, 232] width 81 height 10
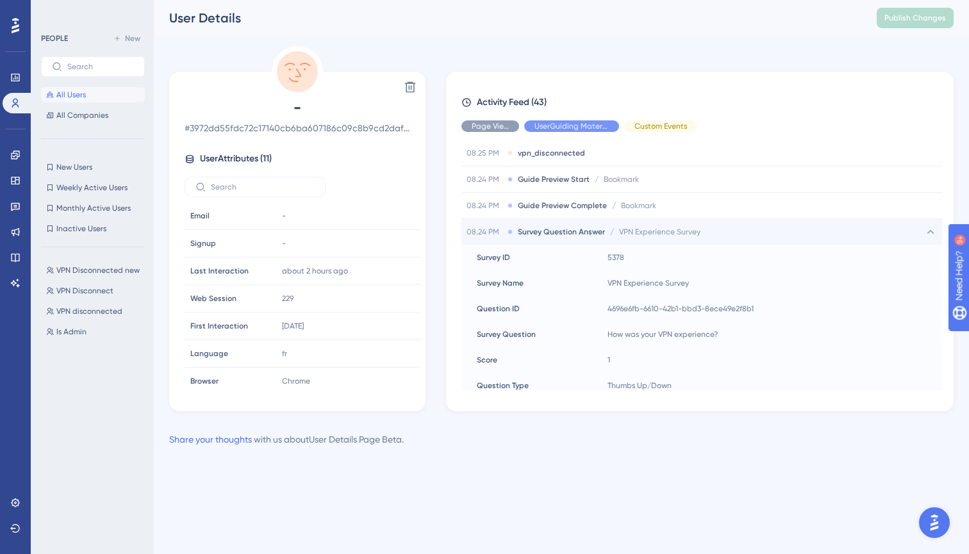
click at [651, 231] on span "VPN Experience Survey" at bounding box center [659, 232] width 81 height 10
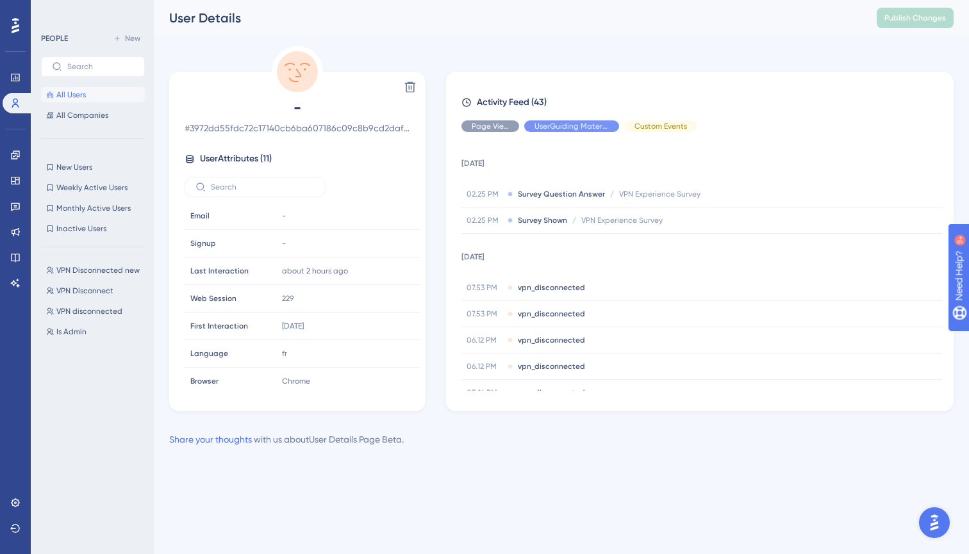
scroll to position [911, 0]
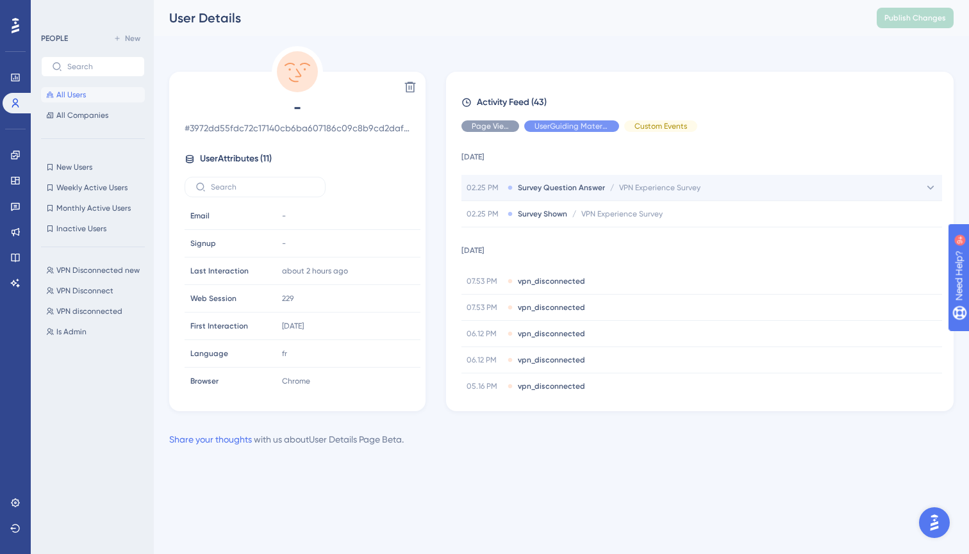
click at [635, 183] on span "VPN Experience Survey" at bounding box center [659, 188] width 81 height 10
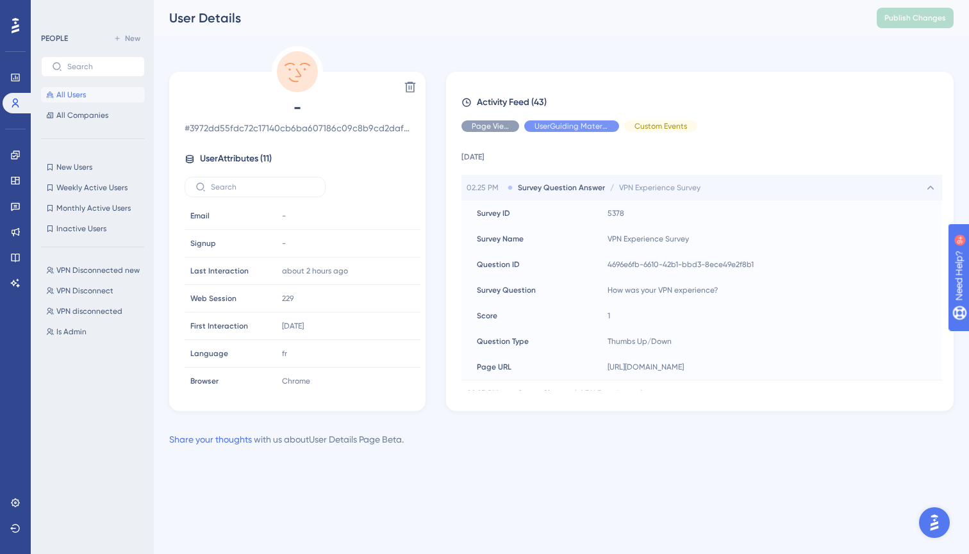
click at [635, 183] on span "VPN Experience Survey" at bounding box center [659, 188] width 81 height 10
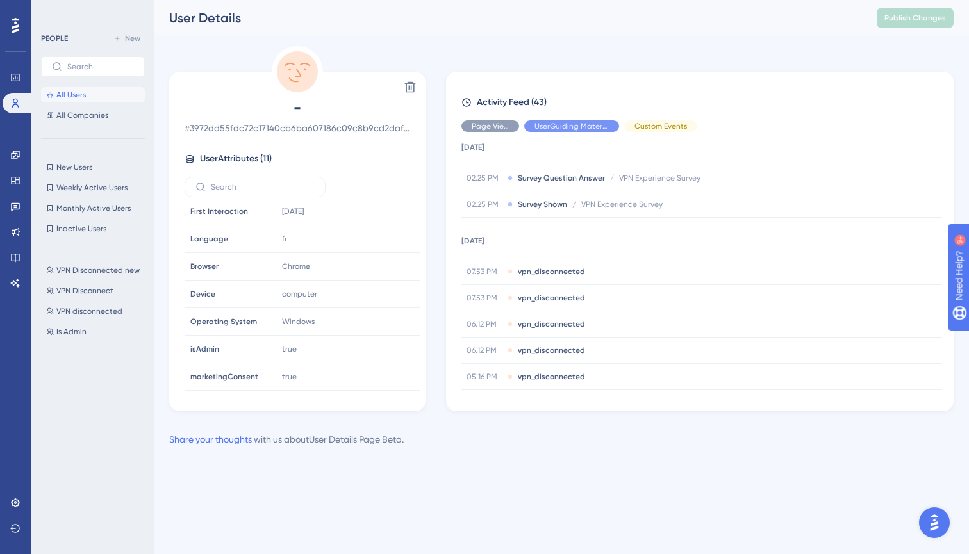
scroll to position [922, 0]
click at [610, 173] on span "/" at bounding box center [612, 177] width 4 height 10
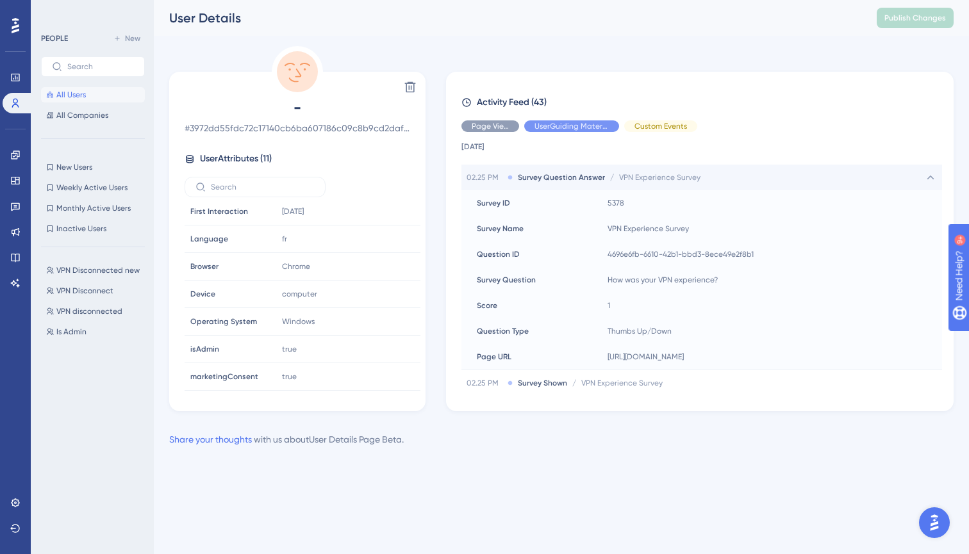
click at [610, 175] on span "/" at bounding box center [612, 177] width 4 height 10
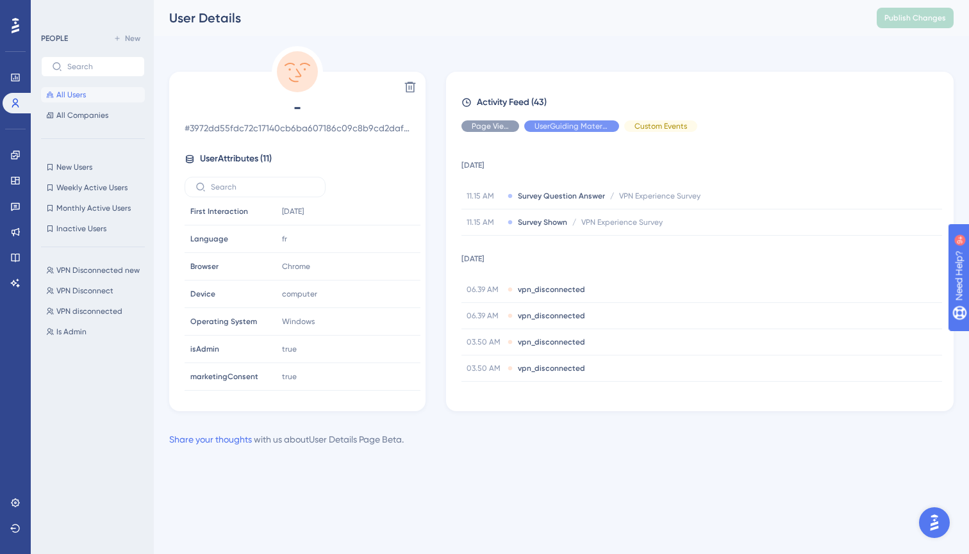
scroll to position [0, 0]
click at [326, 129] on span "# 3972dd55fdc72c17140cb6ba607186c09c8b9cd2daf677675805cb8aa8581cf1" at bounding box center [298, 127] width 226 height 15
copy span "3972dd55fdc72c17140cb6ba607186c09c8b9cd2daf677675805cb8aa8581cf1"
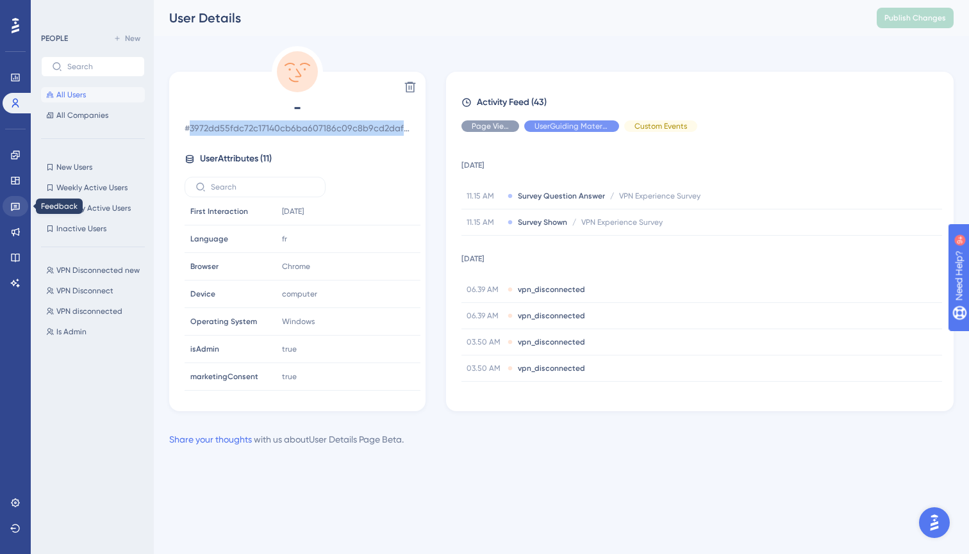
click at [10, 215] on link at bounding box center [16, 206] width 26 height 21
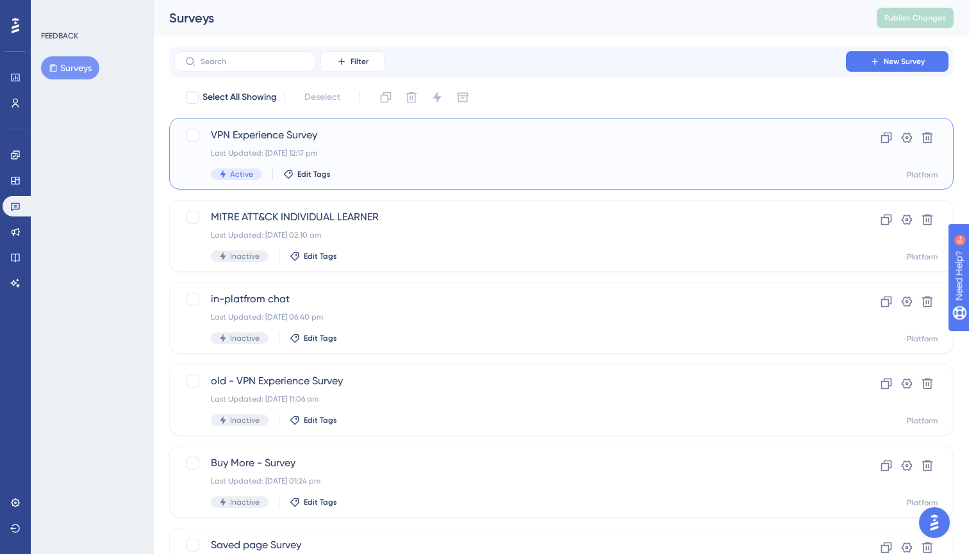
click at [264, 132] on span "VPN Experience Survey" at bounding box center [510, 135] width 599 height 15
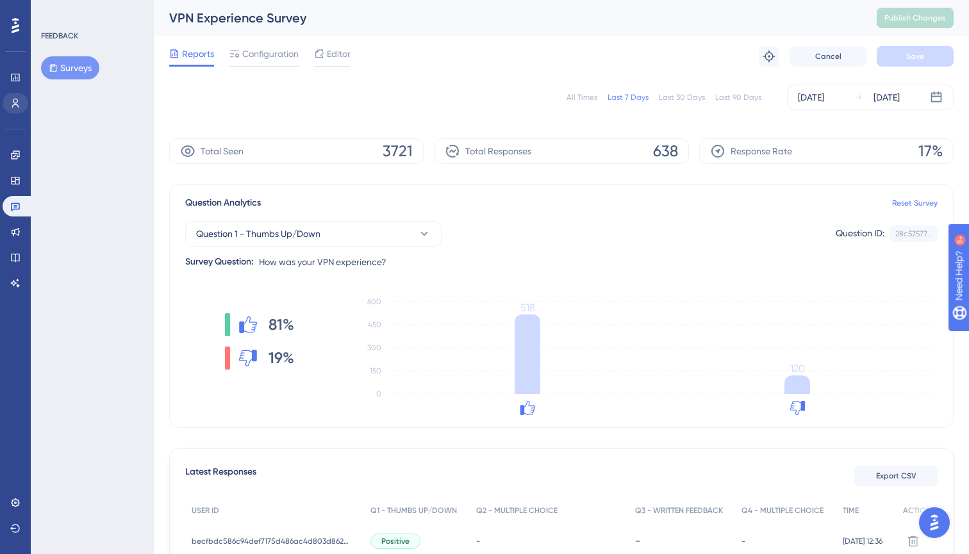
click at [10, 99] on link at bounding box center [16, 103] width 26 height 21
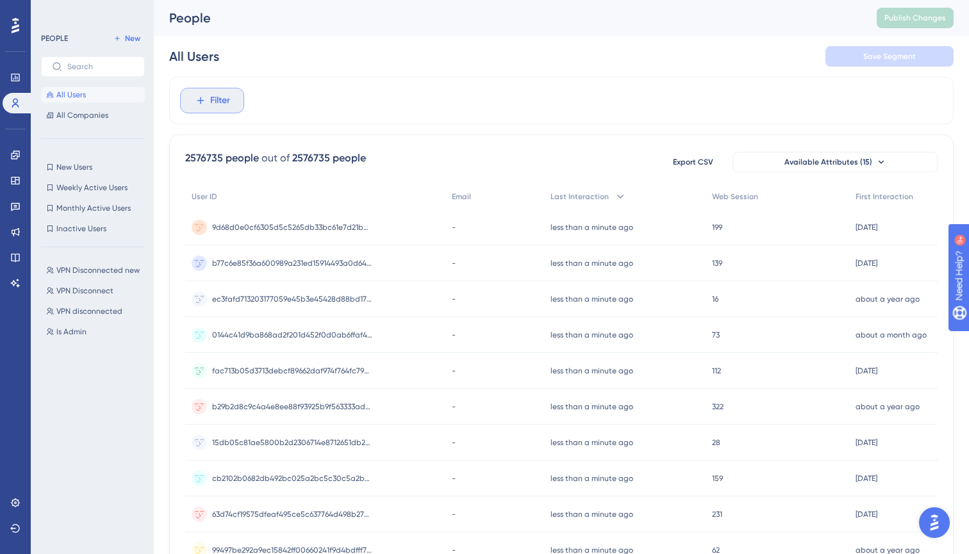
click at [224, 97] on span "Filter" at bounding box center [220, 100] width 20 height 15
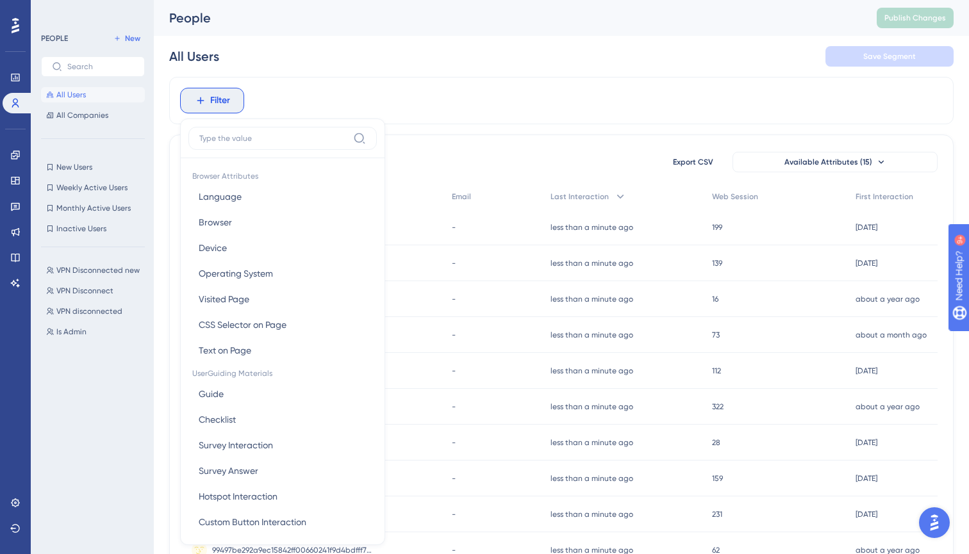
scroll to position [6, 0]
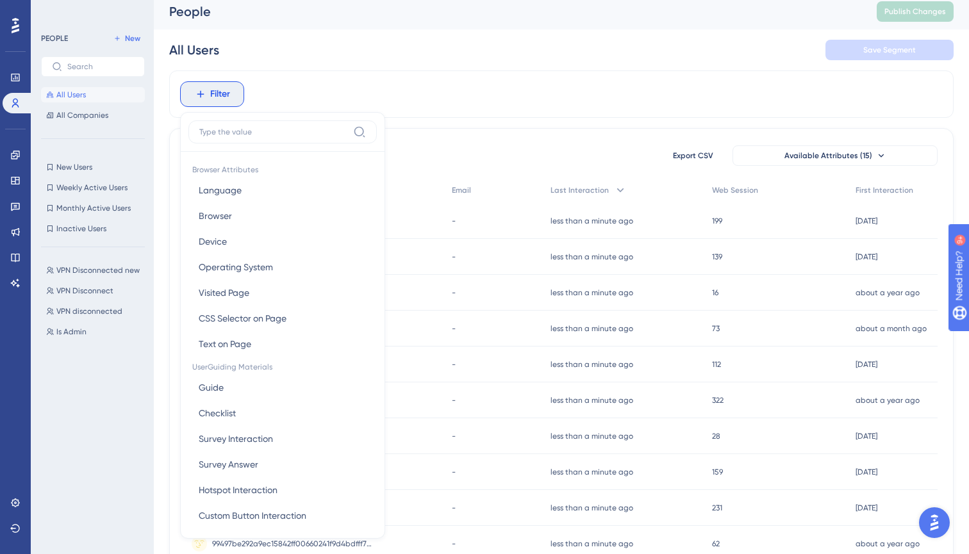
click at [222, 137] on label at bounding box center [282, 131] width 188 height 23
click at [222, 137] on input at bounding box center [273, 132] width 149 height 10
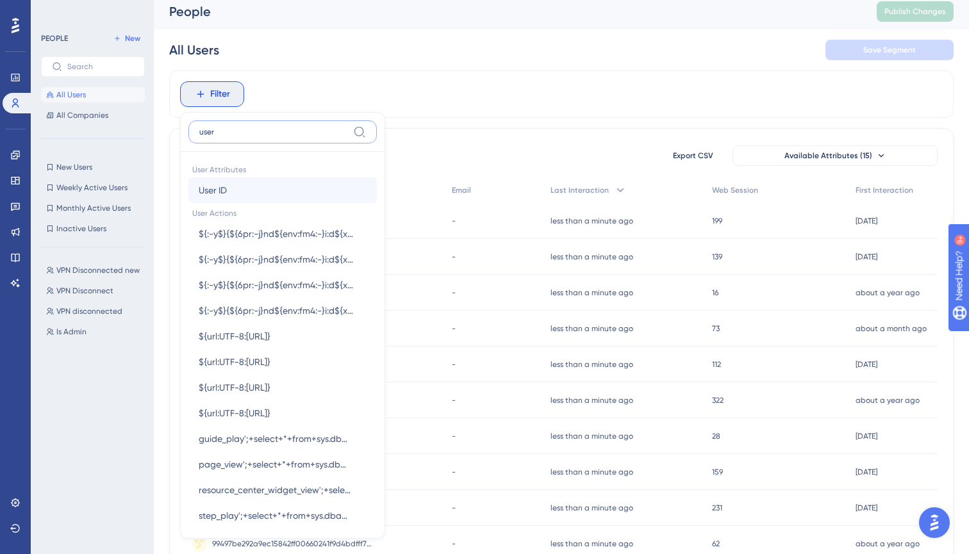
type input "user"
click at [223, 194] on span "User ID" at bounding box center [213, 190] width 28 height 15
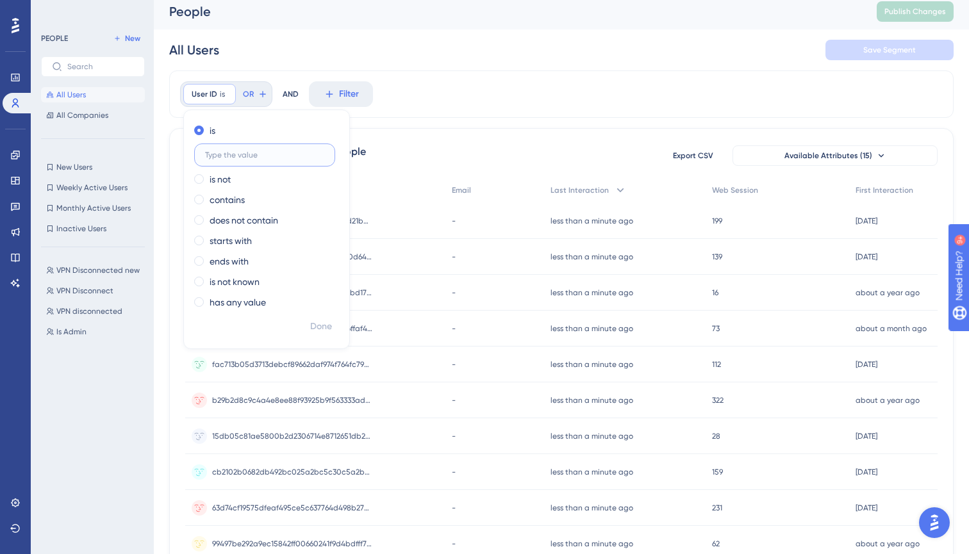
click at [250, 158] on input "text" at bounding box center [264, 155] width 119 height 9
paste input "3972dd55fdc72c17140cb6ba607186c09c8b9cd2daf677675805cb8aa8581cf1"
type input "3972dd55fdc72c17140cb6ba607186c09c8b9cd2daf677675805cb8aa8581cf1"
click at [388, 162] on div "2576735 people out of 2576735 people Export CSV Available Attributes (15)" at bounding box center [561, 155] width 752 height 23
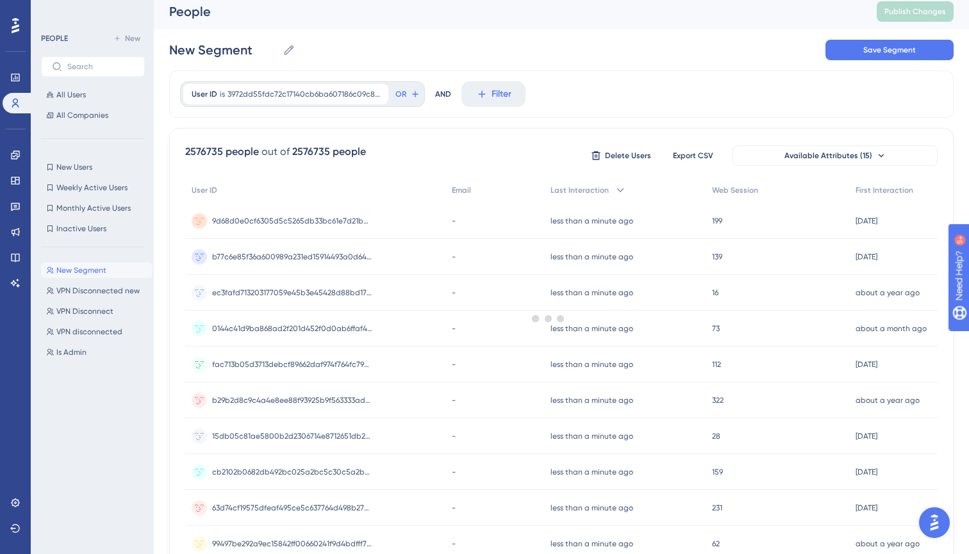
scroll to position [0, 0]
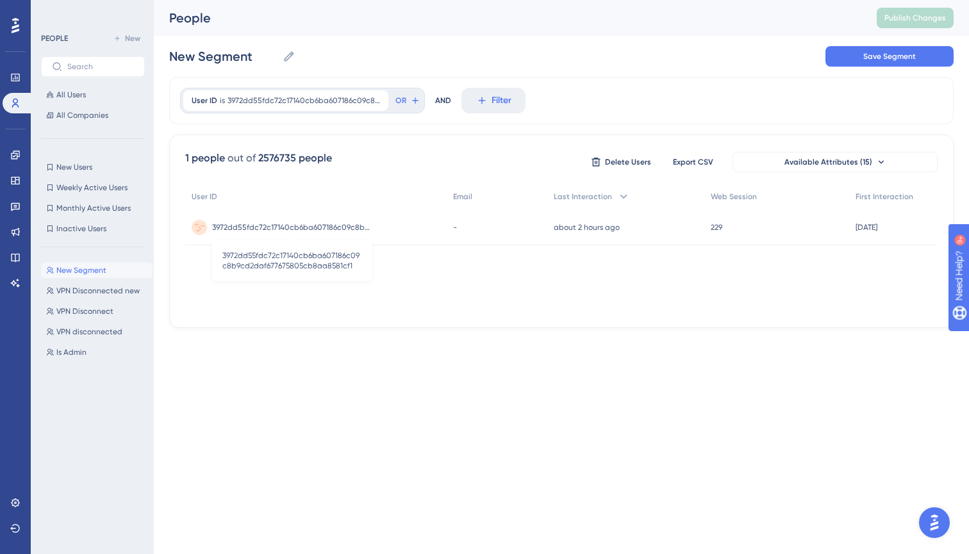
click at [287, 226] on span "3972dd55fdc72c17140cb6ba607186c09c8b9cd2daf677675805cb8aa8581cf1" at bounding box center [292, 227] width 160 height 10
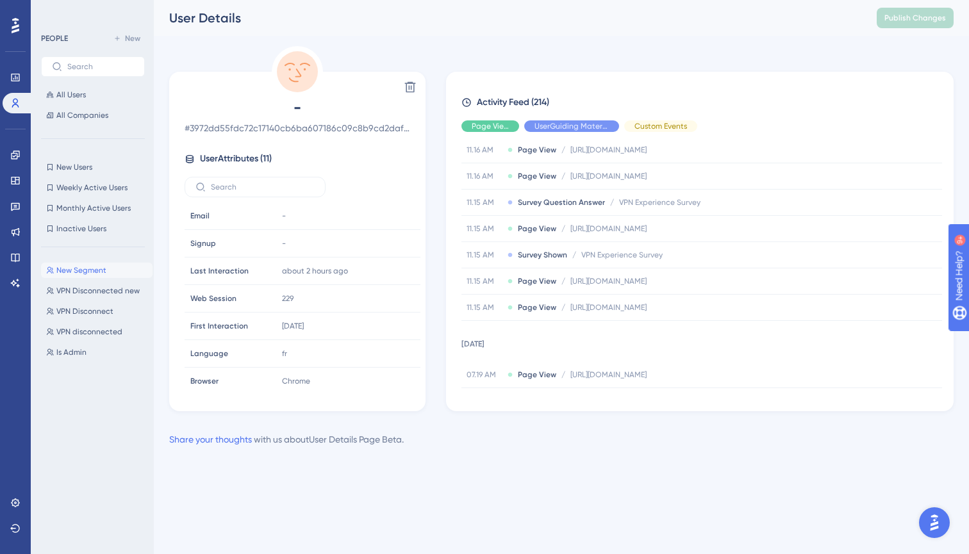
scroll to position [146, 0]
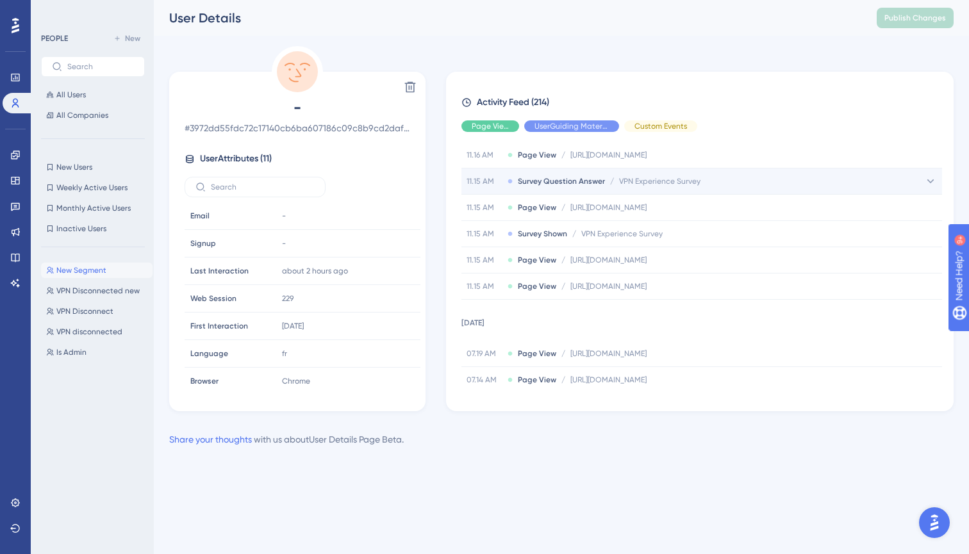
click at [629, 178] on span "VPN Experience Survey" at bounding box center [659, 181] width 81 height 10
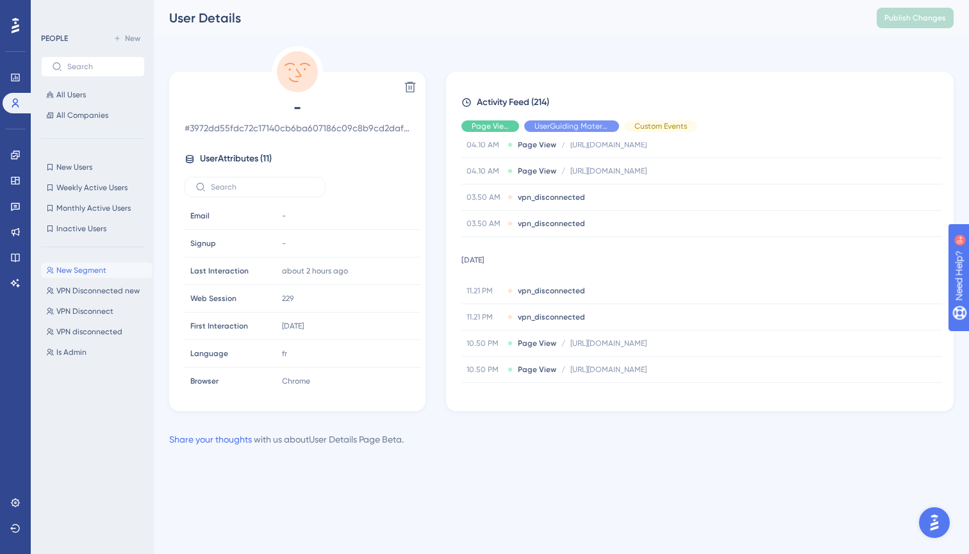
scroll to position [1126, 0]
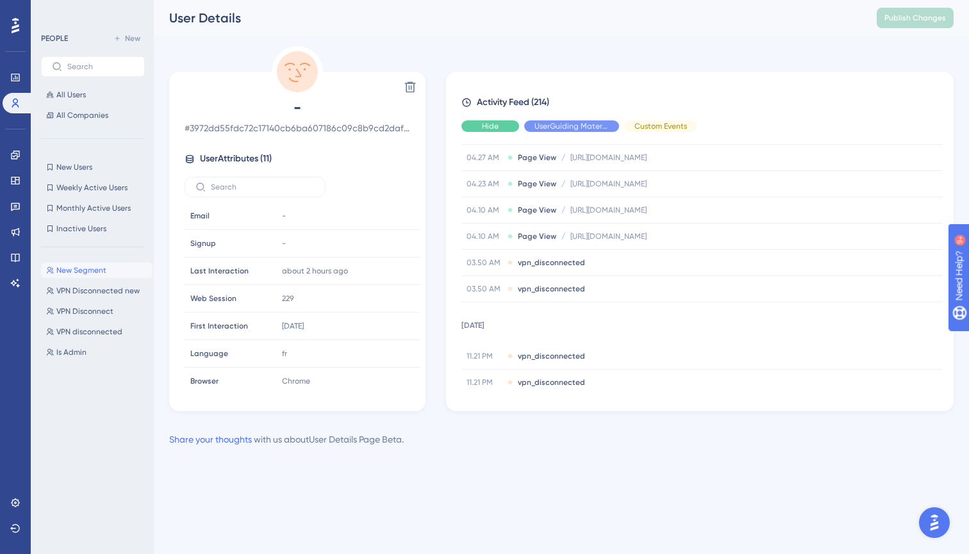
click at [499, 129] on div "Hide" at bounding box center [490, 126] width 58 height 12
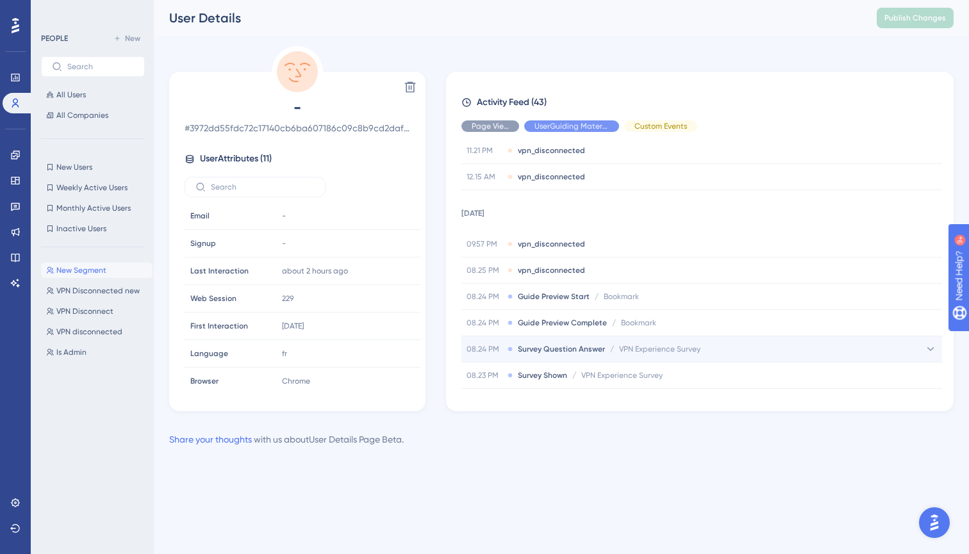
scroll to position [306, 0]
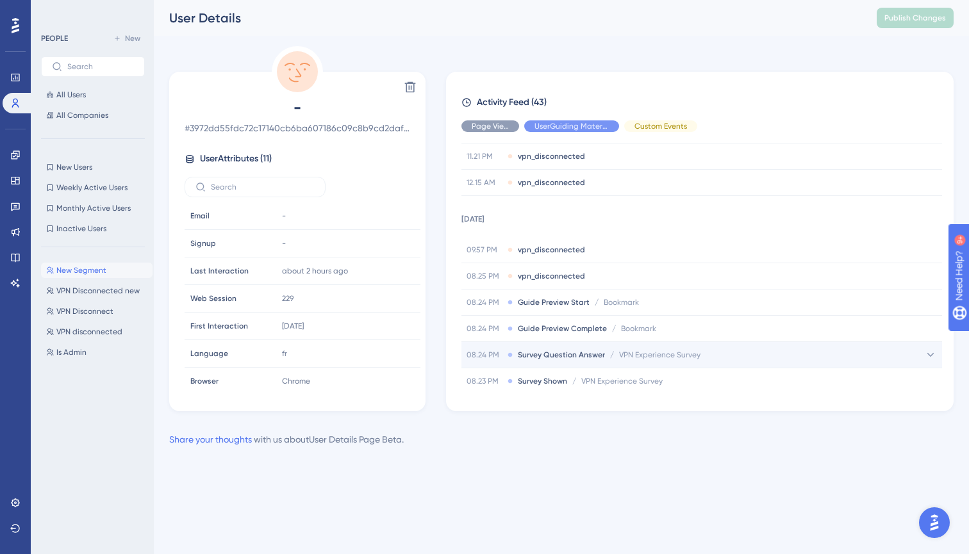
click at [624, 352] on span "VPN Experience Survey" at bounding box center [659, 355] width 81 height 10
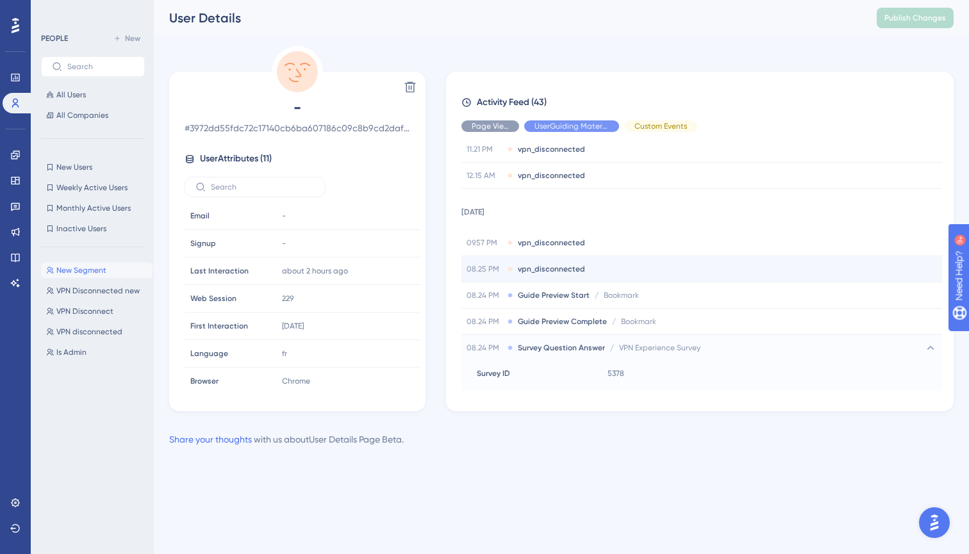
scroll to position [285, 0]
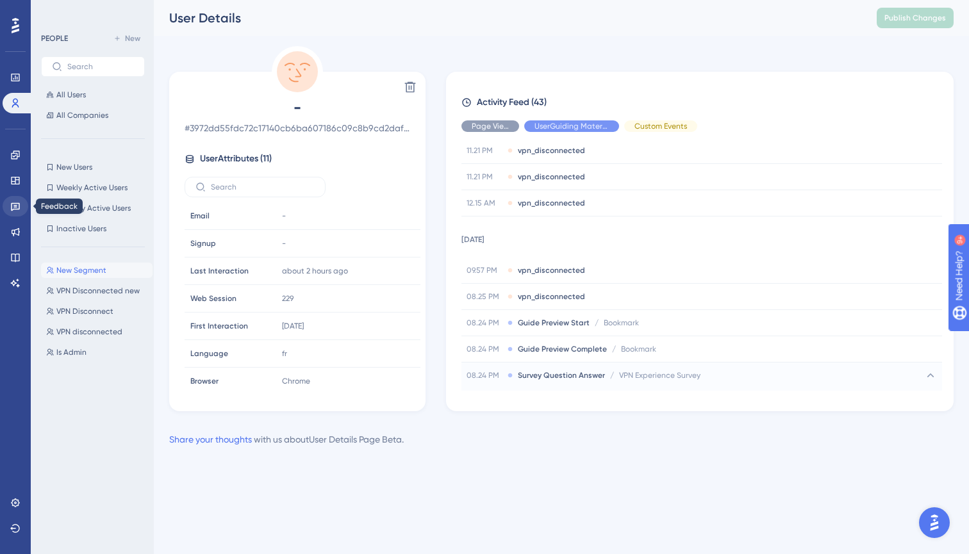
click at [13, 210] on icon at bounding box center [15, 207] width 9 height 8
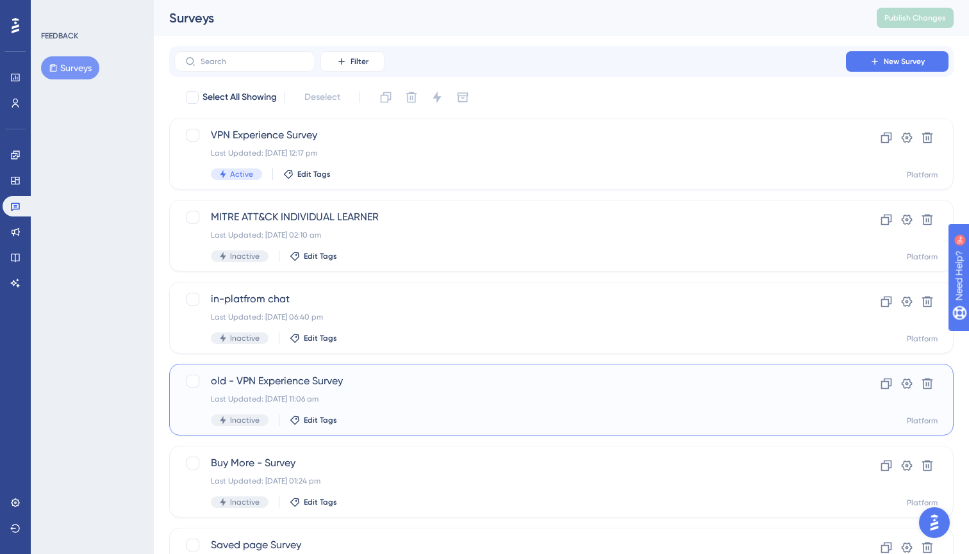
click at [265, 375] on span "old - VPN Experience Survey" at bounding box center [510, 381] width 599 height 15
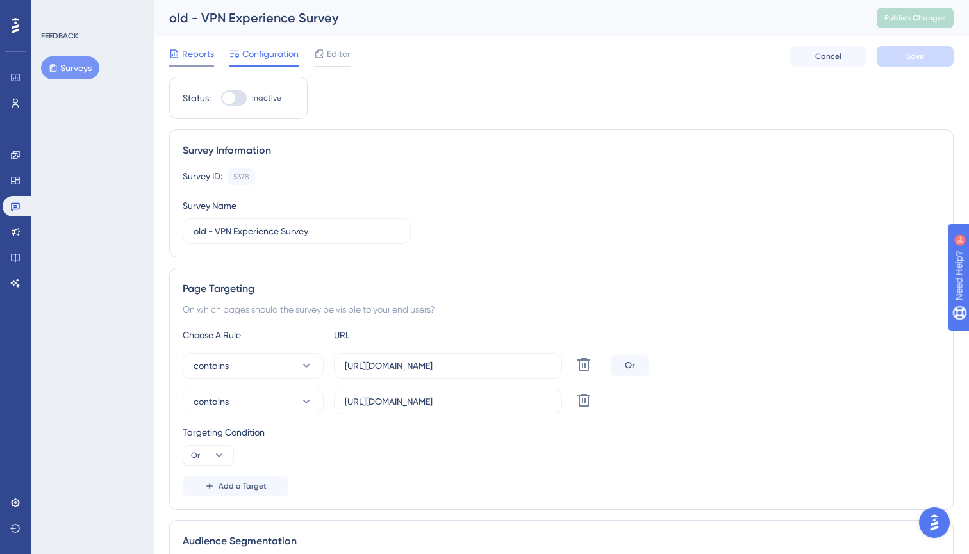
click at [174, 51] on icon at bounding box center [174, 54] width 10 height 10
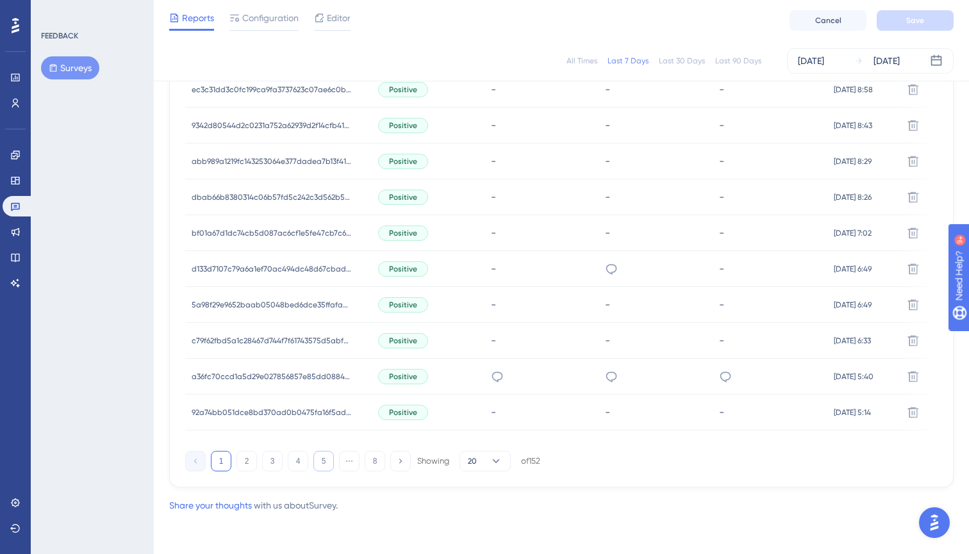
scroll to position [810, 0]
click at [475, 464] on span "20" at bounding box center [472, 461] width 9 height 10
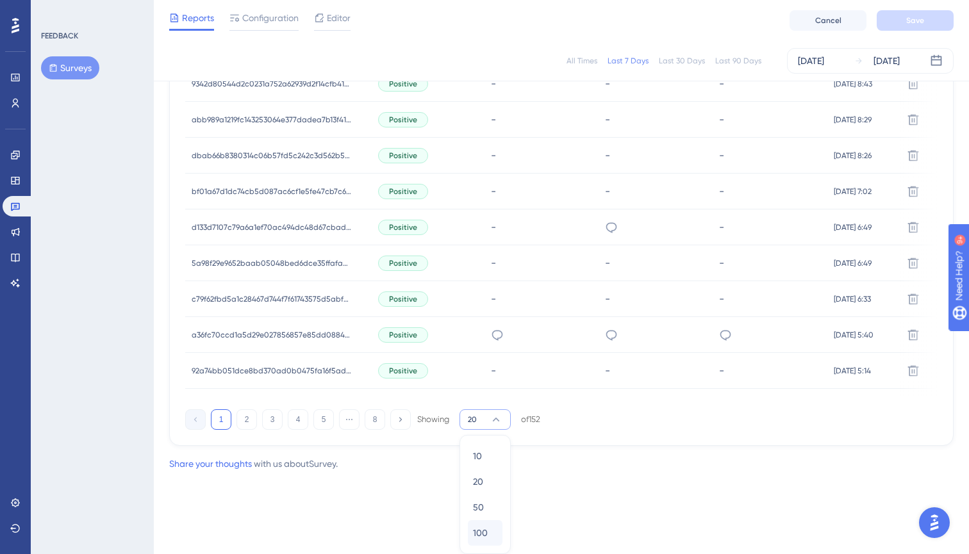
click at [483, 526] on span "100" at bounding box center [480, 533] width 15 height 15
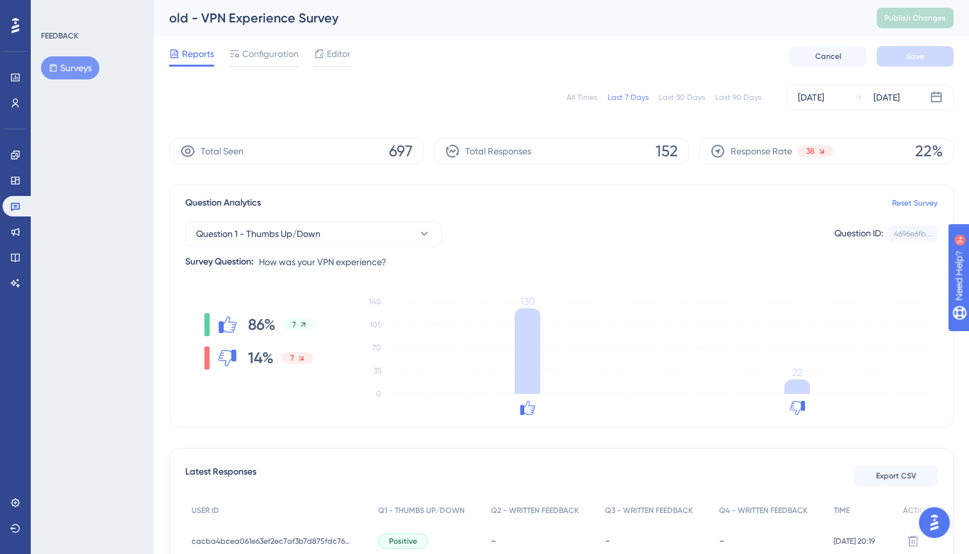
scroll to position [0, 0]
click at [824, 94] on div "[DATE]" at bounding box center [811, 97] width 26 height 15
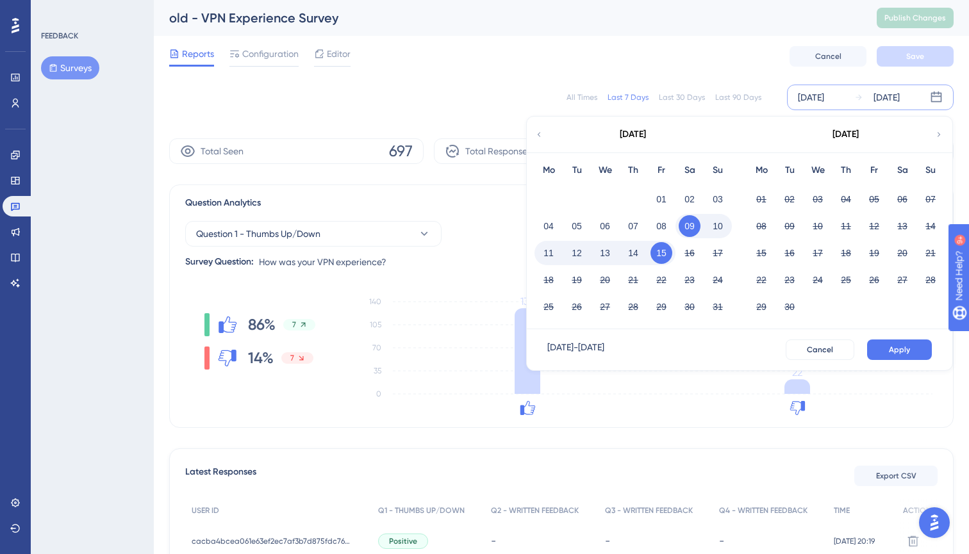
click at [686, 226] on button "09" at bounding box center [690, 226] width 22 height 22
click at [884, 349] on button "Apply" at bounding box center [899, 350] width 65 height 21
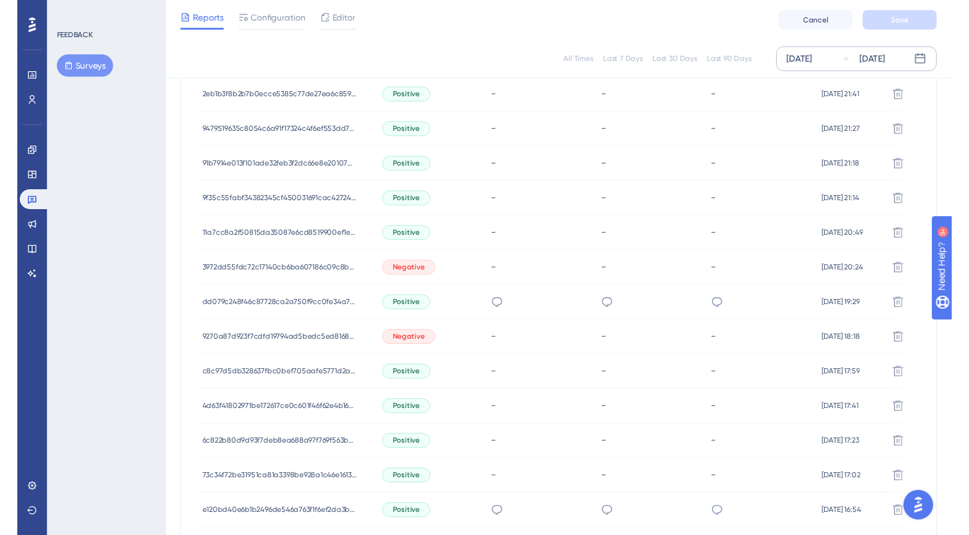
scroll to position [550, 0]
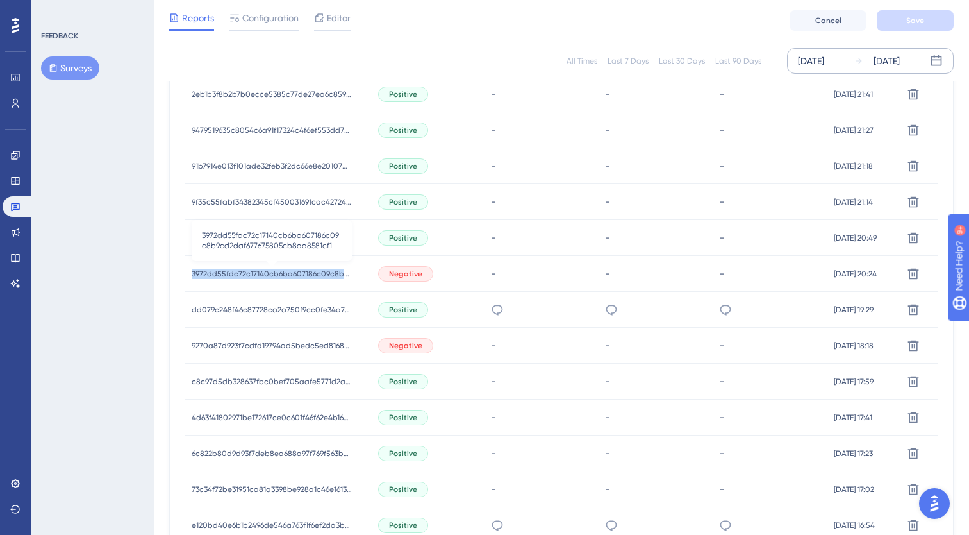
click at [239, 276] on span "3972dd55fdc72c17140cb6ba607186c09c8b9cd2daf677675805cb8aa8581cf1" at bounding box center [272, 274] width 160 height 10
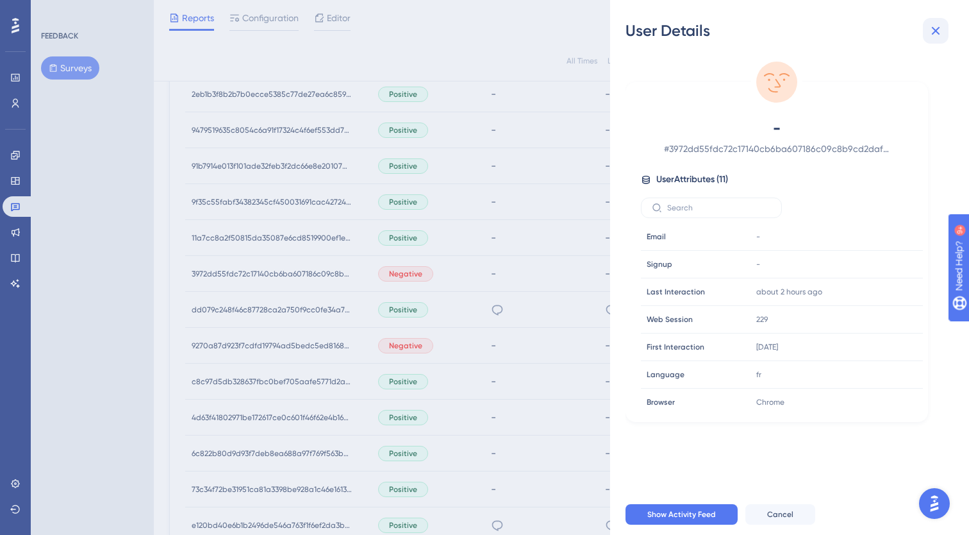
click at [936, 29] on icon at bounding box center [935, 30] width 15 height 15
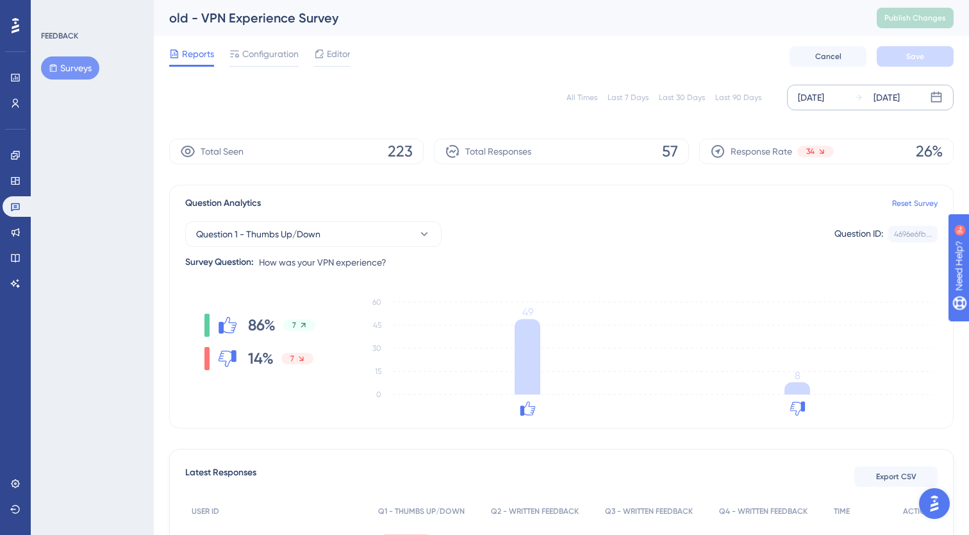
scroll to position [0, 0]
click at [16, 211] on icon at bounding box center [15, 206] width 10 height 10
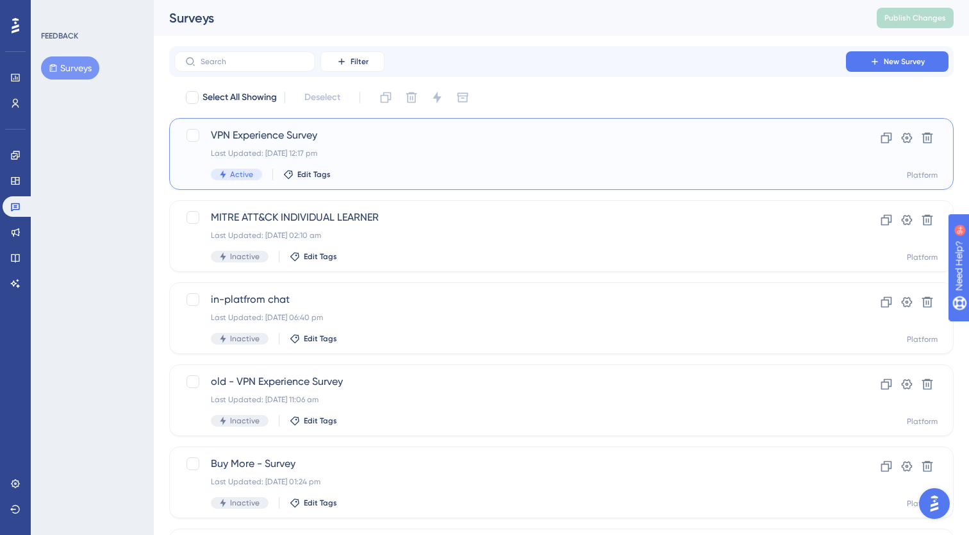
click at [308, 142] on span "VPN Experience Survey" at bounding box center [510, 135] width 599 height 15
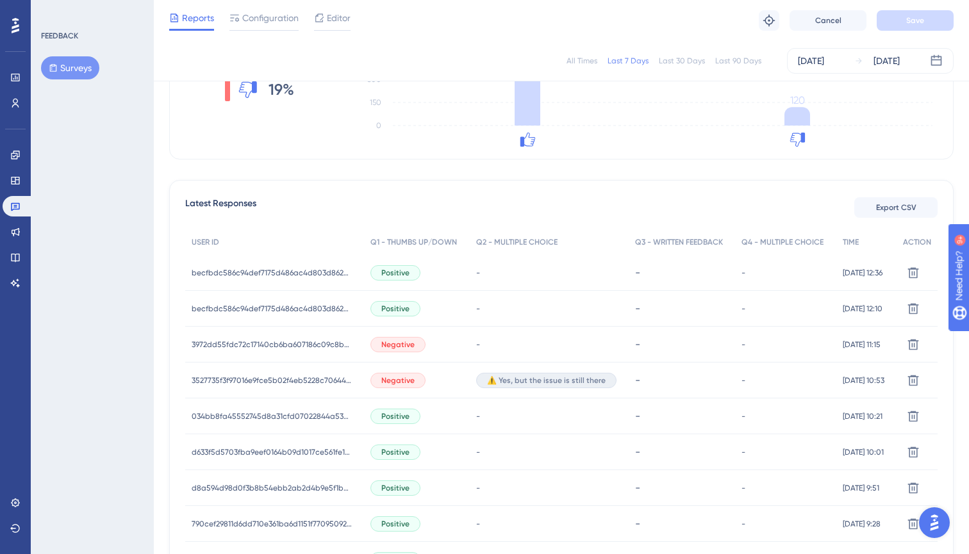
scroll to position [269, 0]
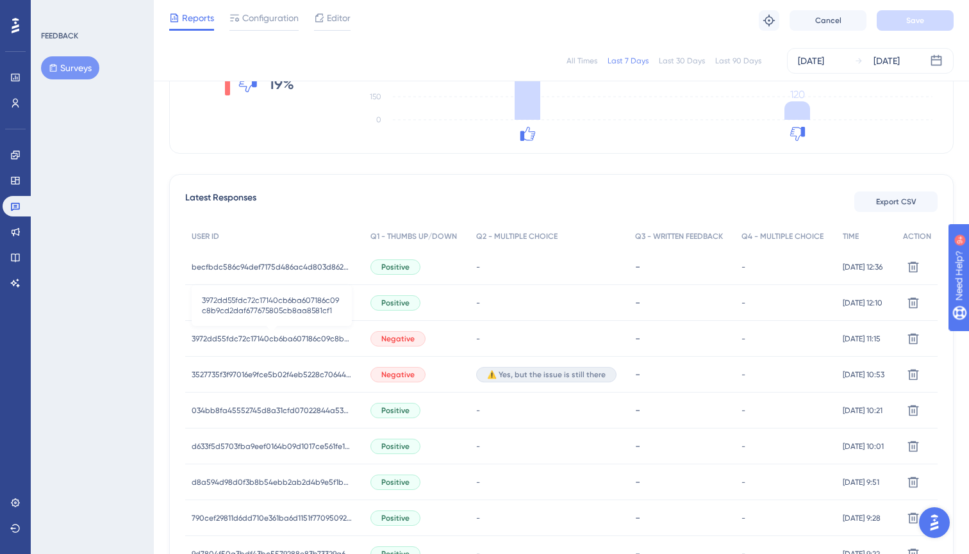
click at [255, 338] on span "3972dd55fdc72c17140cb6ba607186c09c8b9cd2daf677675805cb8aa8581cf1" at bounding box center [272, 339] width 160 height 10
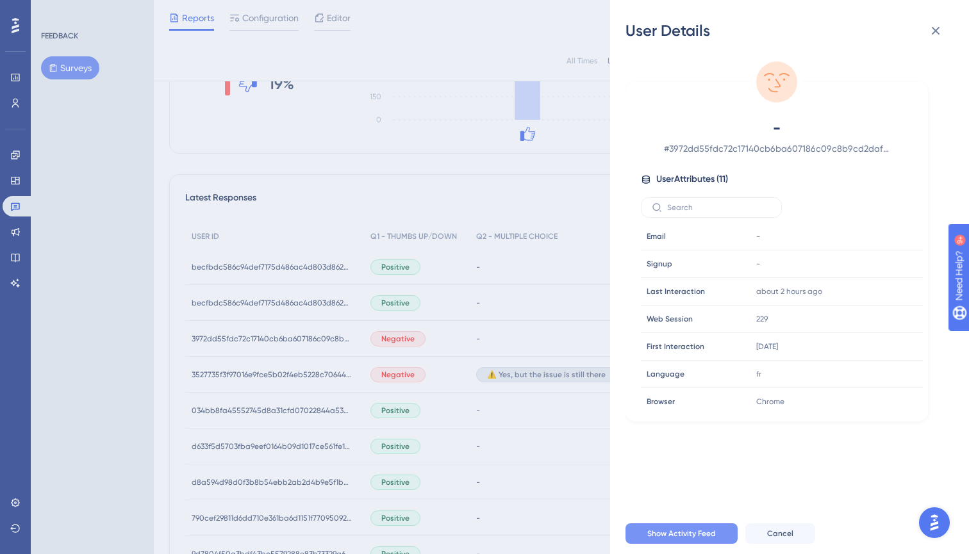
click at [664, 533] on span "Show Activity Feed" at bounding box center [681, 534] width 69 height 10
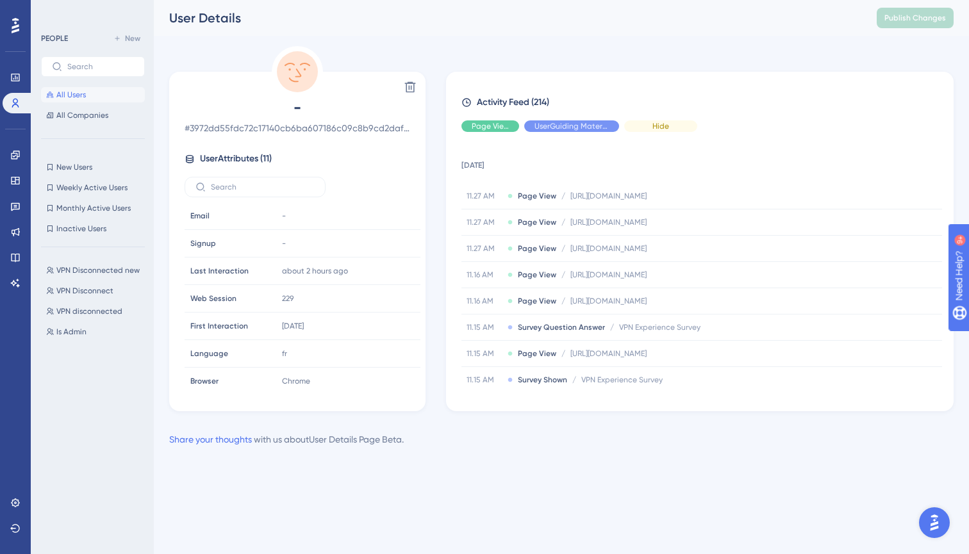
click at [652, 129] on div "Hide" at bounding box center [660, 126] width 73 height 12
click at [504, 128] on div "Hide" at bounding box center [490, 126] width 58 height 12
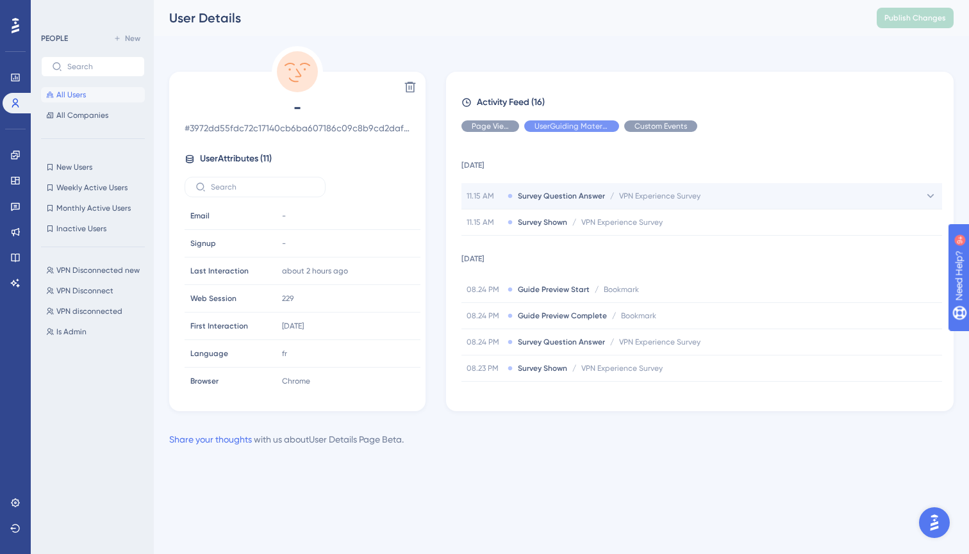
click at [660, 194] on span "VPN Experience Survey" at bounding box center [659, 196] width 81 height 10
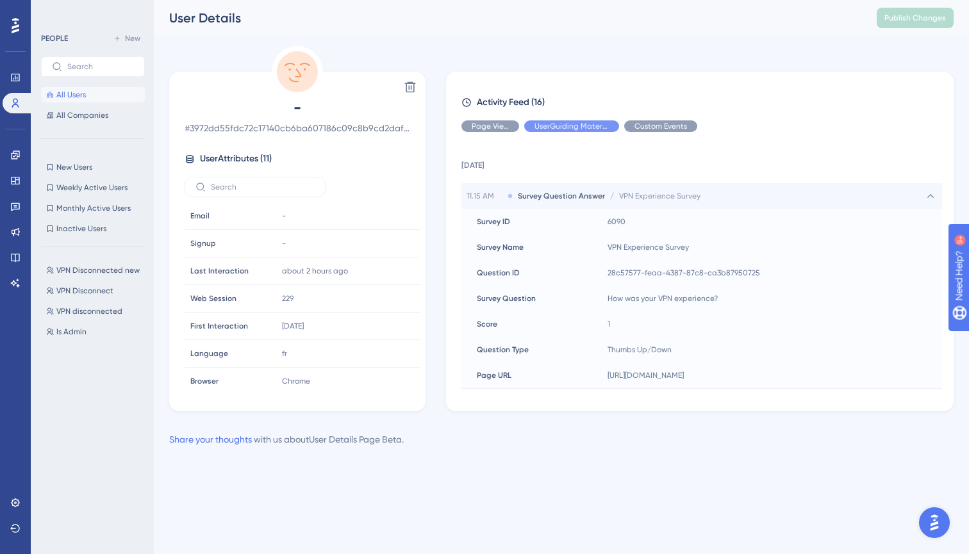
click at [658, 194] on span "VPN Experience Survey" at bounding box center [659, 196] width 81 height 10
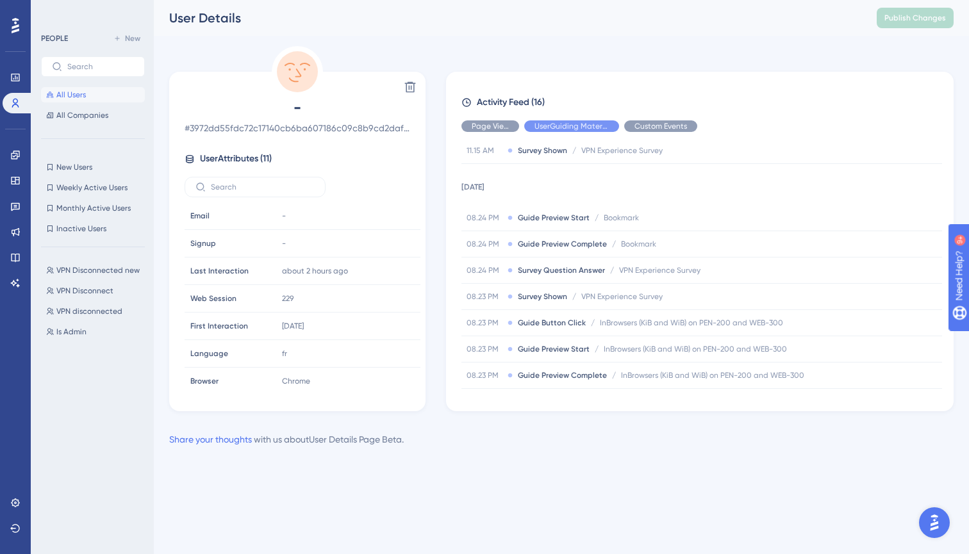
scroll to position [83, 0]
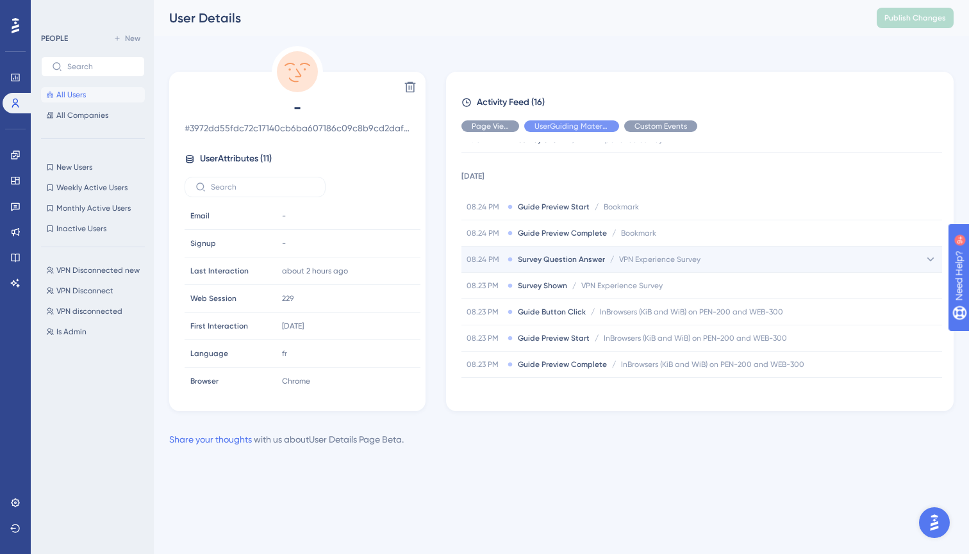
click at [639, 260] on span "VPN Experience Survey" at bounding box center [659, 259] width 81 height 10
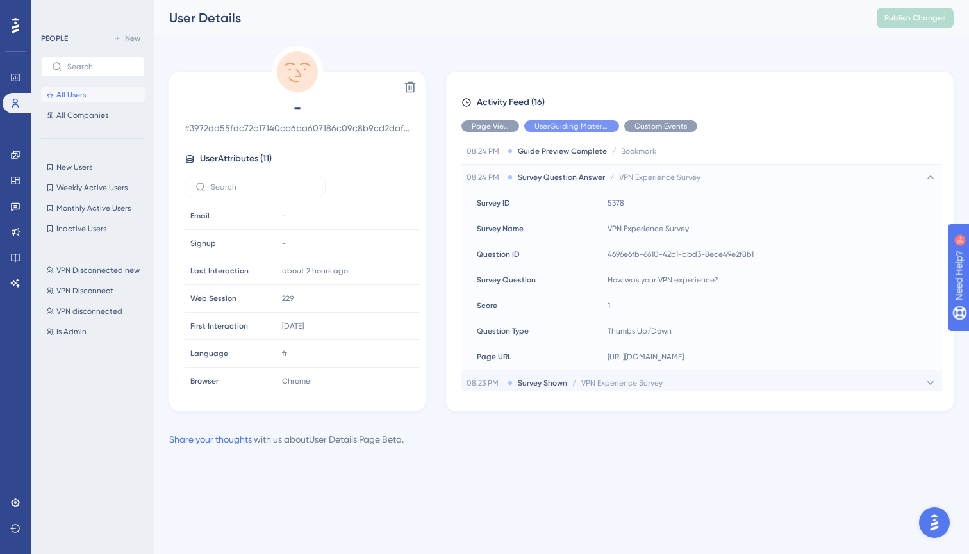
scroll to position [98, 0]
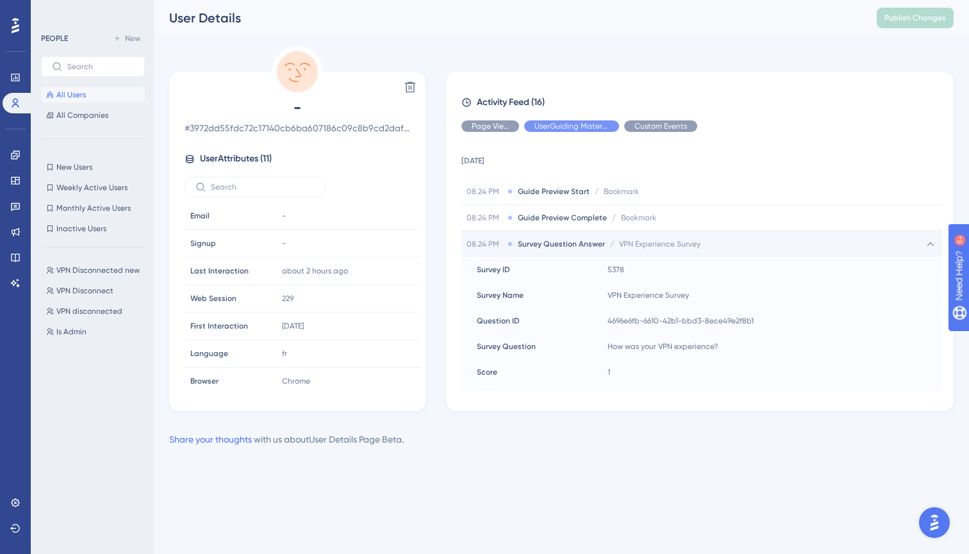
click at [645, 243] on span "VPN Experience Survey" at bounding box center [659, 244] width 81 height 10
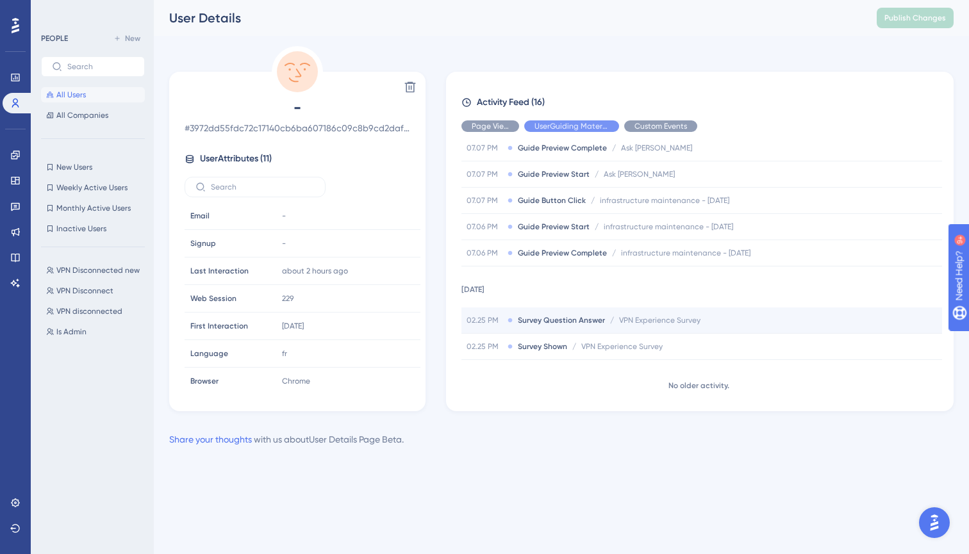
scroll to position [367, 0]
click at [634, 318] on span "VPN Experience Survey" at bounding box center [659, 320] width 81 height 10
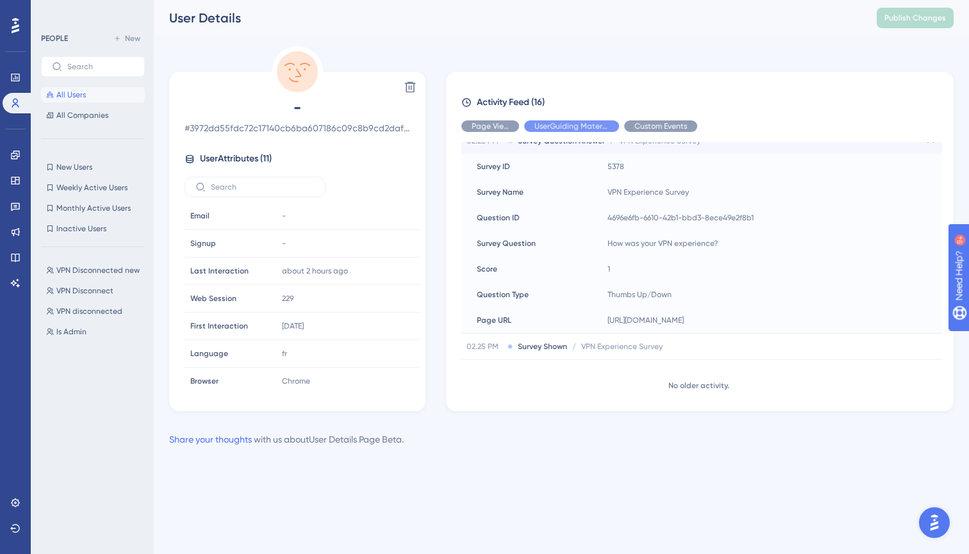
scroll to position [546, 0]
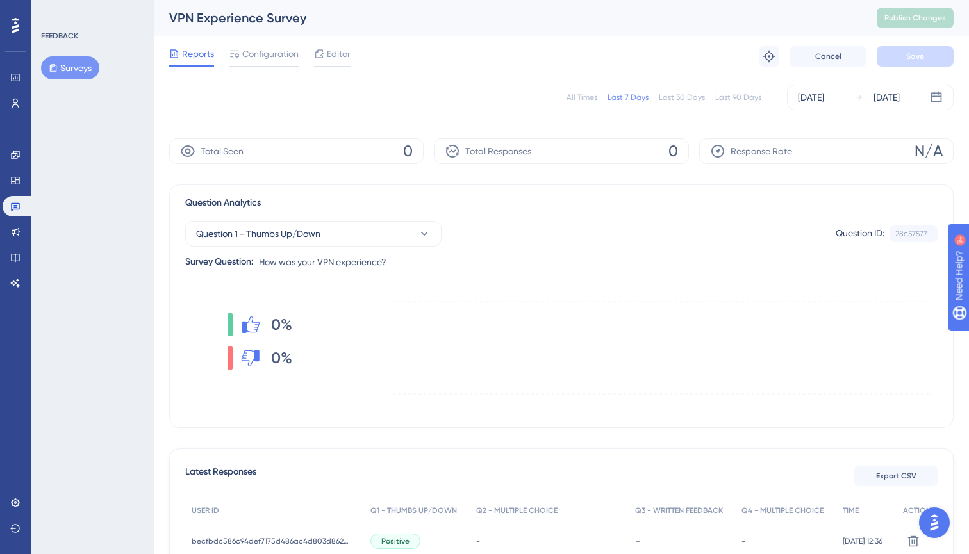
scroll to position [269, 0]
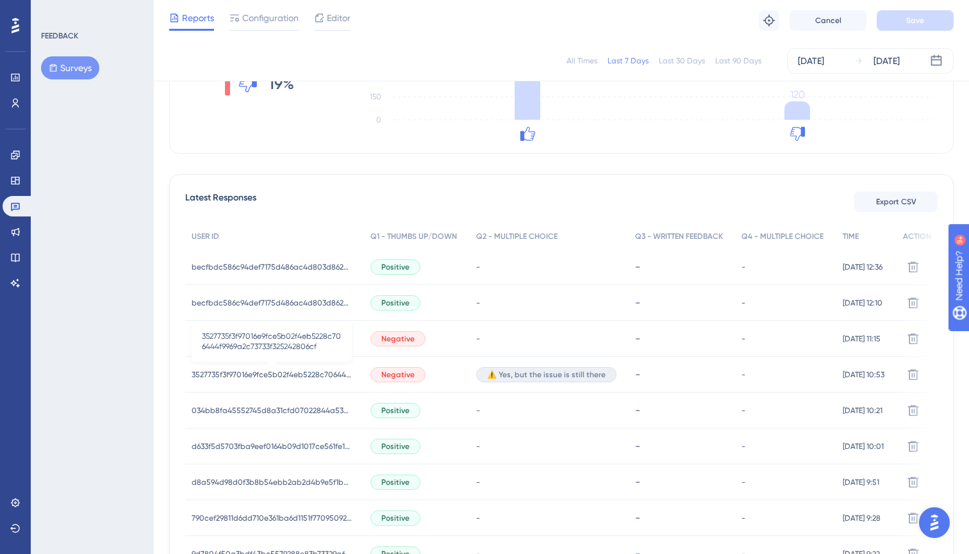
click at [213, 373] on span "3527735f3f97016e9fce5b02f4eb5228c706444f9969a2c73733f325242806cf" at bounding box center [272, 375] width 160 height 10
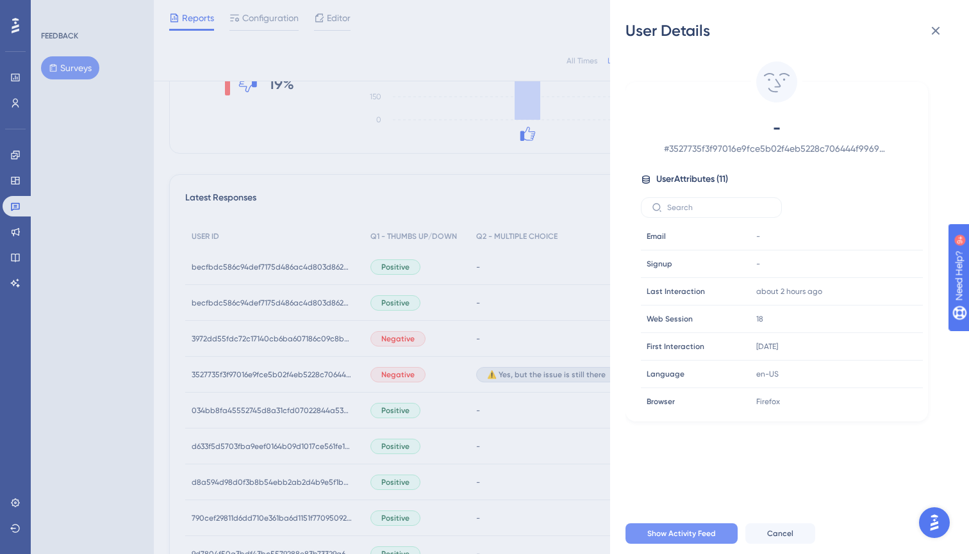
click at [663, 529] on span "Show Activity Feed" at bounding box center [681, 534] width 69 height 10
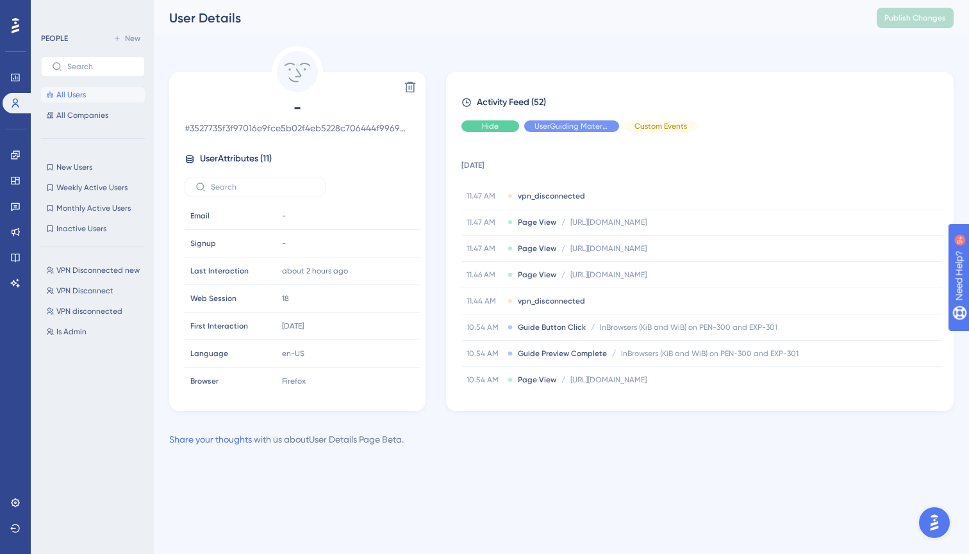
click at [488, 126] on span "Hide" at bounding box center [490, 126] width 17 height 10
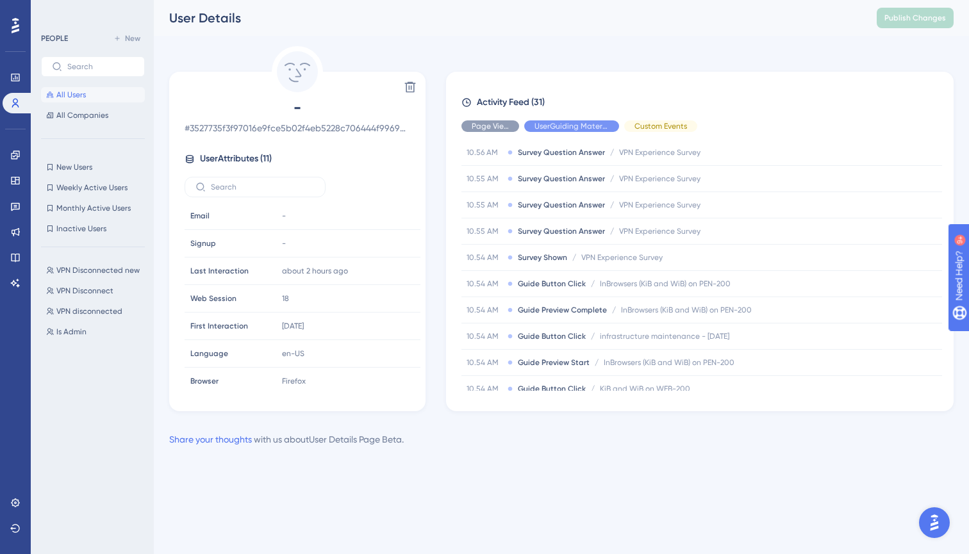
scroll to position [619, 0]
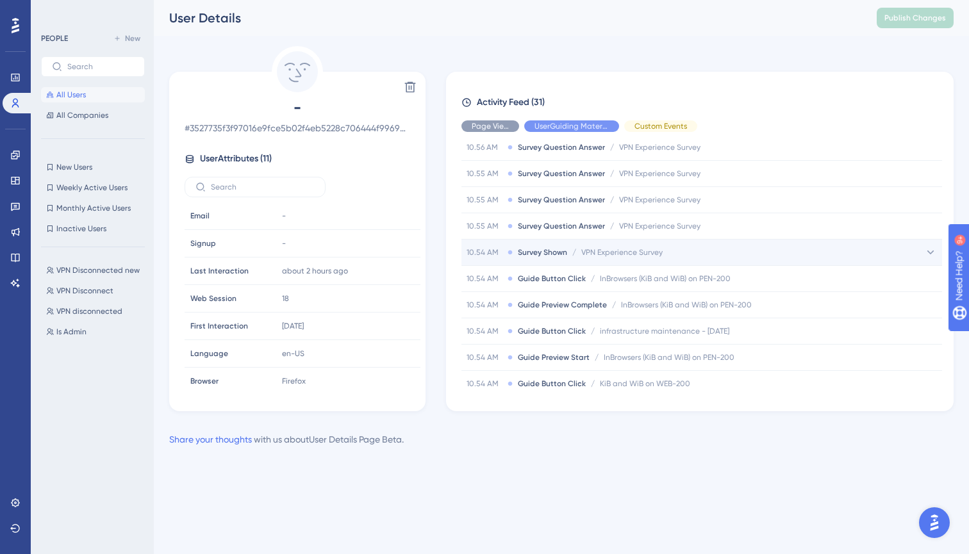
click at [556, 254] on span "Survey Shown" at bounding box center [542, 252] width 49 height 10
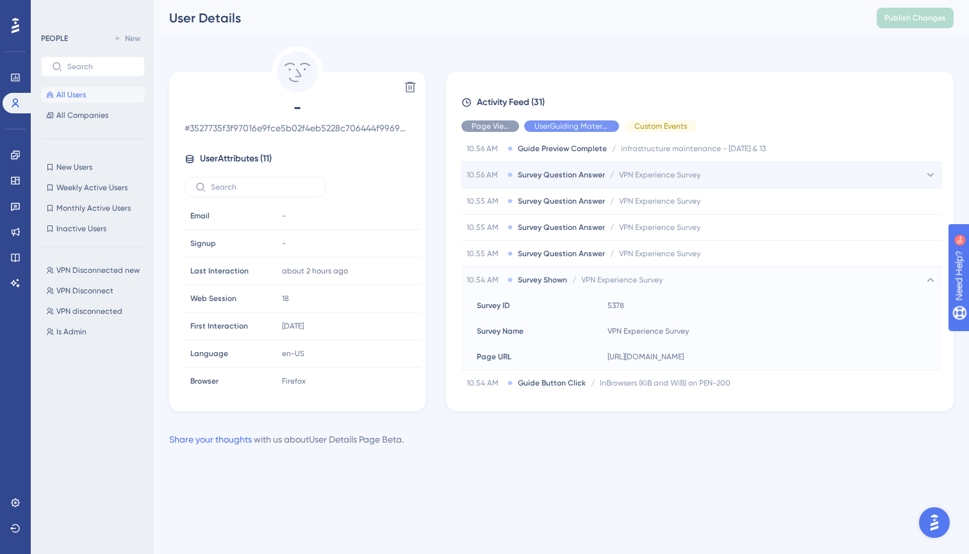
scroll to position [577, 0]
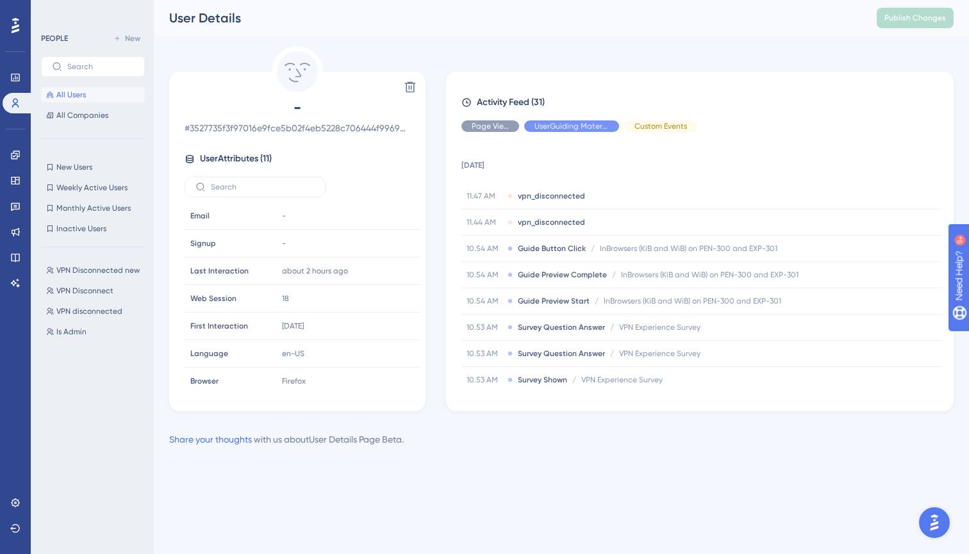
scroll to position [430, 0]
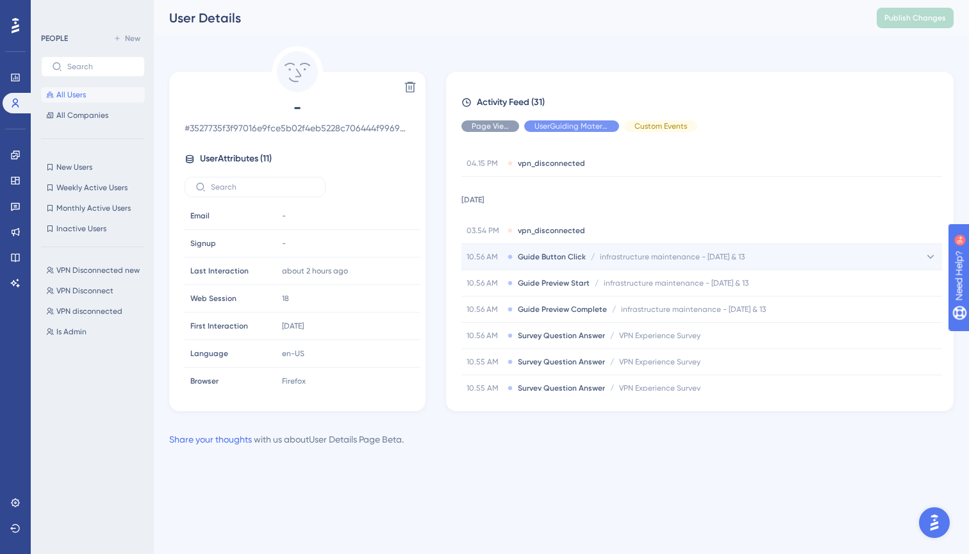
click at [611, 258] on span "infrastructure maintenance - [DATE] & 13" at bounding box center [672, 257] width 145 height 10
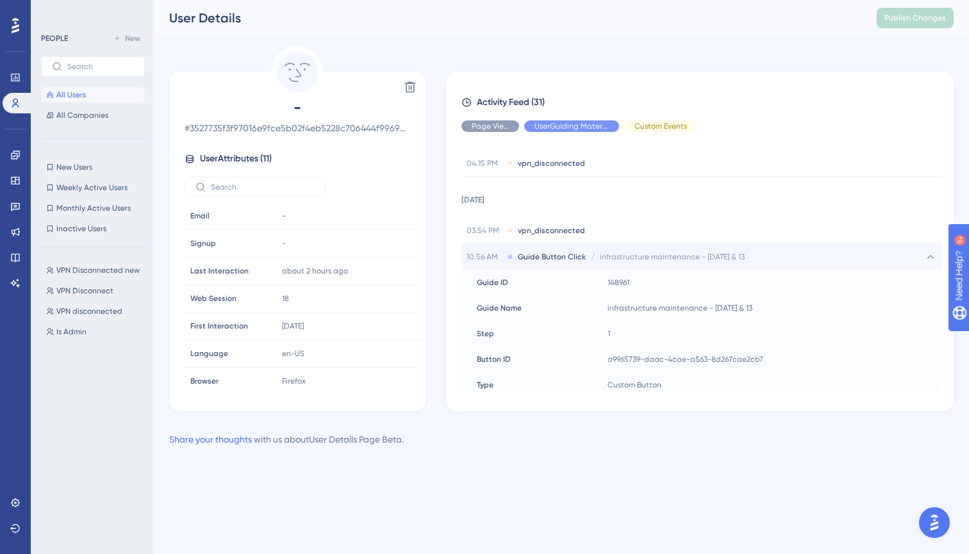
click at [611, 257] on span "infrastructure maintenance - [DATE] & 13" at bounding box center [672, 257] width 145 height 10
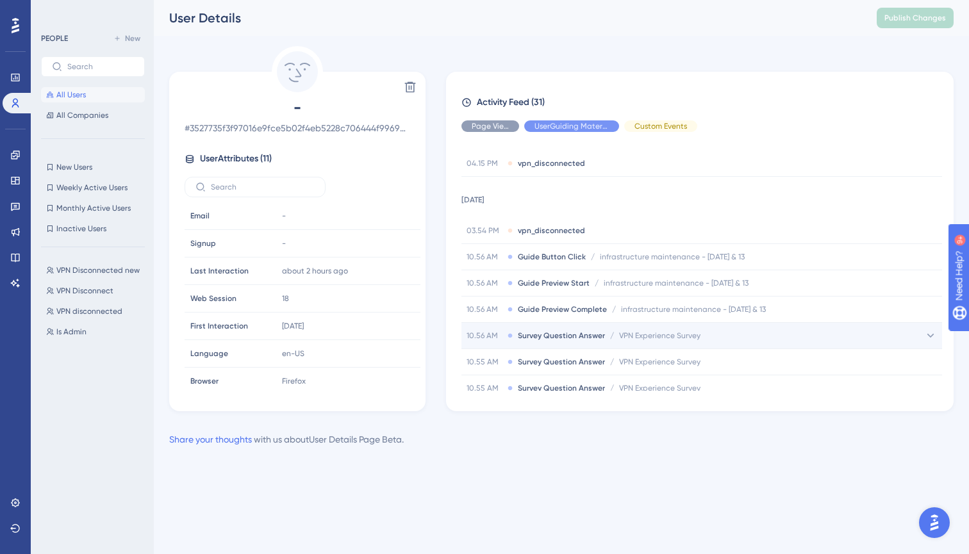
click at [632, 338] on span "VPN Experience Survey" at bounding box center [659, 336] width 81 height 10
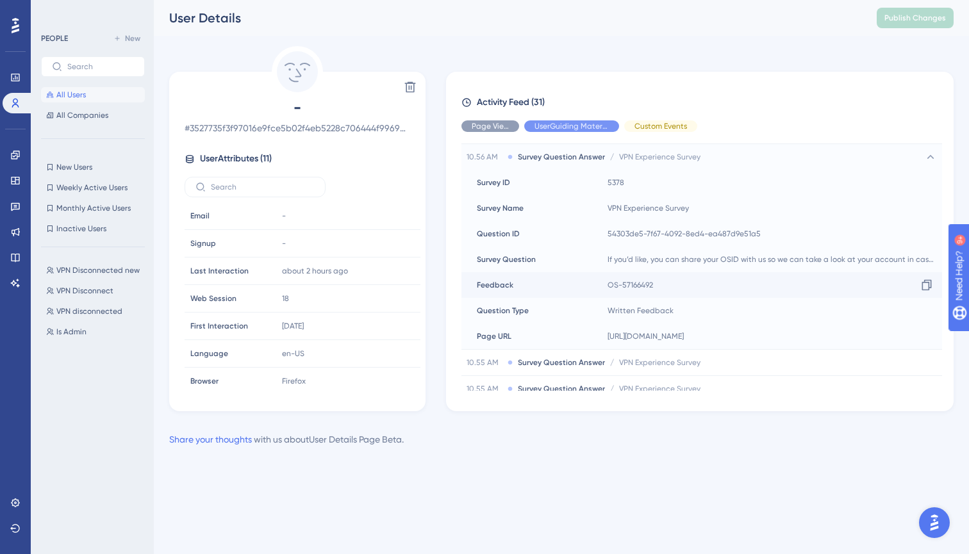
scroll to position [686, 0]
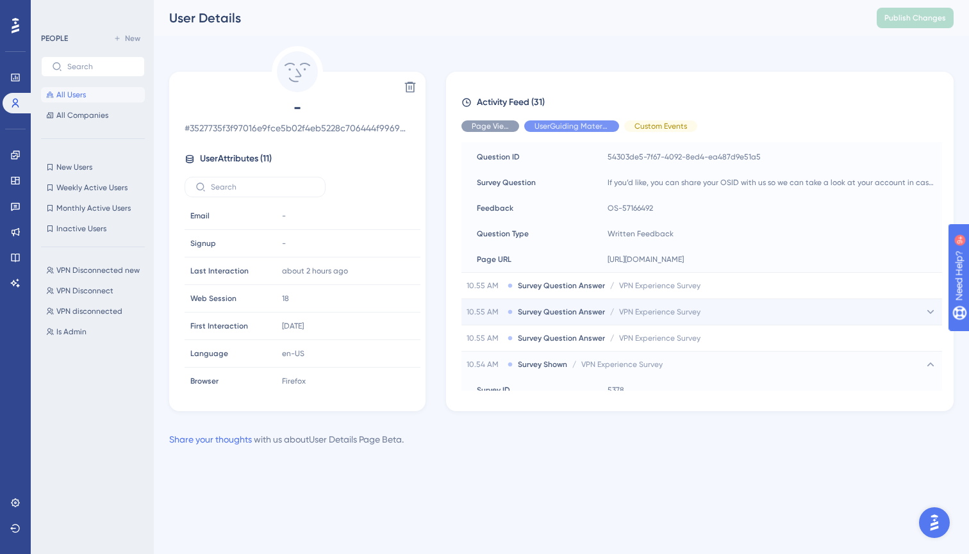
click at [648, 308] on span "VPN Experience Survey" at bounding box center [659, 312] width 81 height 10
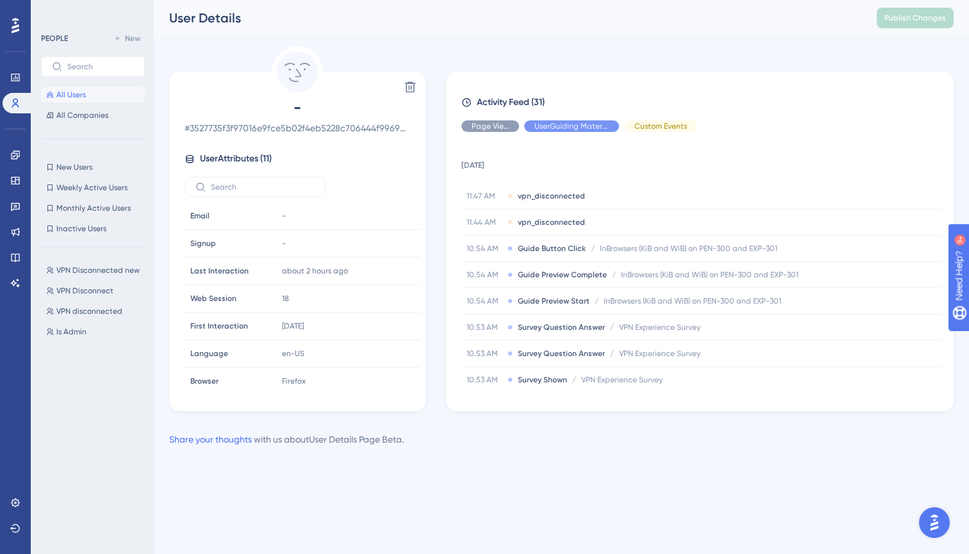
scroll to position [0, 0]
click at [12, 103] on icon at bounding box center [15, 103] width 10 height 10
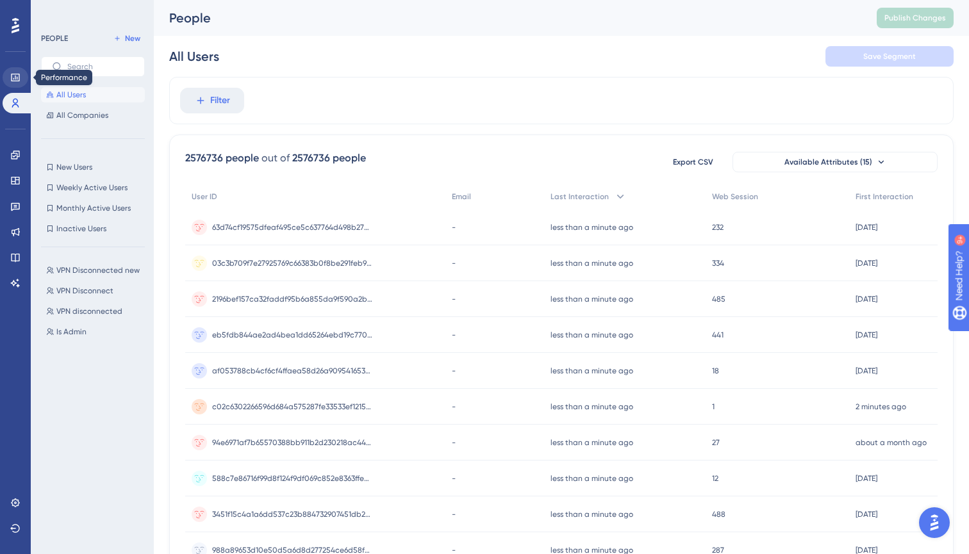
click at [13, 80] on icon at bounding box center [15, 77] width 10 height 10
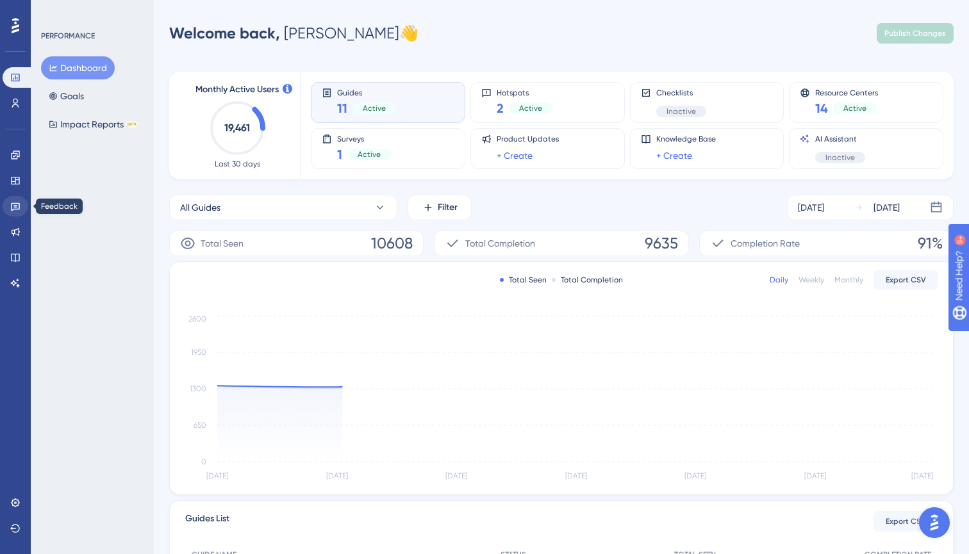
click at [15, 210] on icon at bounding box center [15, 206] width 10 height 10
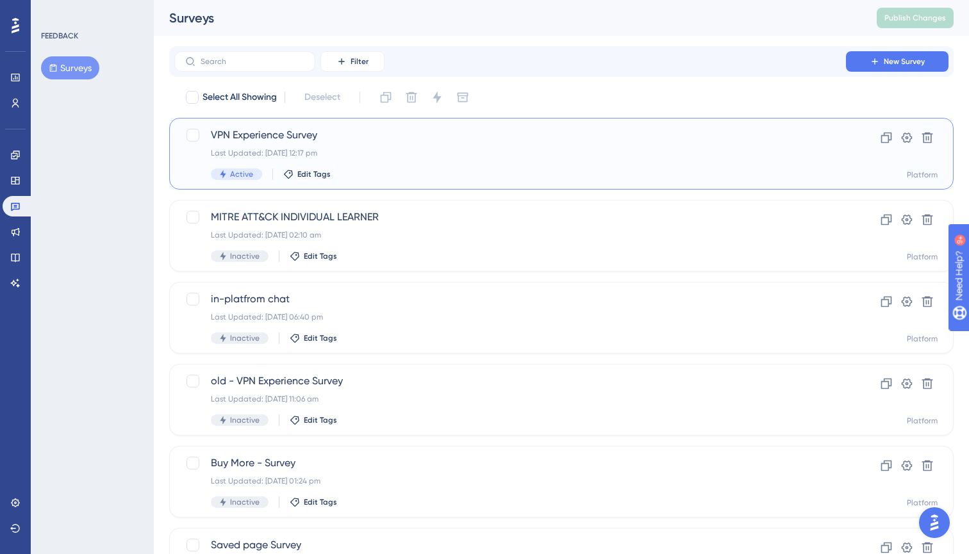
click at [290, 140] on span "VPN Experience Survey" at bounding box center [510, 135] width 599 height 15
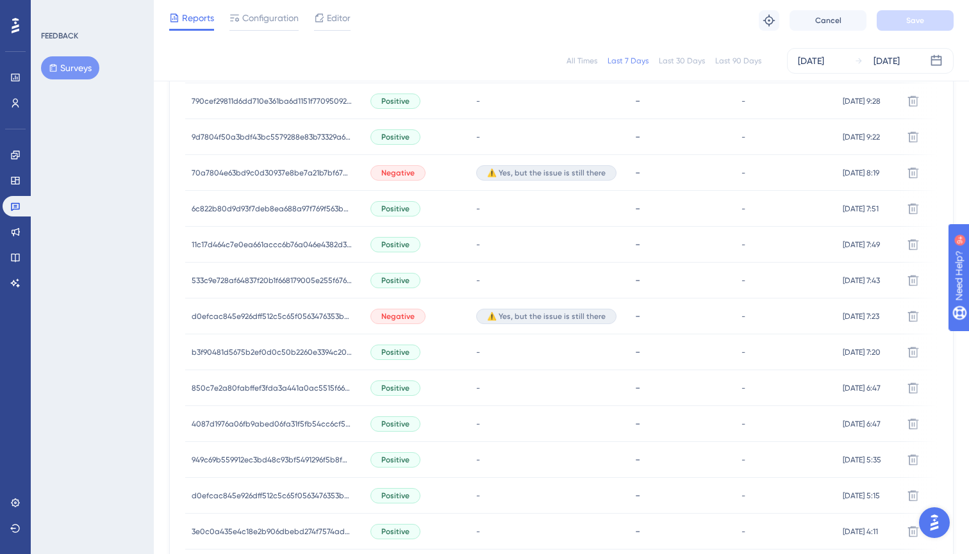
scroll to position [693, 0]
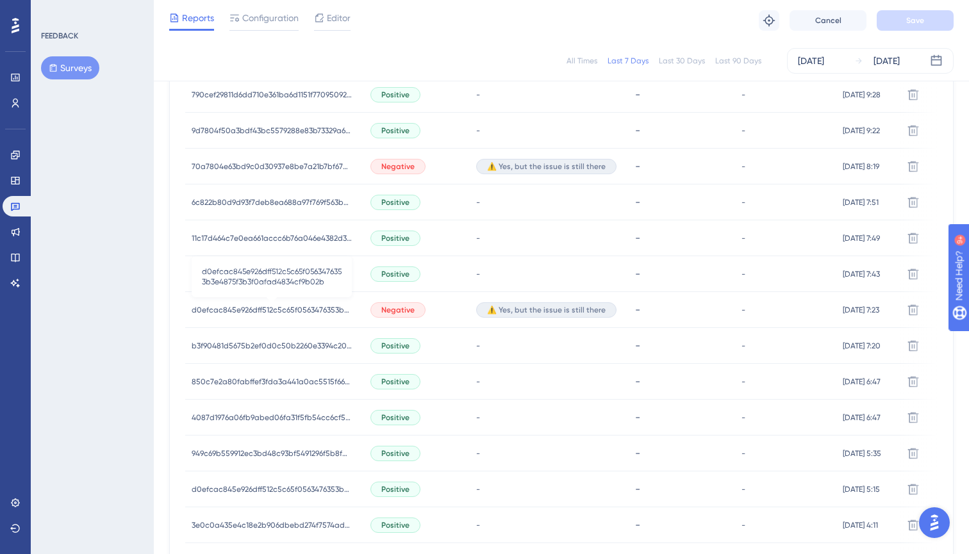
click at [258, 312] on span "d0efcac845e926dff512c5c65f0563476353b3e4875f3b3f0afad4834cf9b02b" at bounding box center [272, 310] width 160 height 10
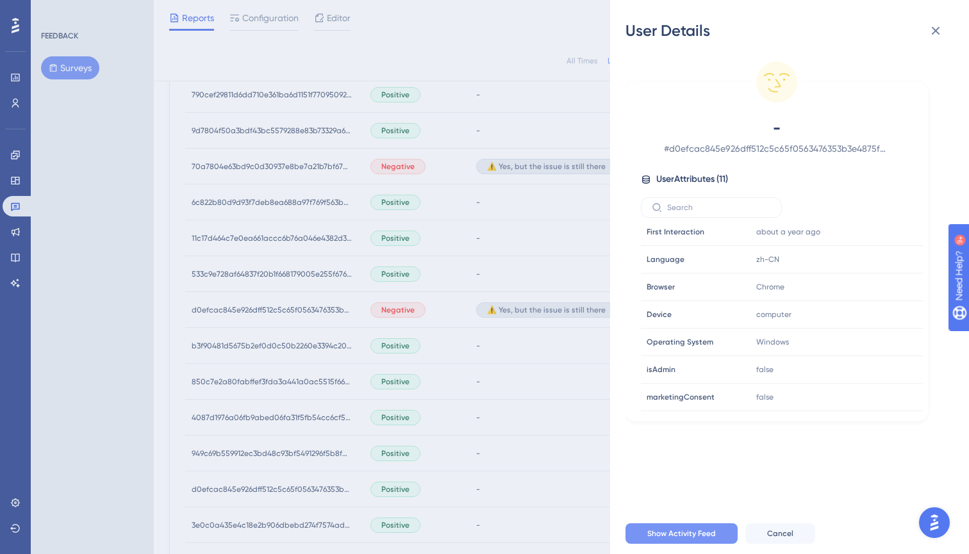
scroll to position [115, 0]
click at [674, 536] on span "Show Activity Feed" at bounding box center [681, 534] width 69 height 10
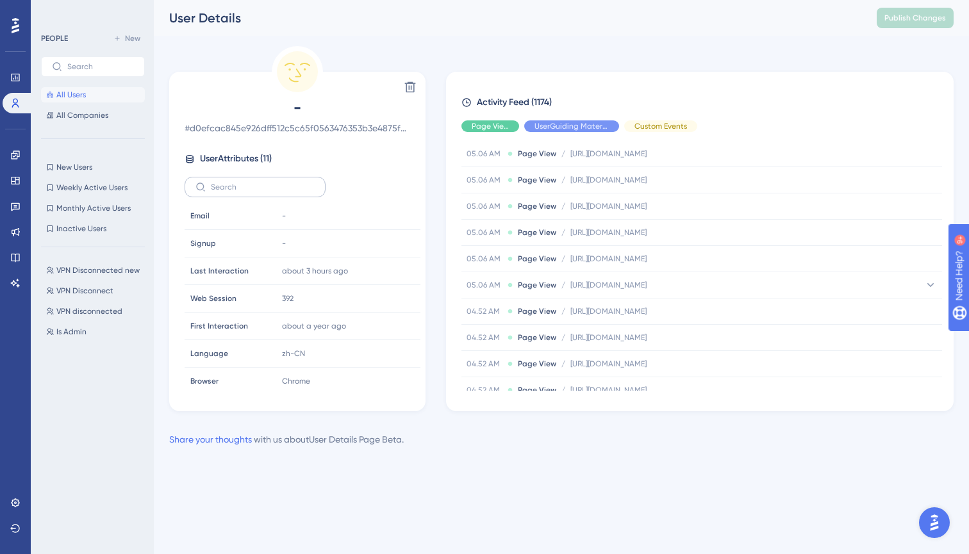
scroll to position [2173, 0]
